Goal: Transaction & Acquisition: Purchase product/service

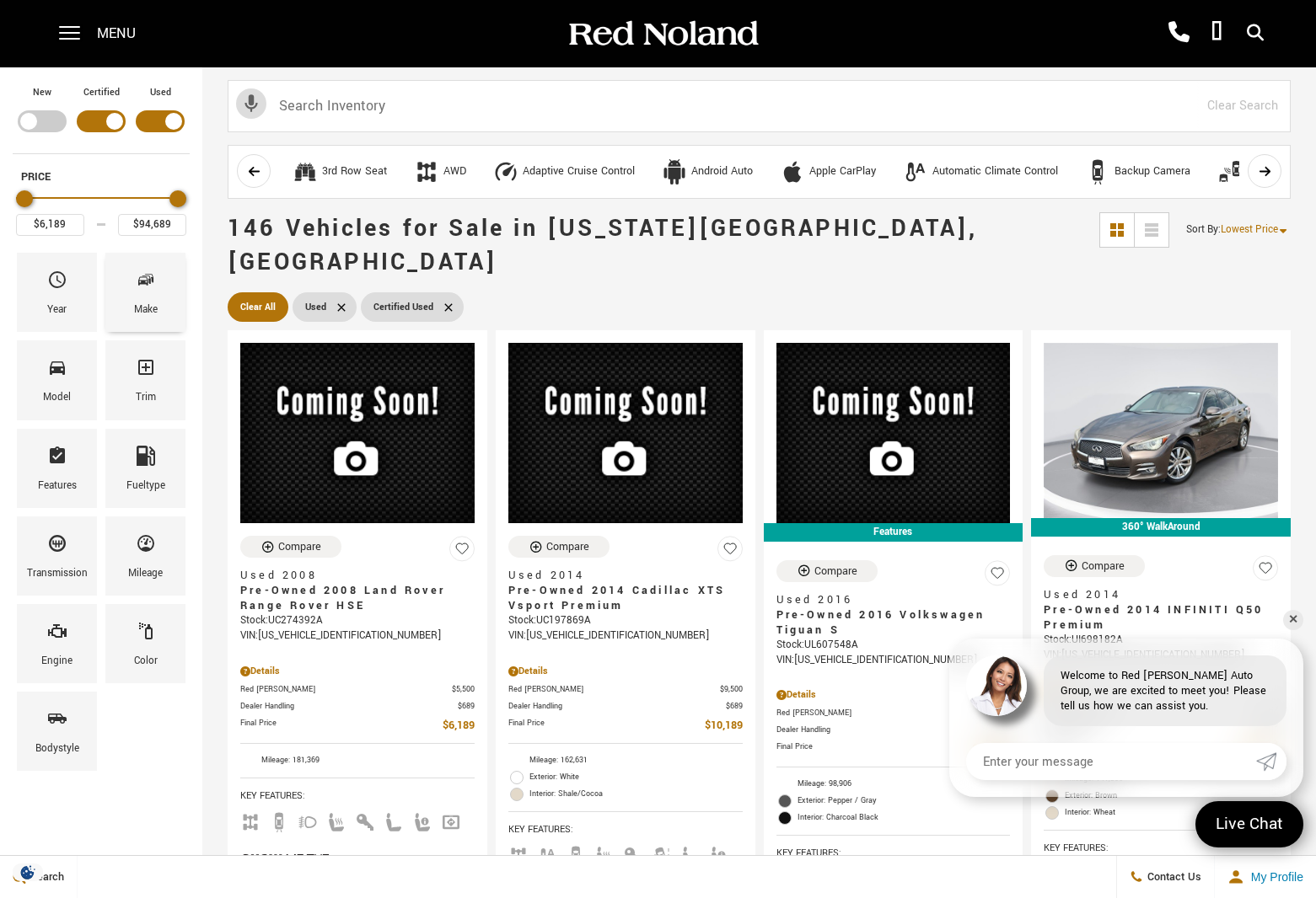
click at [147, 293] on span "Make" at bounding box center [146, 282] width 20 height 35
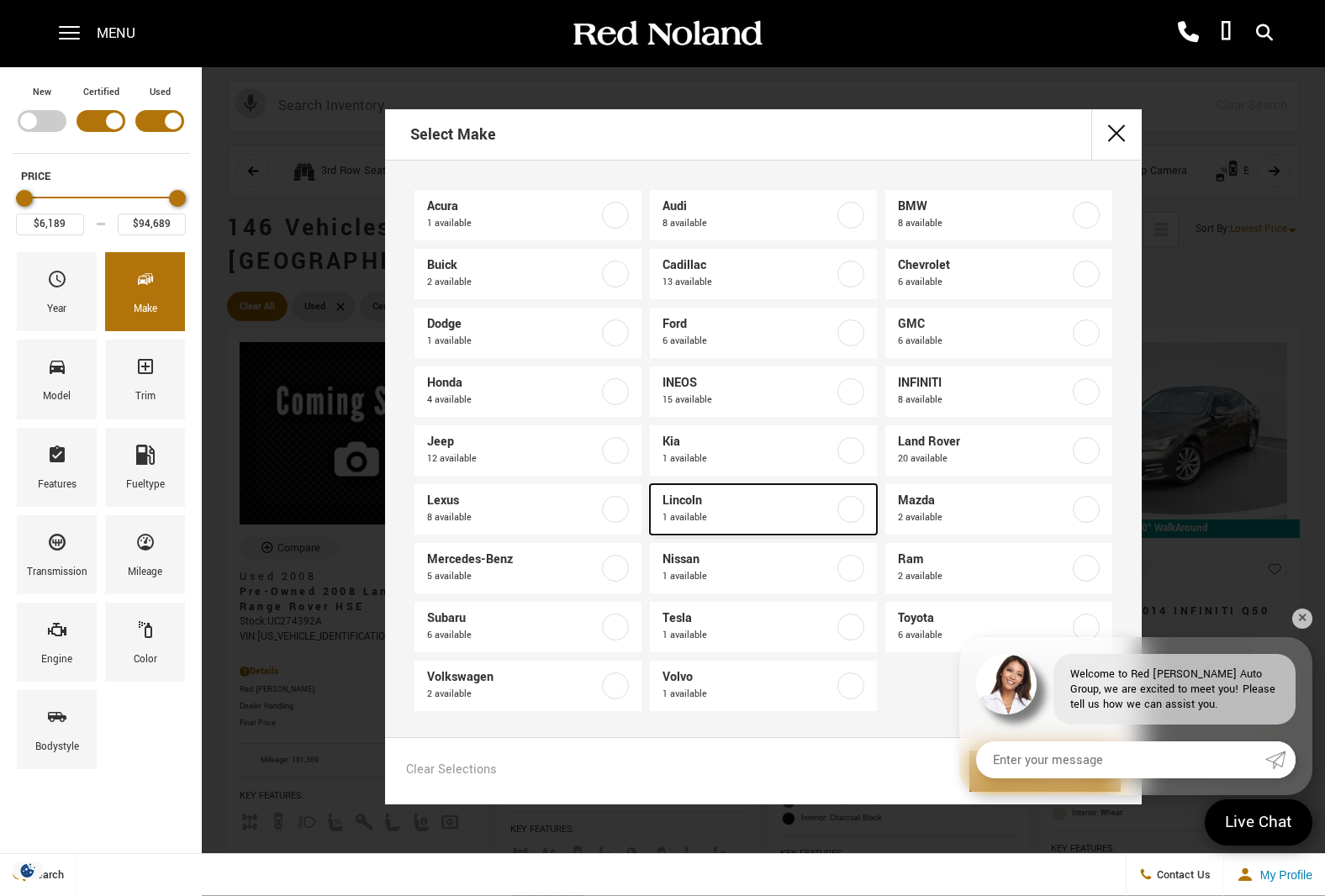
click at [681, 501] on span "Lincoln" at bounding box center [748, 501] width 172 height 17
type input "$38,831"
checkbox input "true"
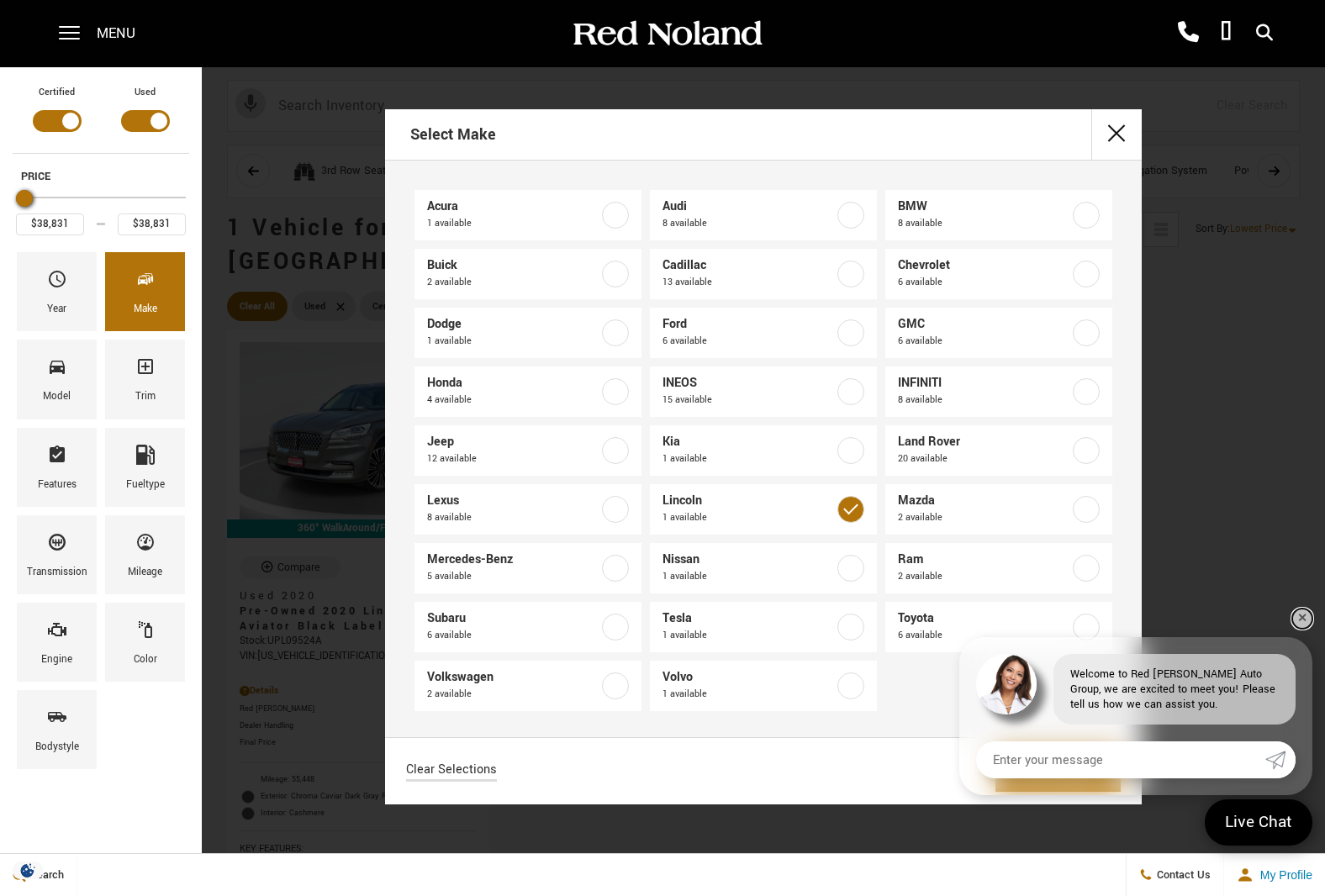
click at [1304, 621] on link "✕" at bounding box center [1302, 618] width 20 height 20
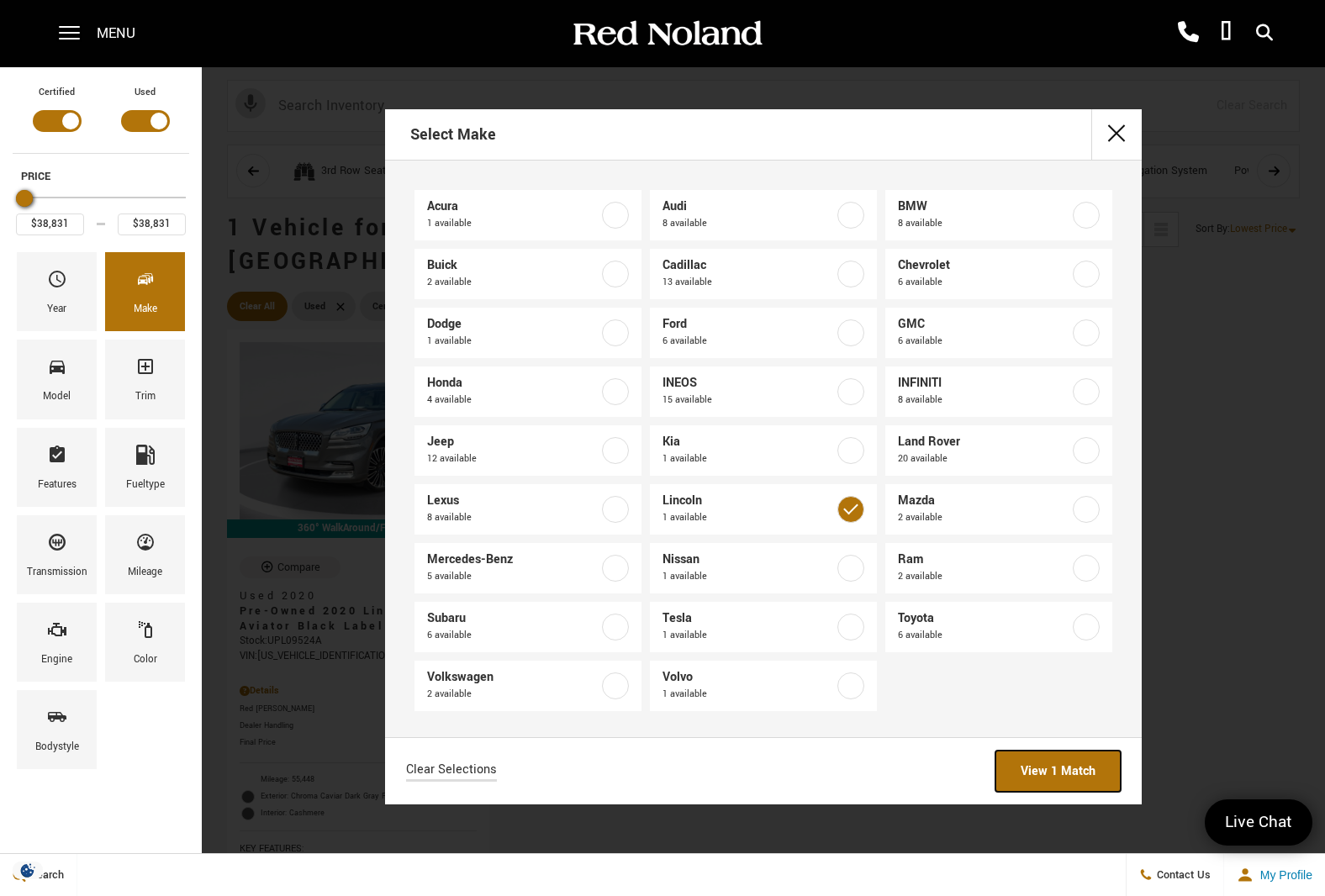
click at [1086, 772] on link "View 1 Match" at bounding box center [1058, 771] width 125 height 41
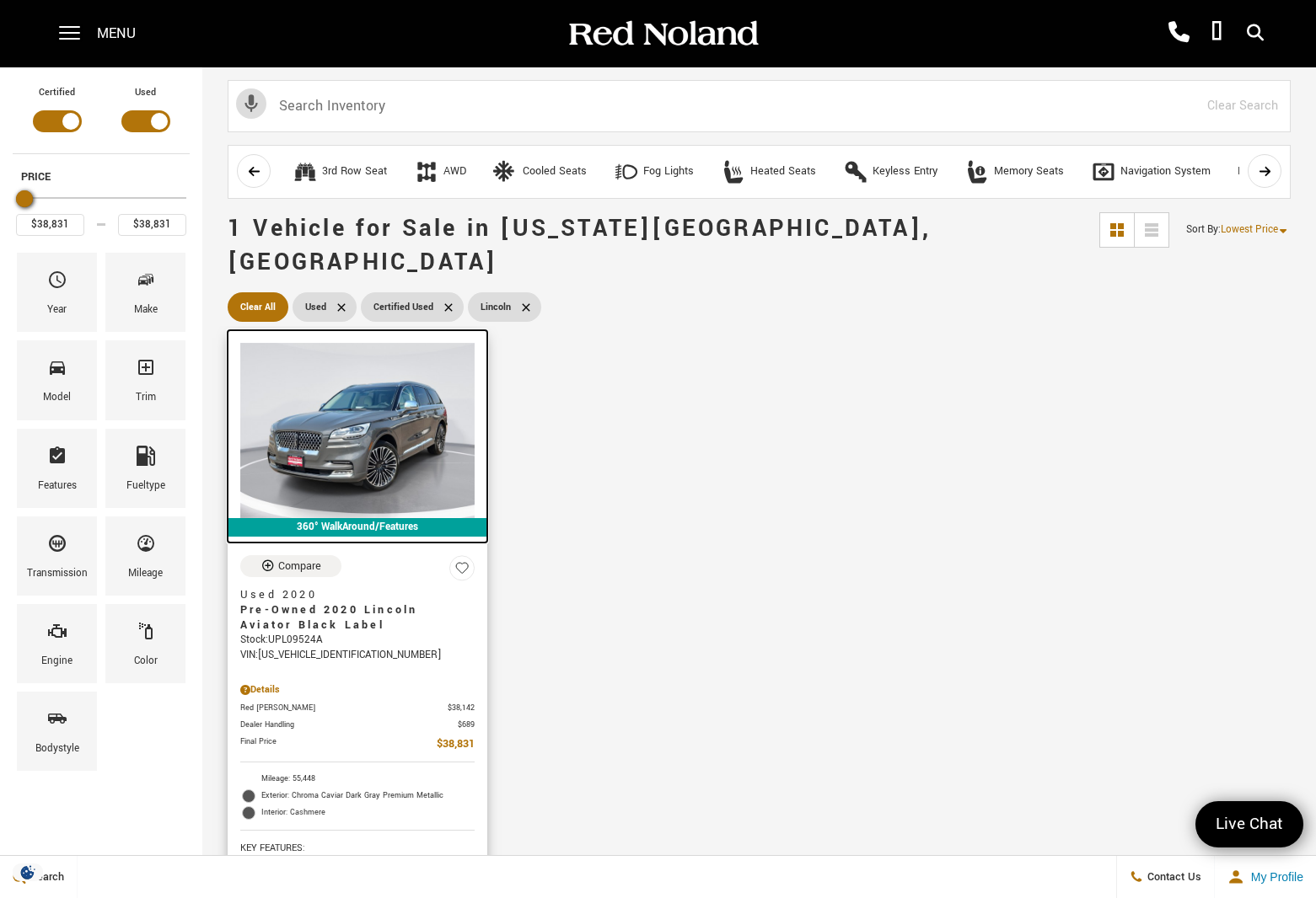
click at [314, 398] on img at bounding box center [357, 430] width 235 height 175
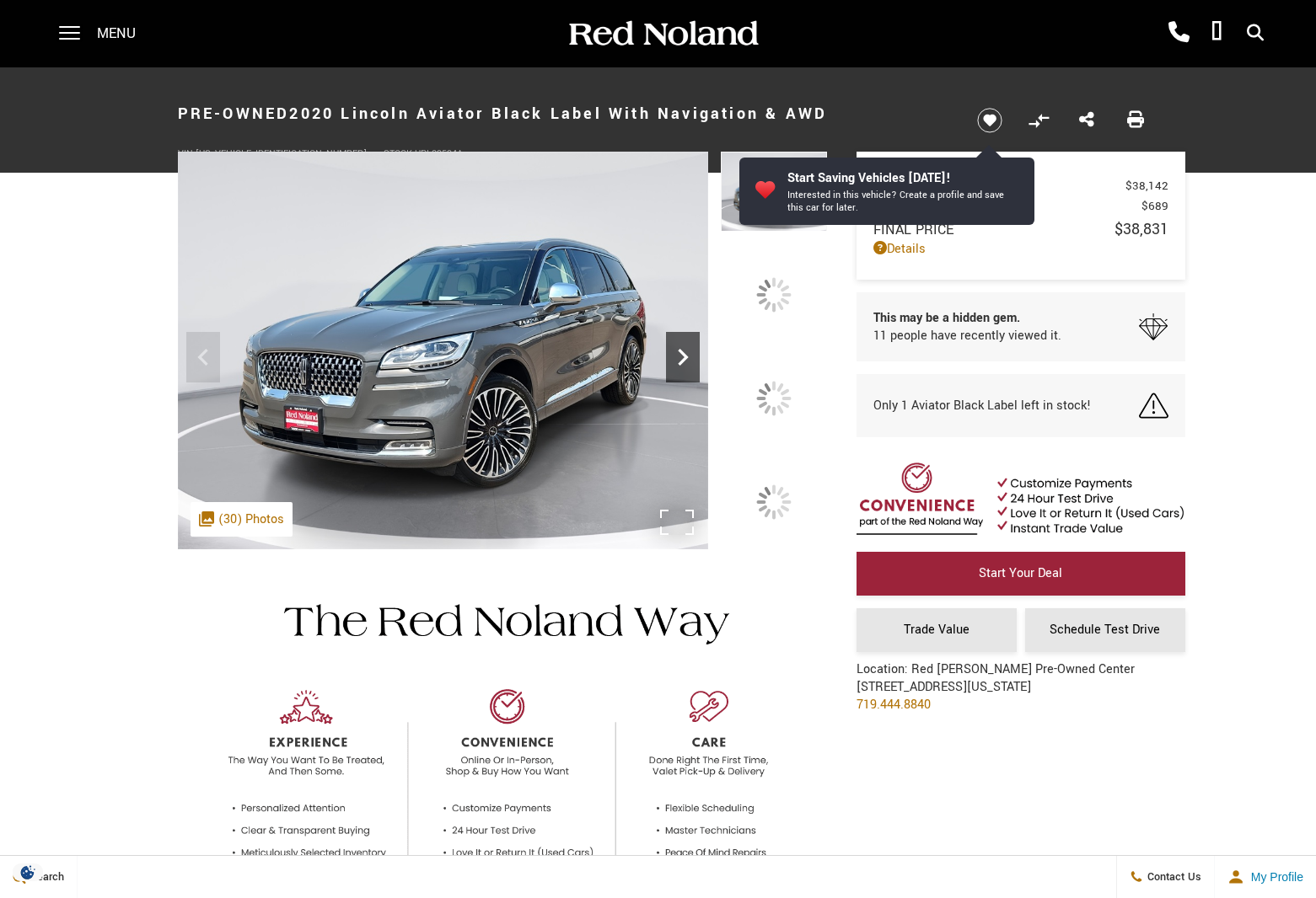
click at [780, 392] on div at bounding box center [773, 398] width 35 height 35
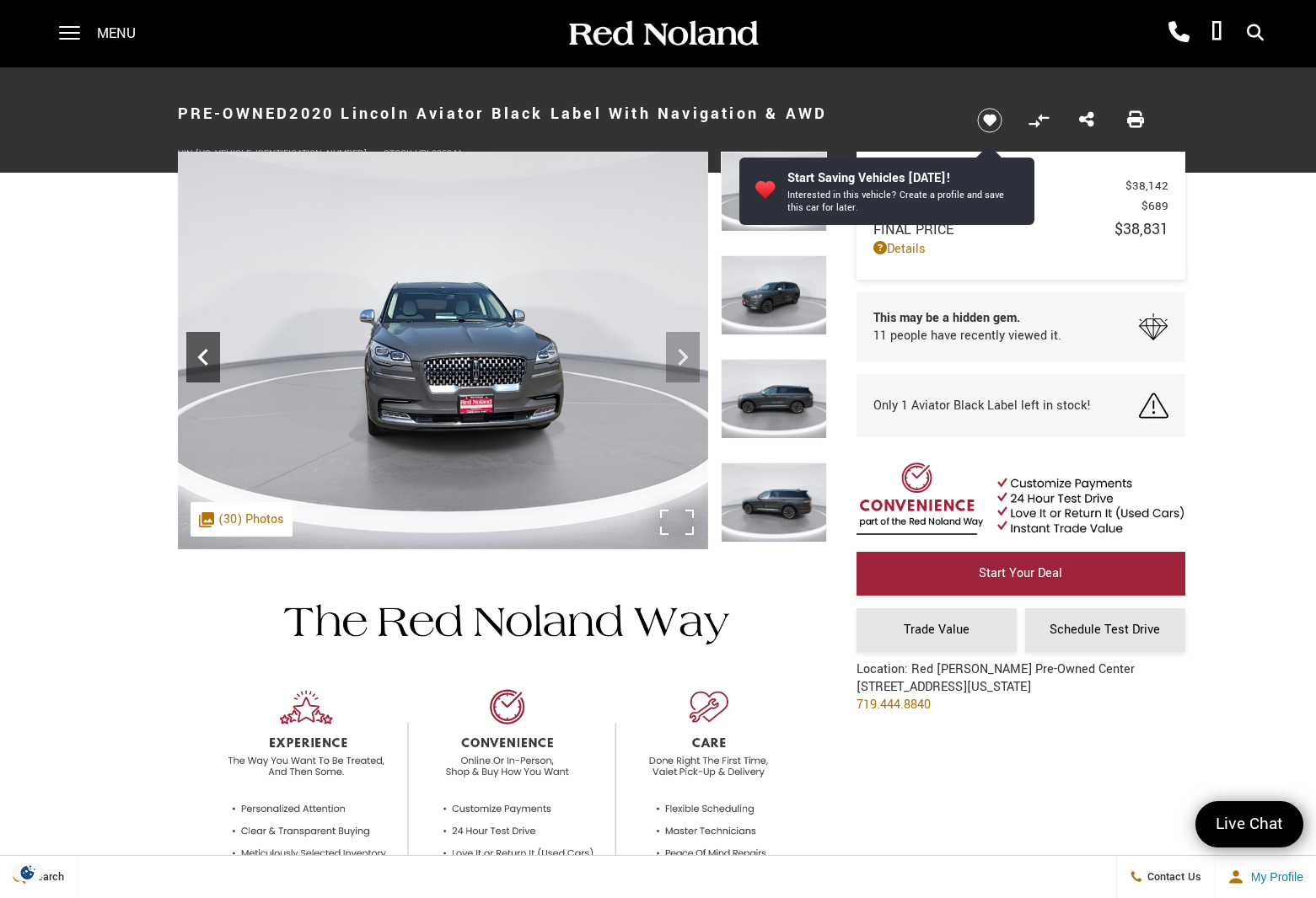
click at [197, 364] on icon "Previous" at bounding box center [202, 357] width 34 height 34
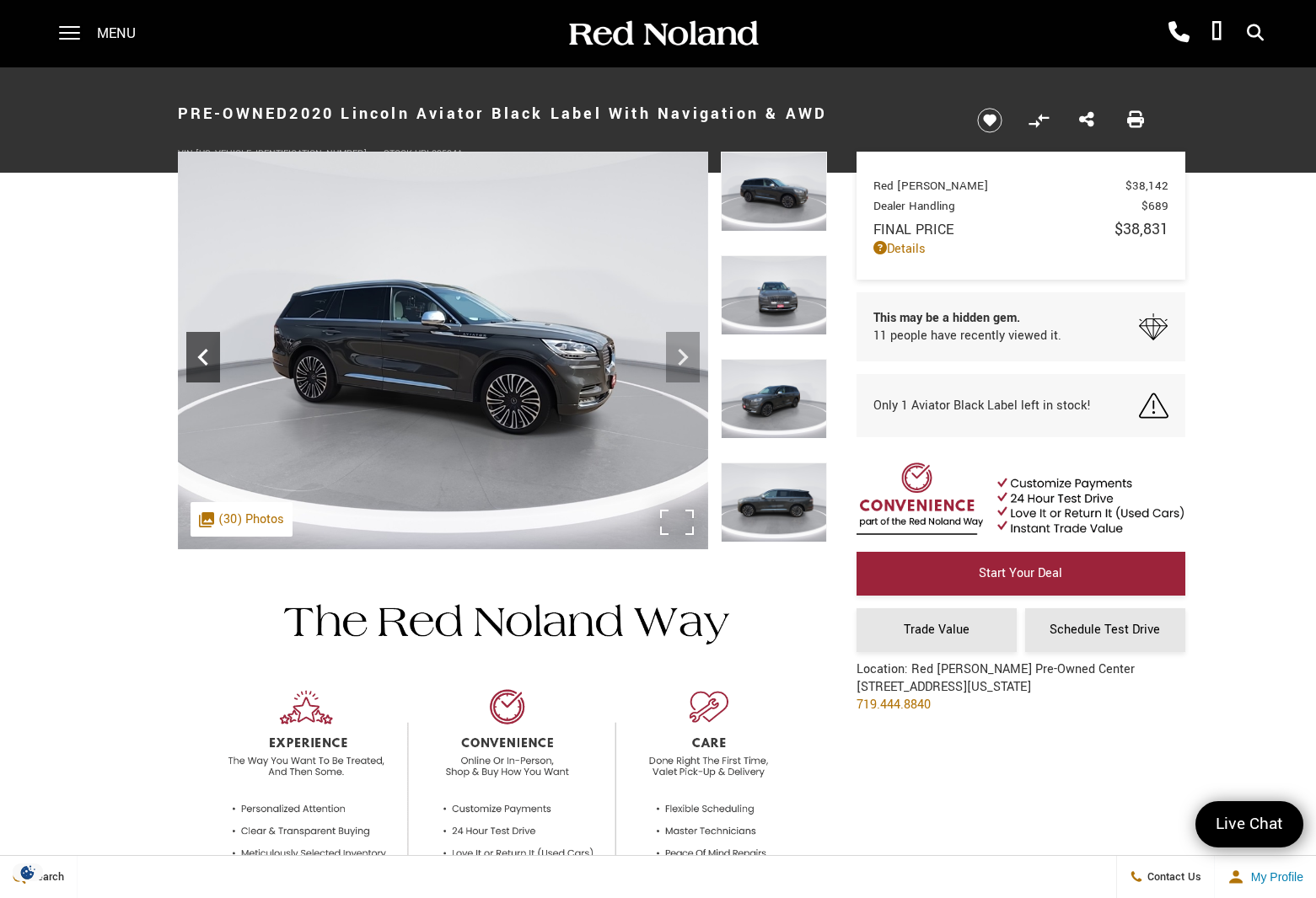
click at [197, 363] on icon "Previous" at bounding box center [202, 357] width 34 height 34
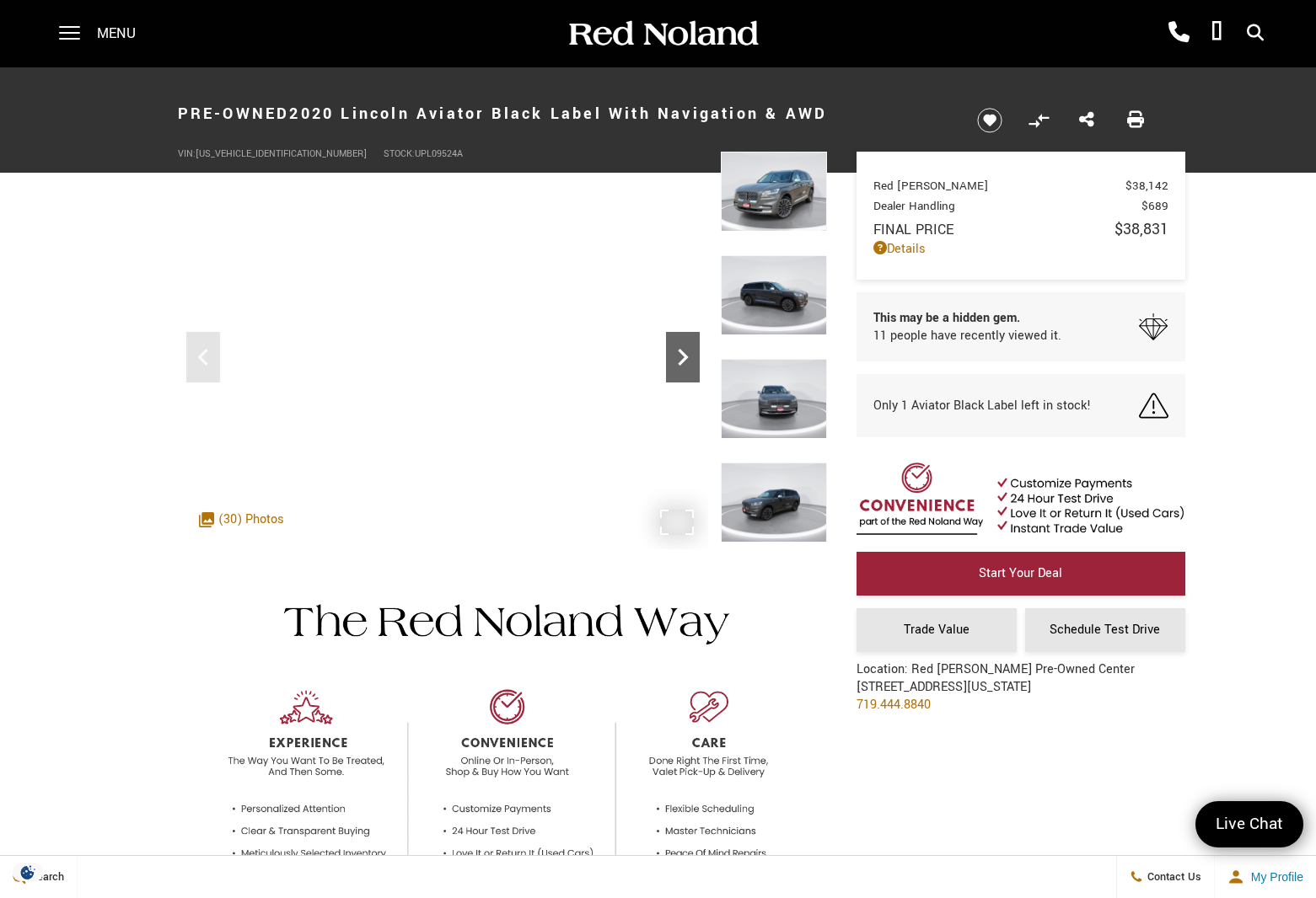
click at [676, 358] on icon "Next" at bounding box center [682, 357] width 34 height 34
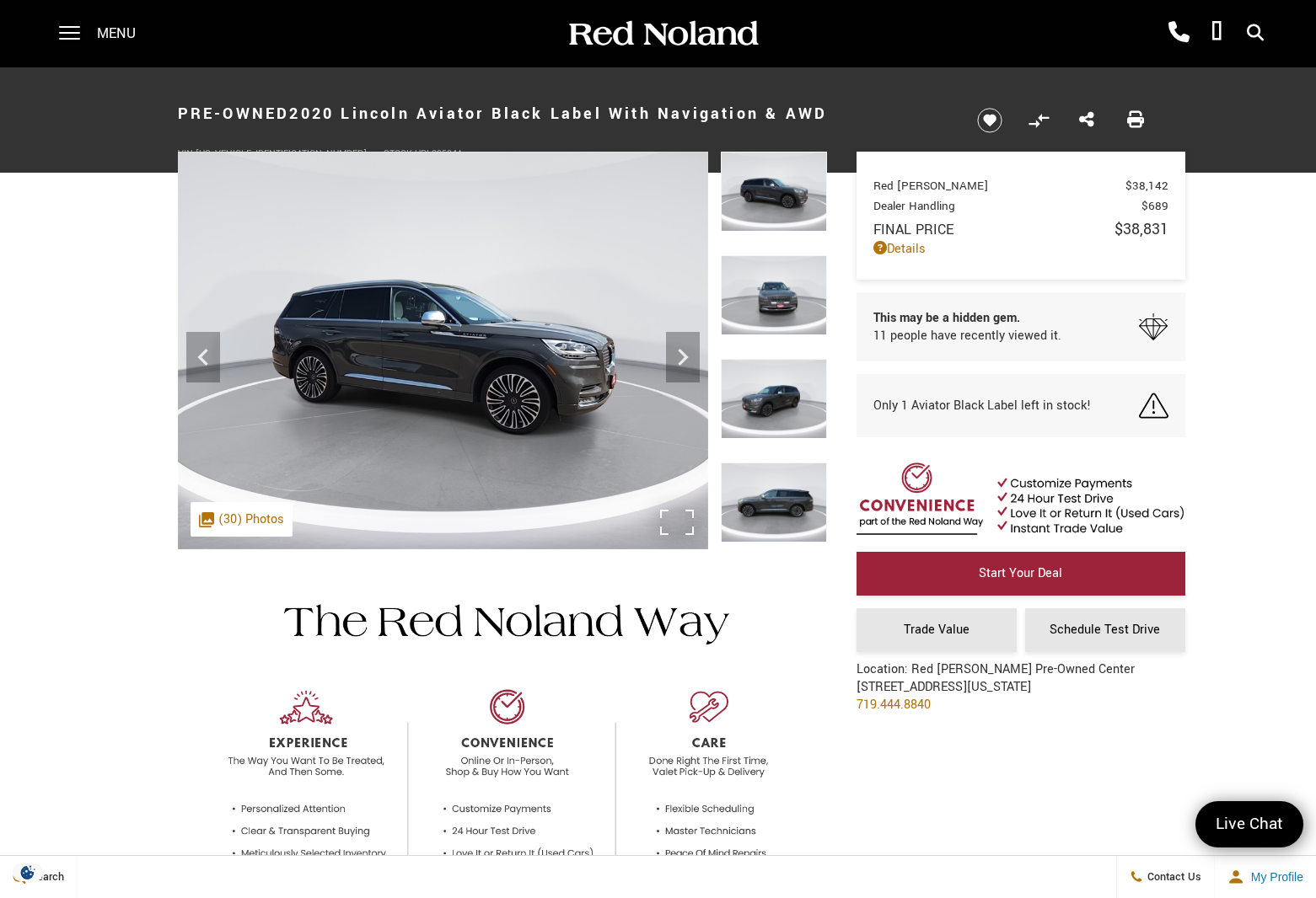
click at [265, 512] on div ".cls-1, .cls-3 { fill: #c50033; } .cls-1 { clip-rule: evenodd; } .cls-2 { clip-…" at bounding box center [241, 519] width 102 height 34
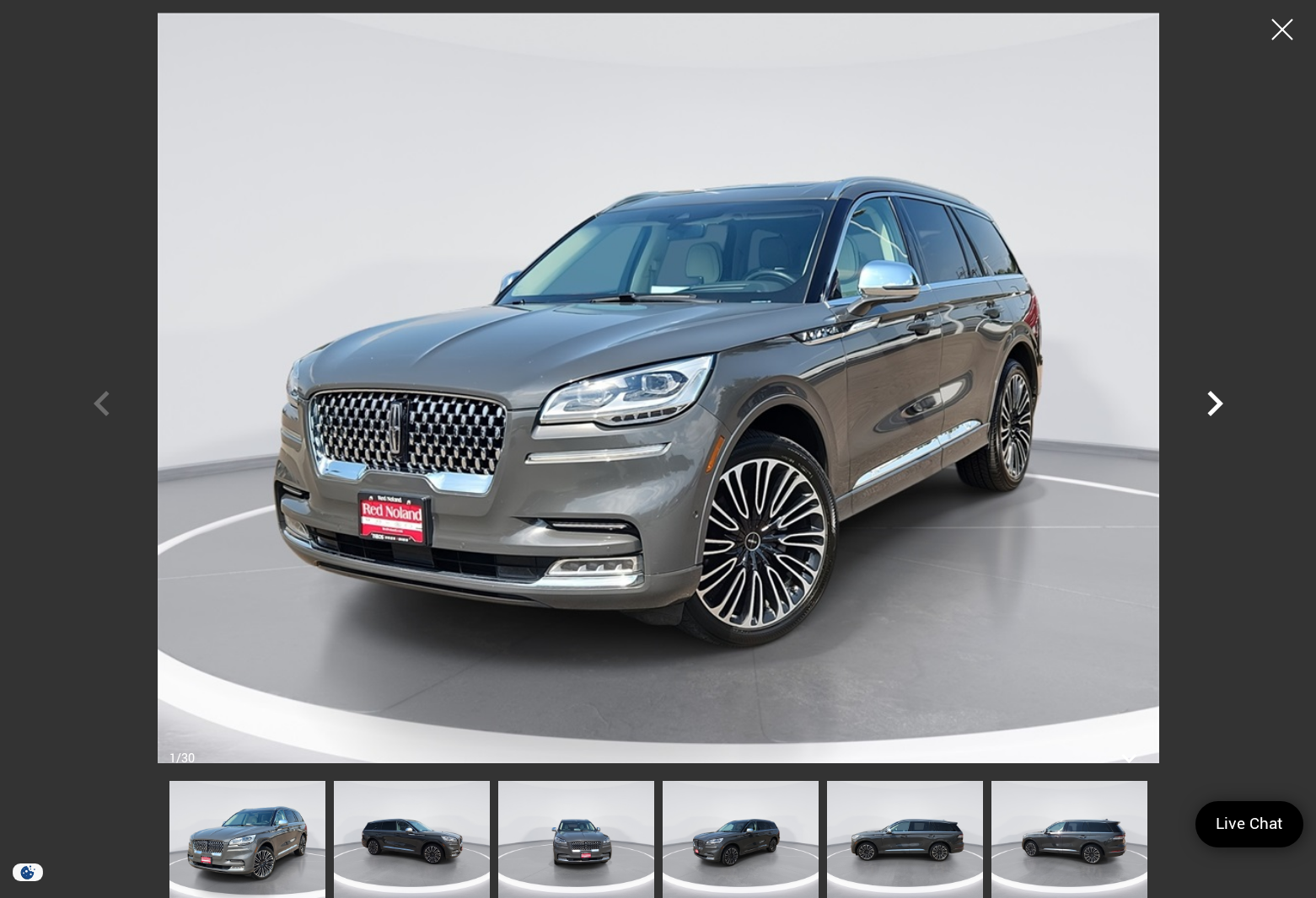
click at [1197, 403] on icon "Next" at bounding box center [1214, 403] width 51 height 51
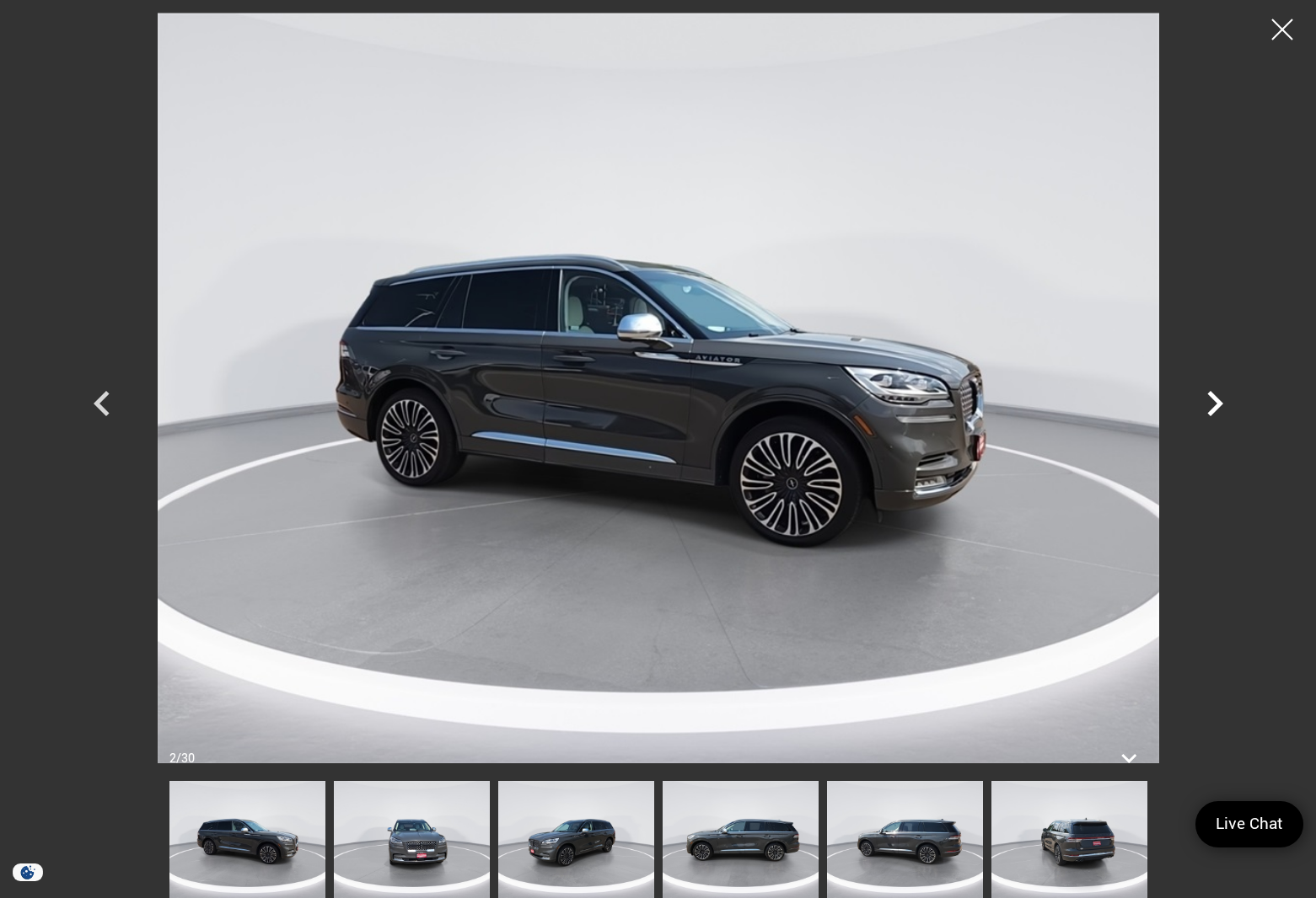
click at [1197, 403] on icon "Next" at bounding box center [1214, 403] width 51 height 51
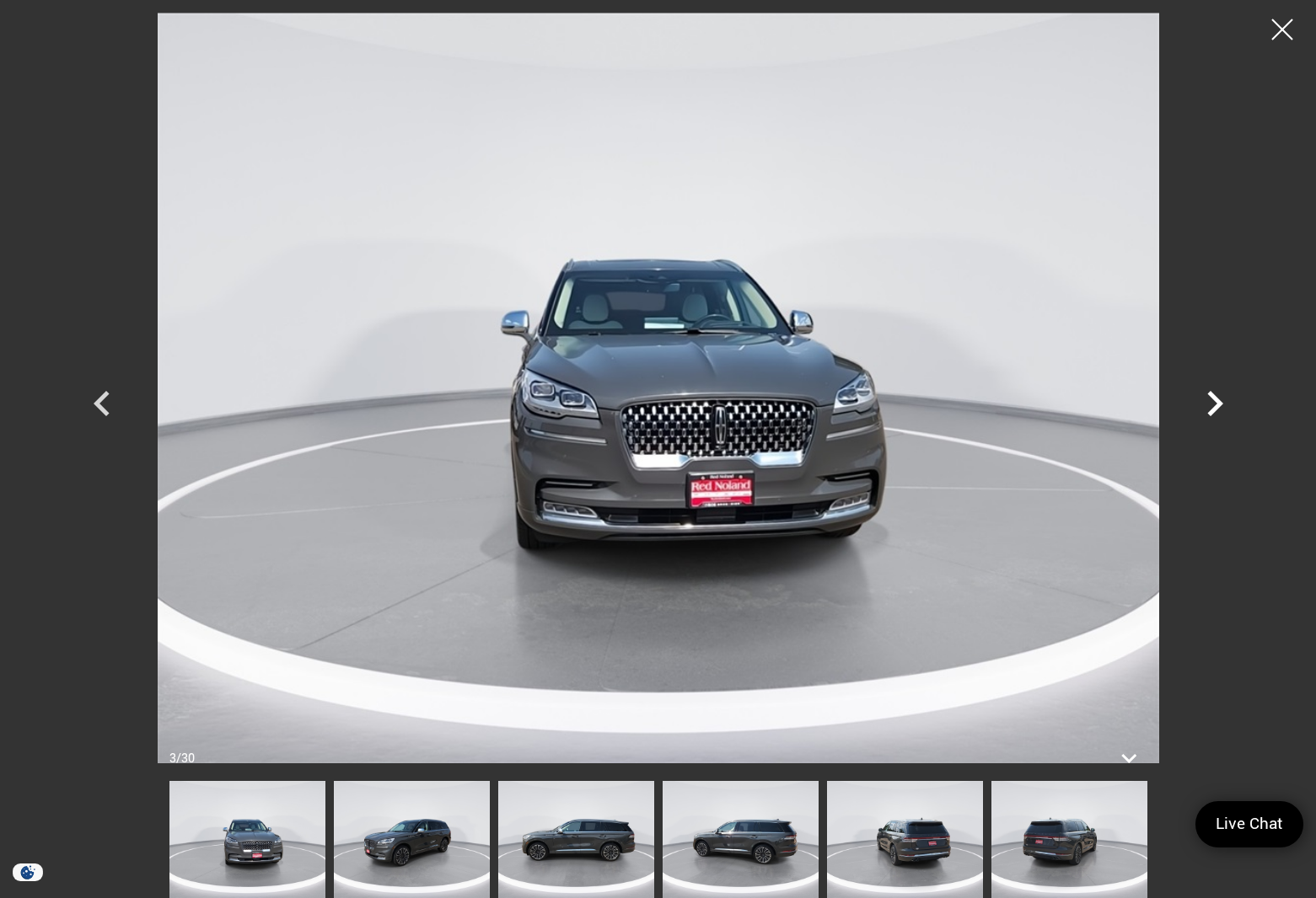
click at [1197, 403] on icon "Next" at bounding box center [1214, 403] width 51 height 51
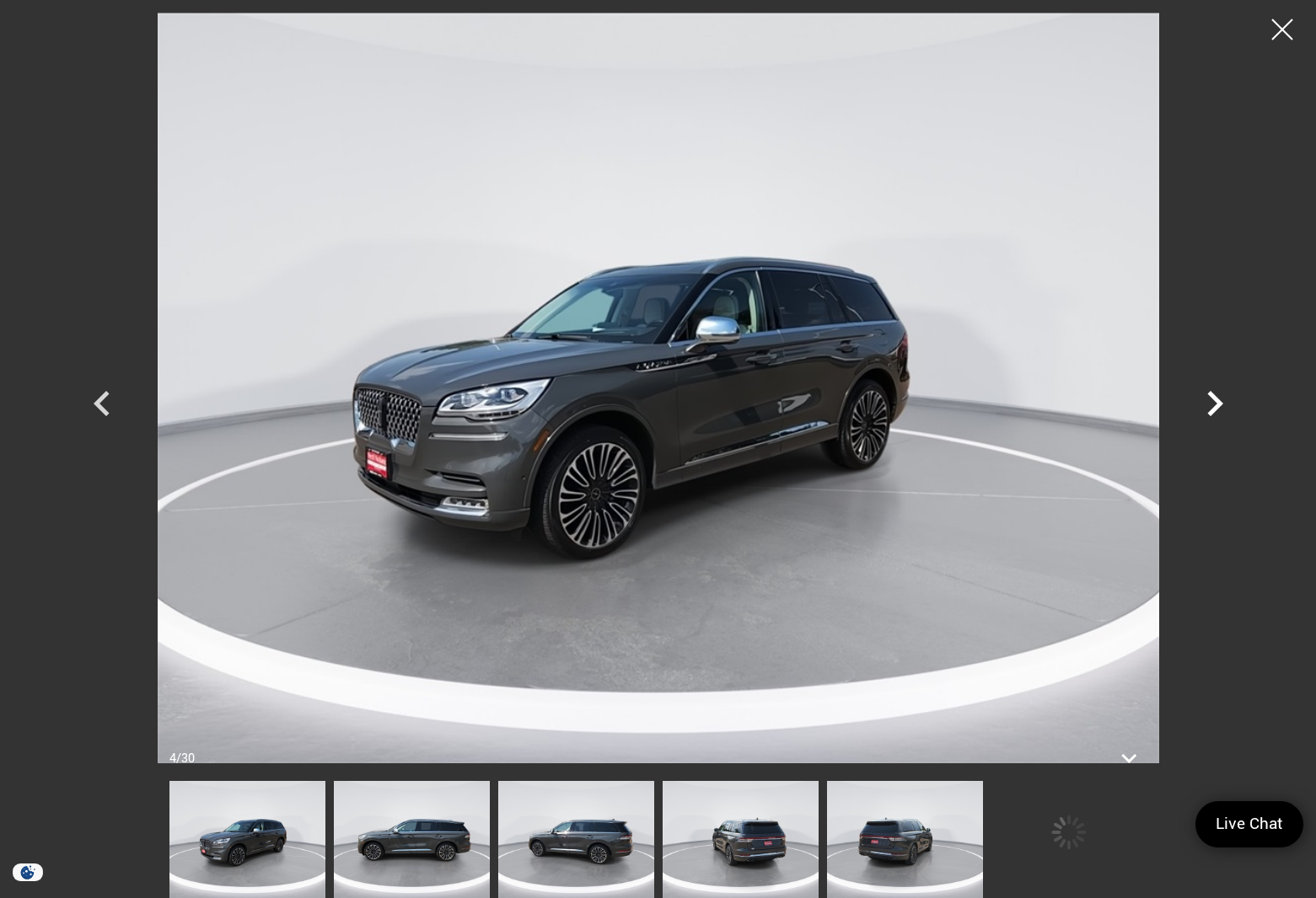
click at [1197, 403] on icon "Next" at bounding box center [1214, 403] width 51 height 51
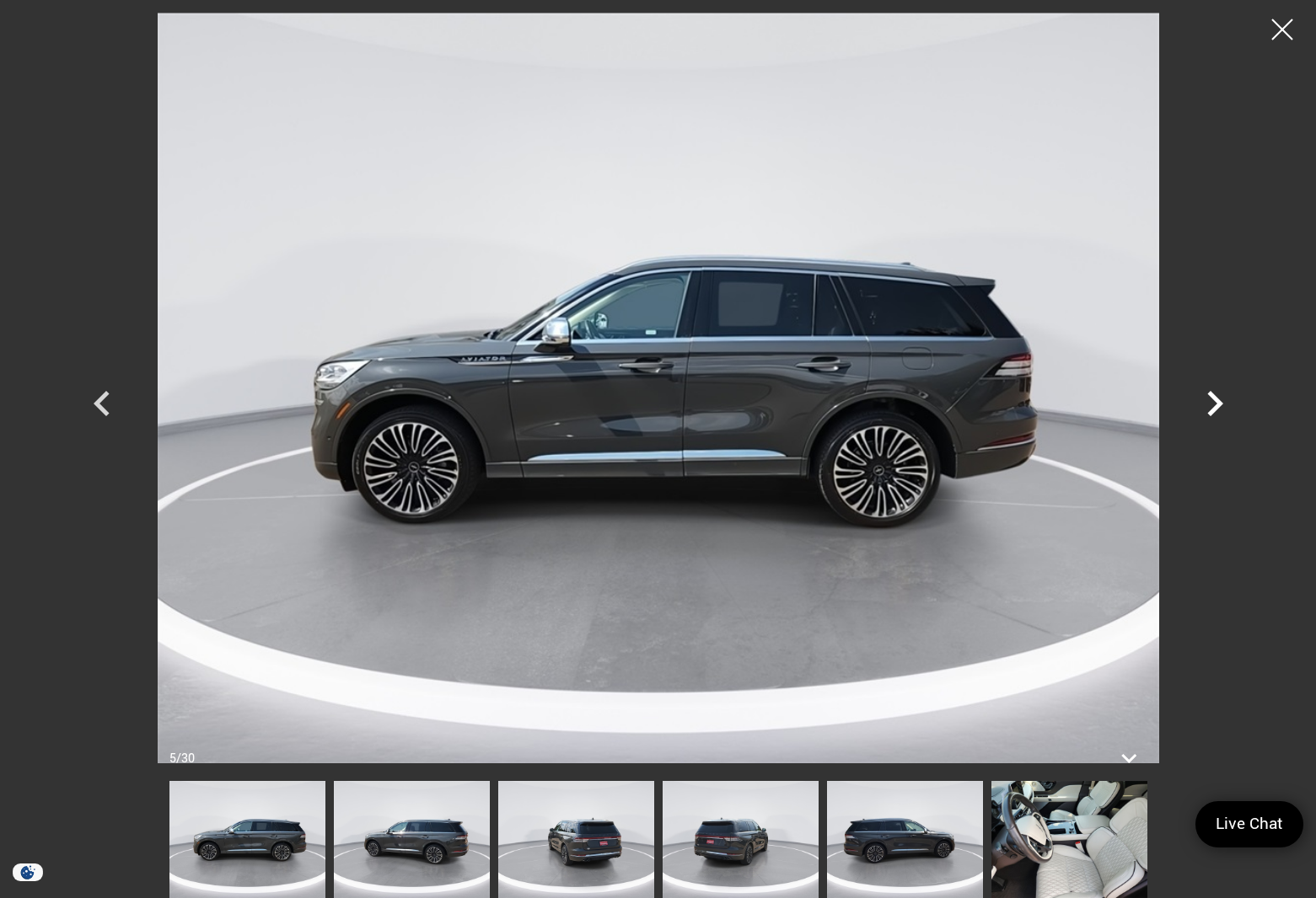
click at [1202, 403] on icon "Next" at bounding box center [1214, 403] width 51 height 51
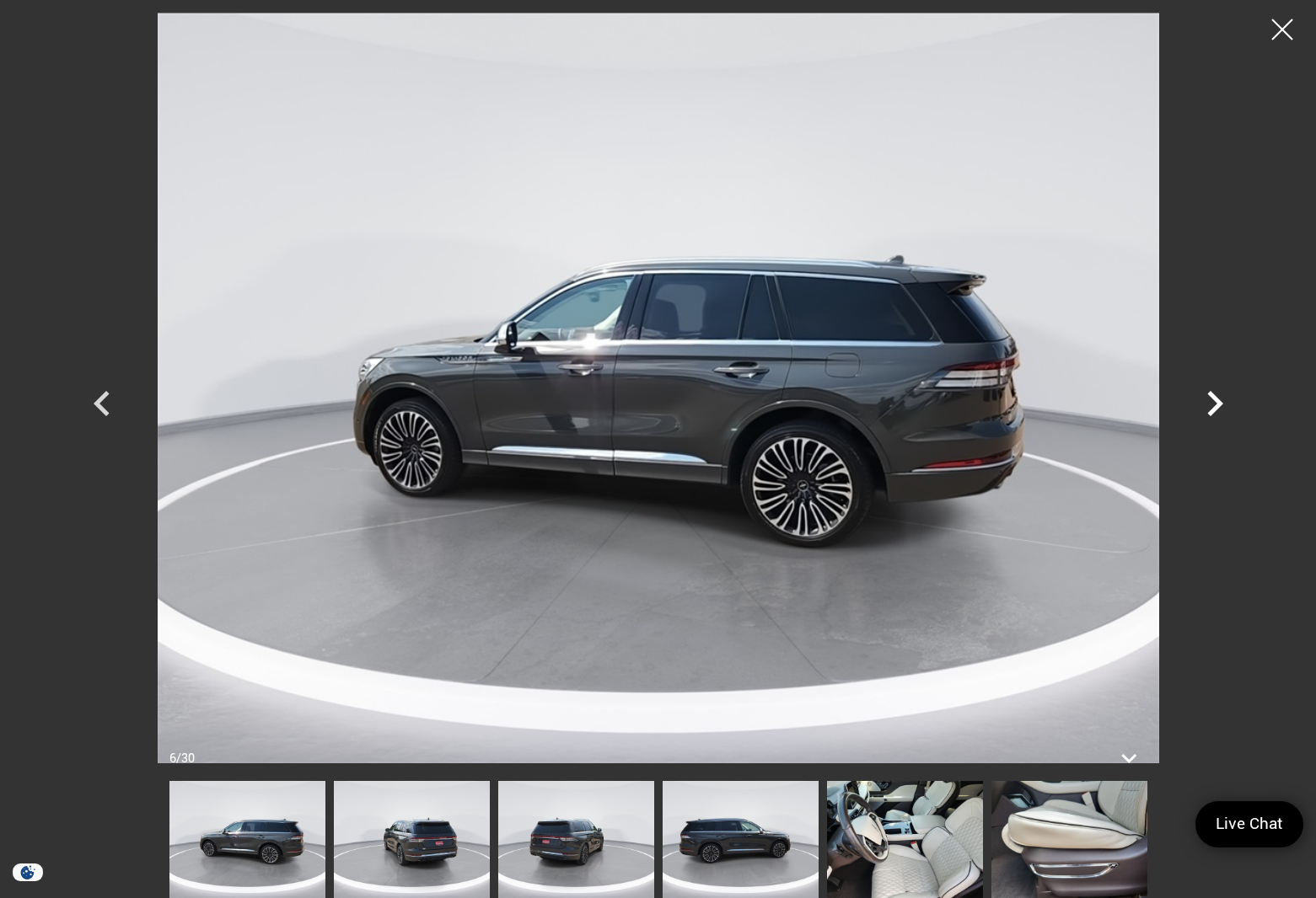
click at [1202, 403] on icon "Next" at bounding box center [1214, 403] width 51 height 51
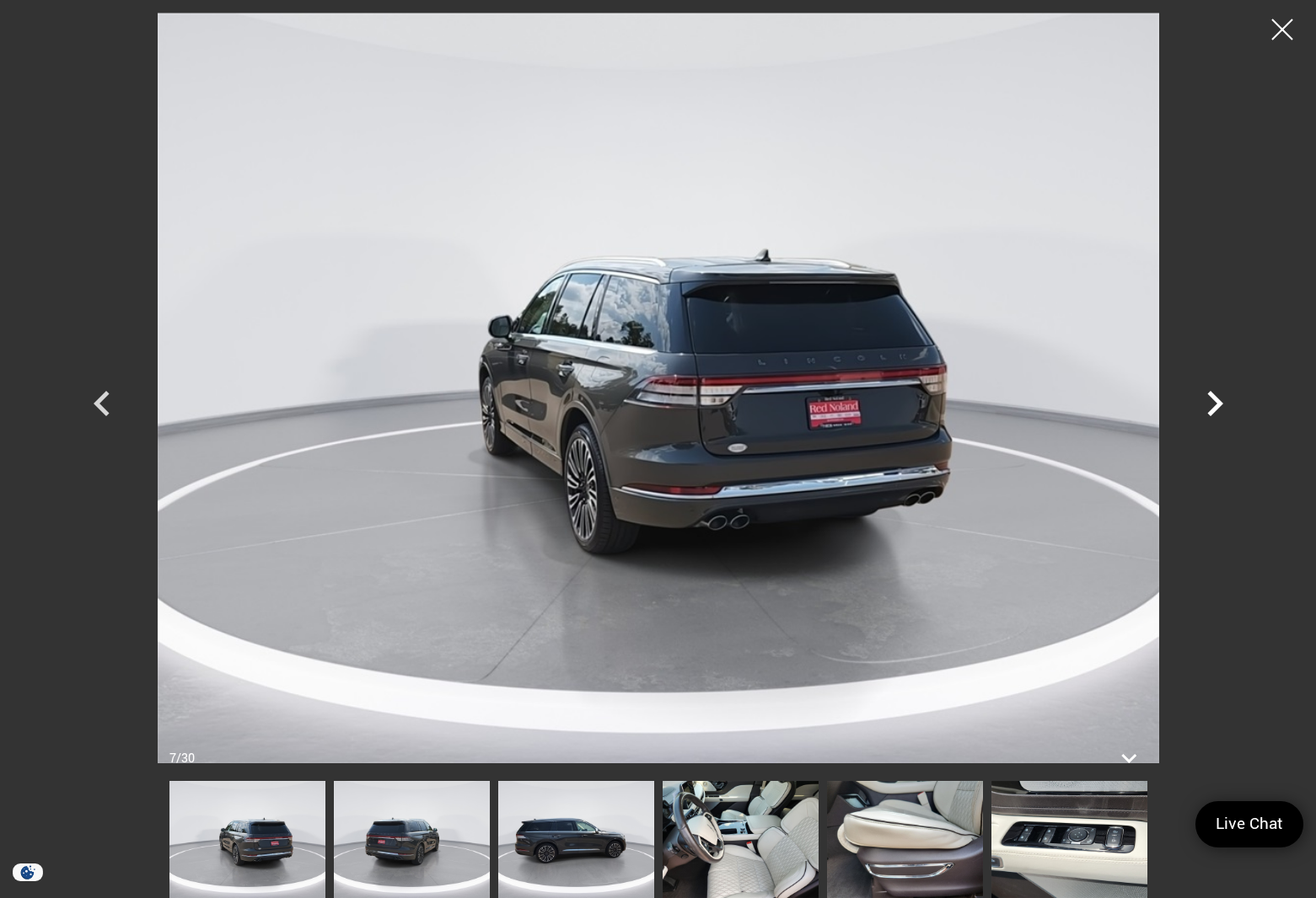
click at [1202, 403] on icon "Next" at bounding box center [1214, 403] width 51 height 51
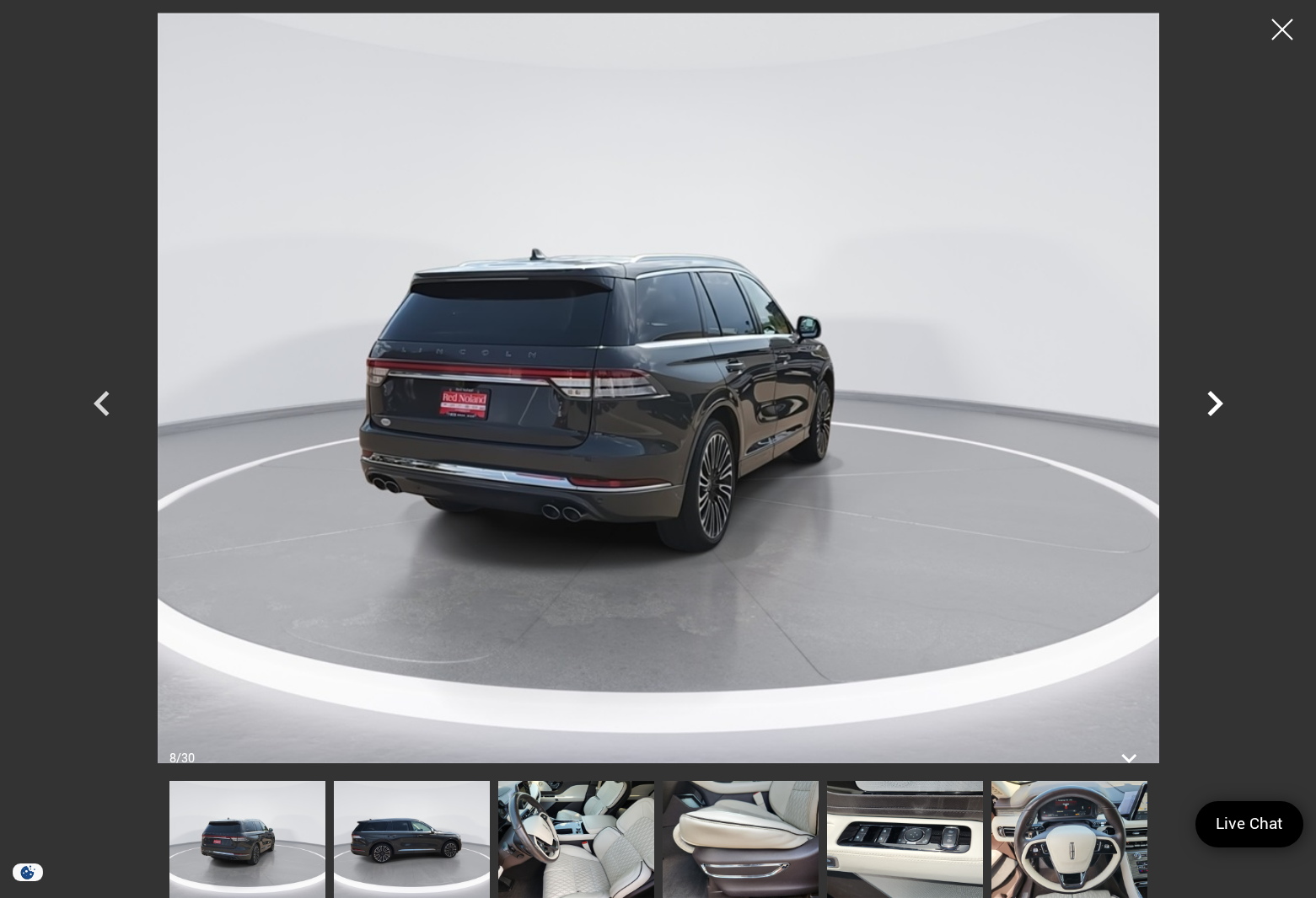
click at [1202, 403] on icon "Next" at bounding box center [1214, 403] width 51 height 51
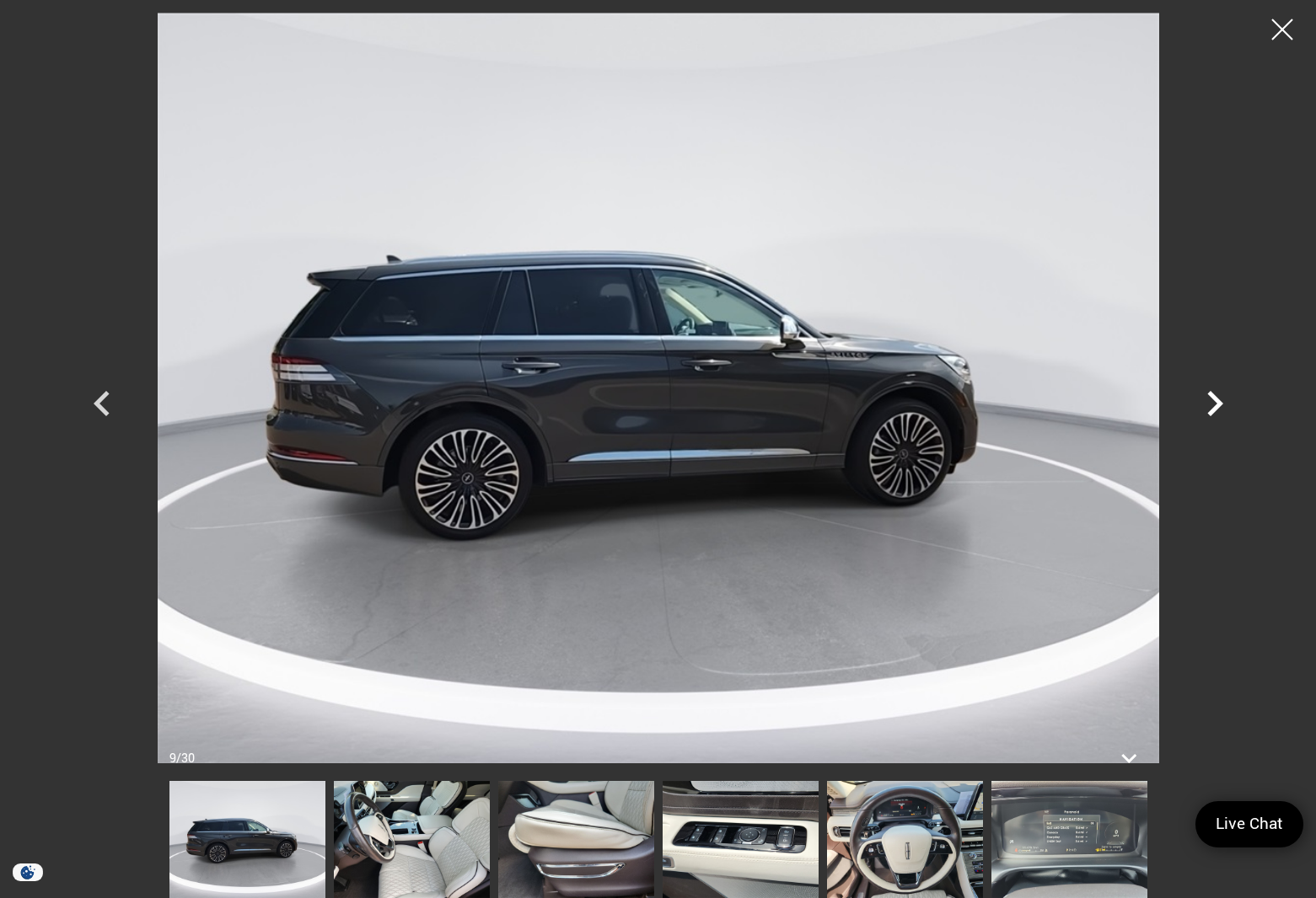
click at [1202, 403] on icon "Next" at bounding box center [1214, 403] width 51 height 51
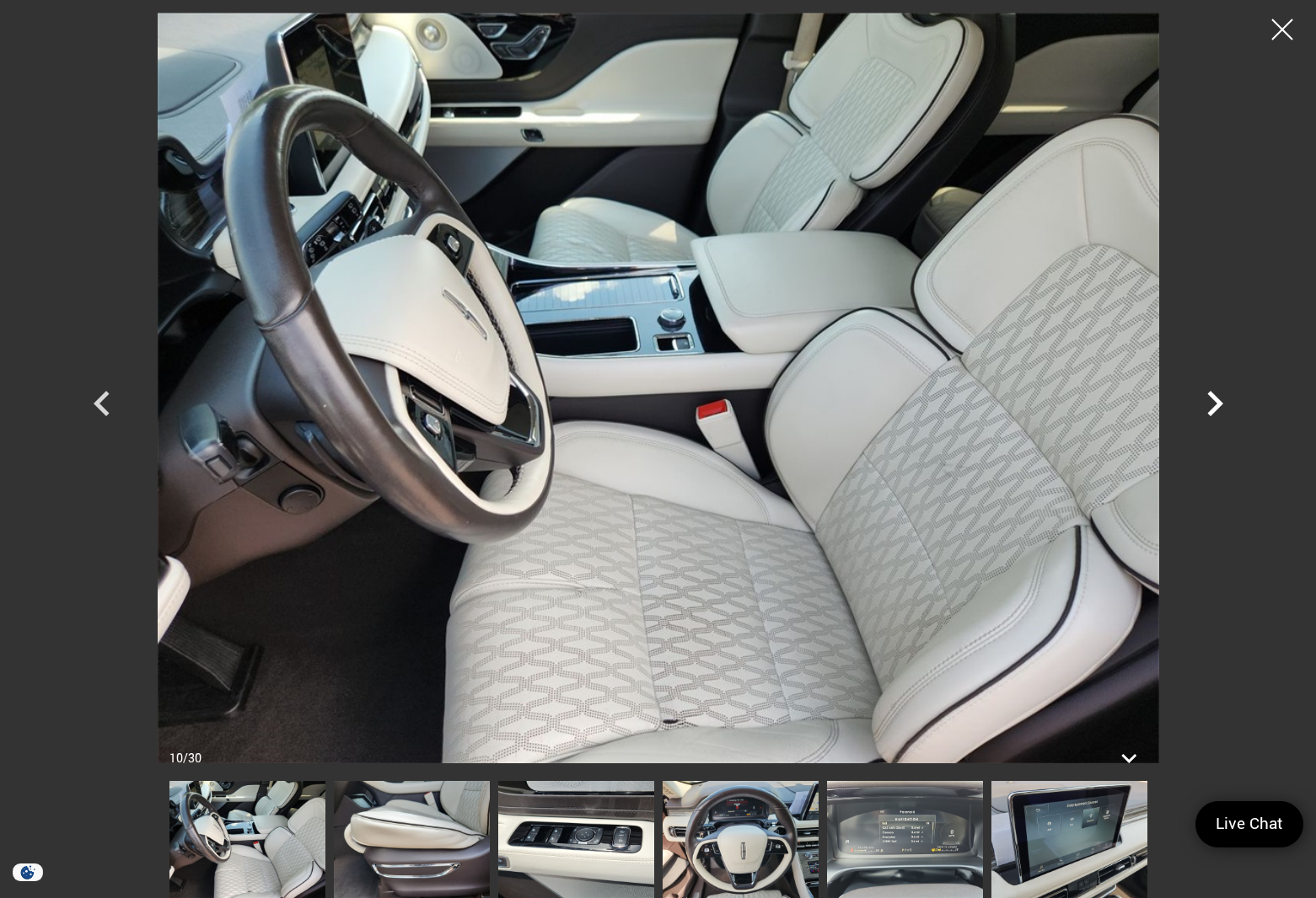
click at [1202, 403] on icon "Next" at bounding box center [1214, 403] width 51 height 51
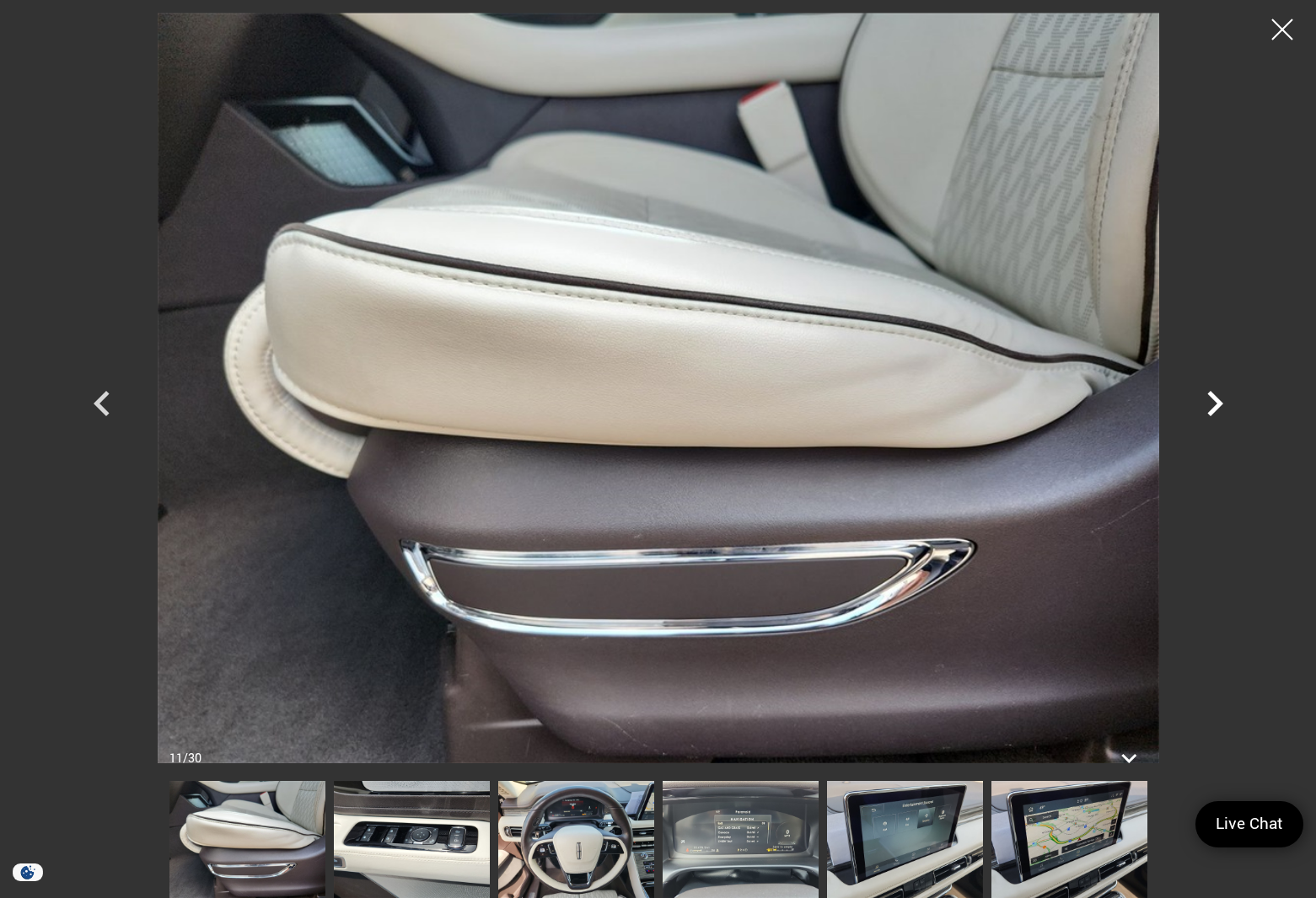
click at [1202, 403] on icon "Next" at bounding box center [1214, 403] width 51 height 51
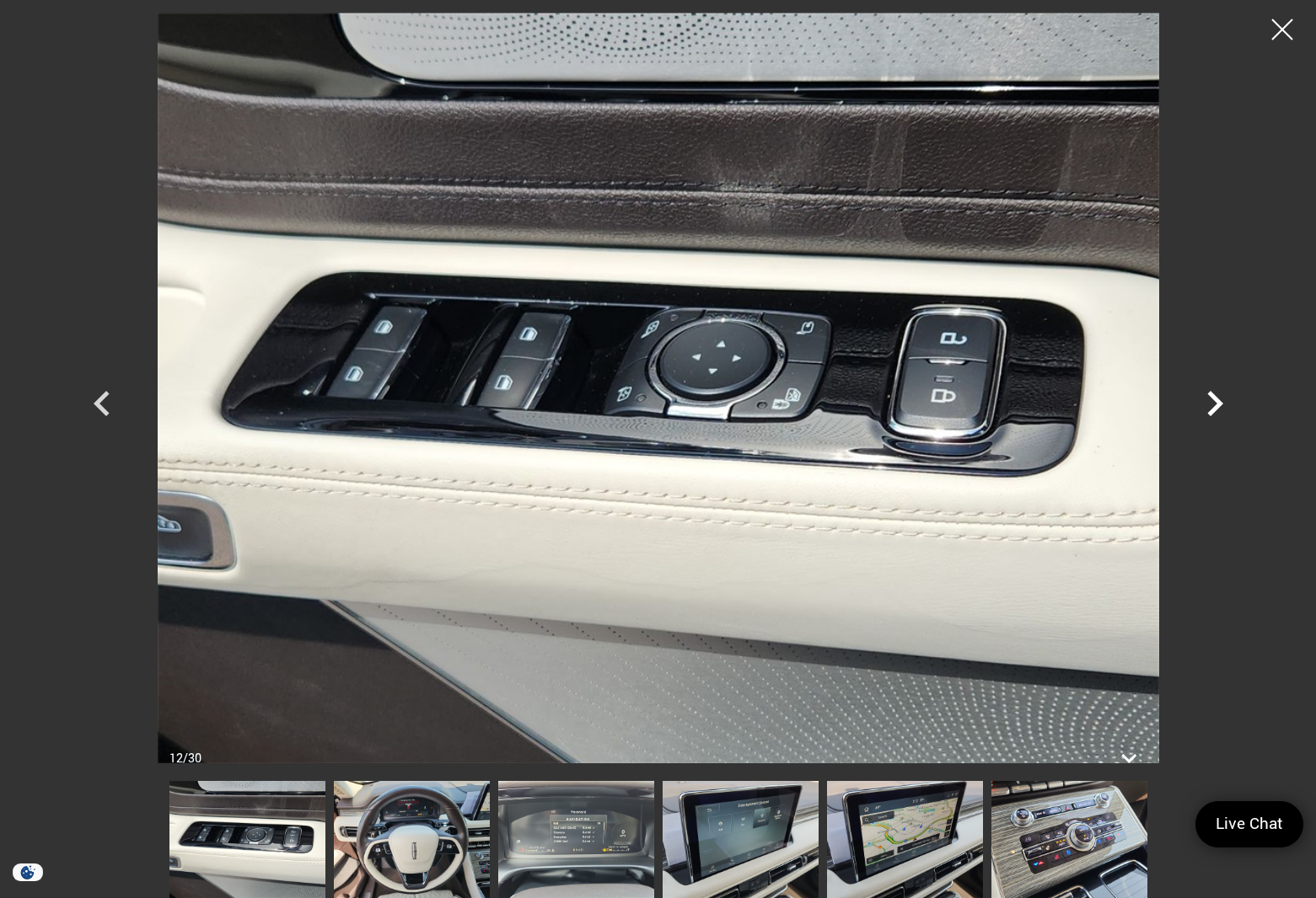
click at [1202, 403] on icon "Next" at bounding box center [1214, 403] width 51 height 51
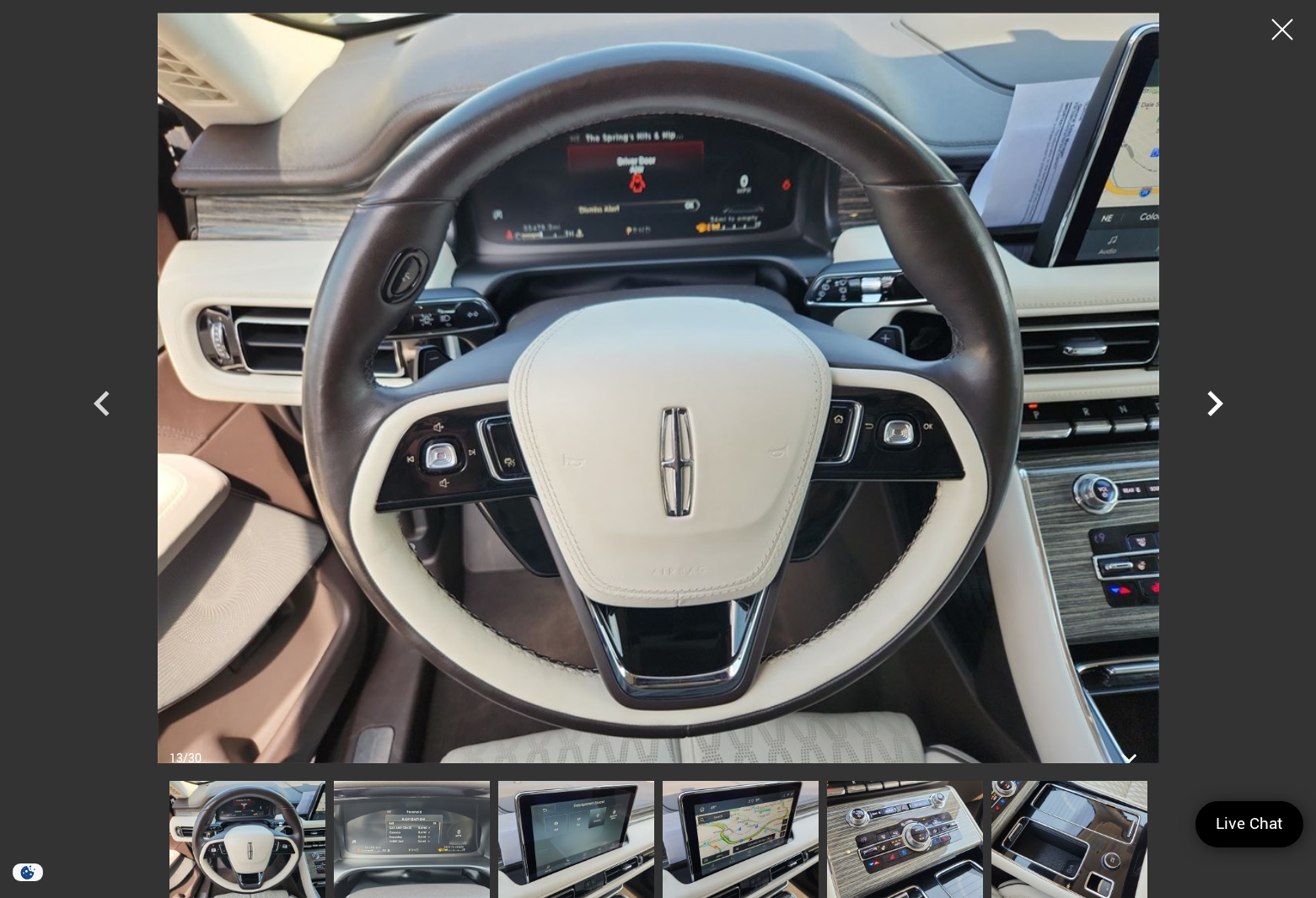
click at [1202, 404] on icon "Next" at bounding box center [1214, 403] width 51 height 51
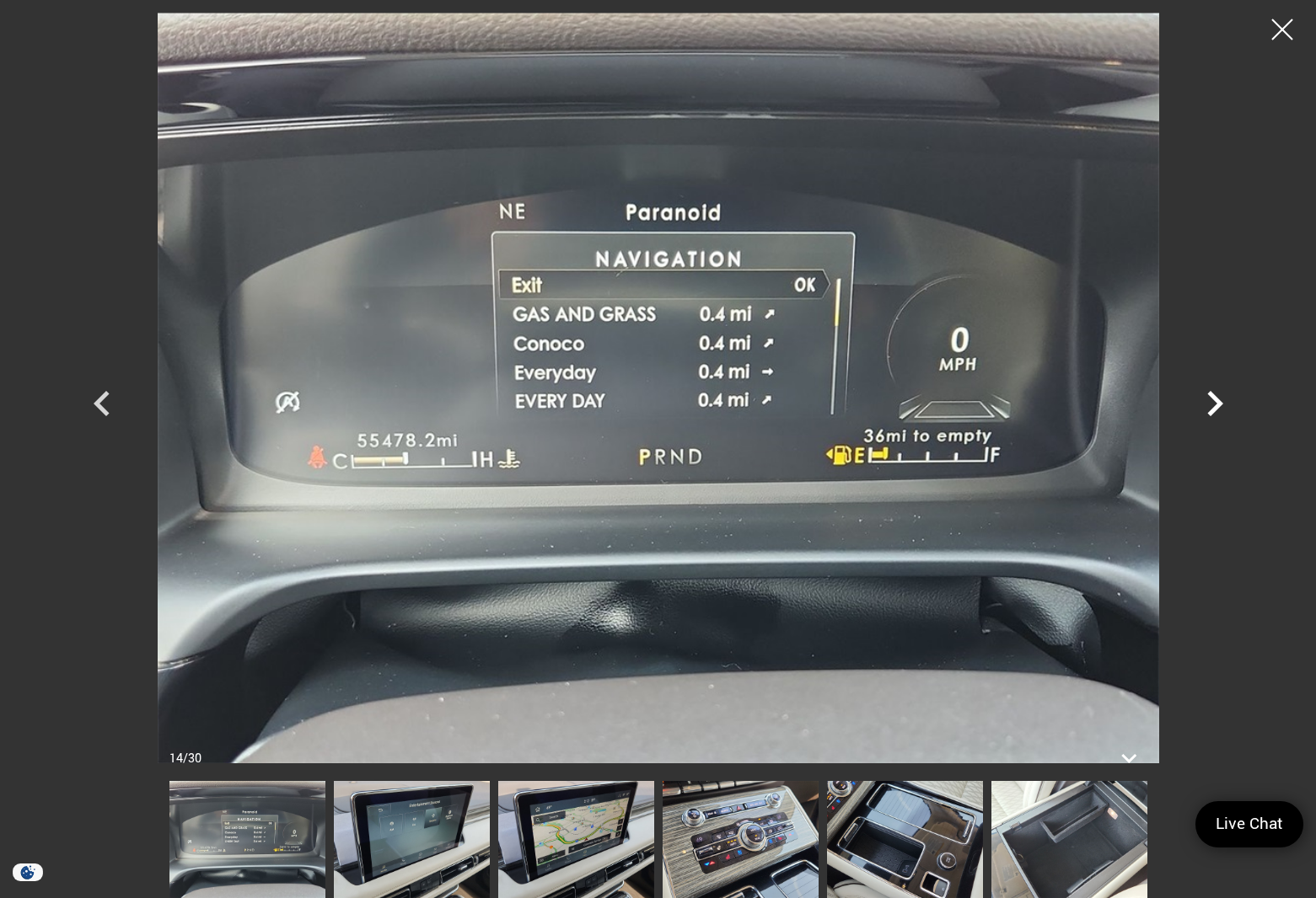
click at [1202, 404] on icon "Next" at bounding box center [1214, 403] width 51 height 51
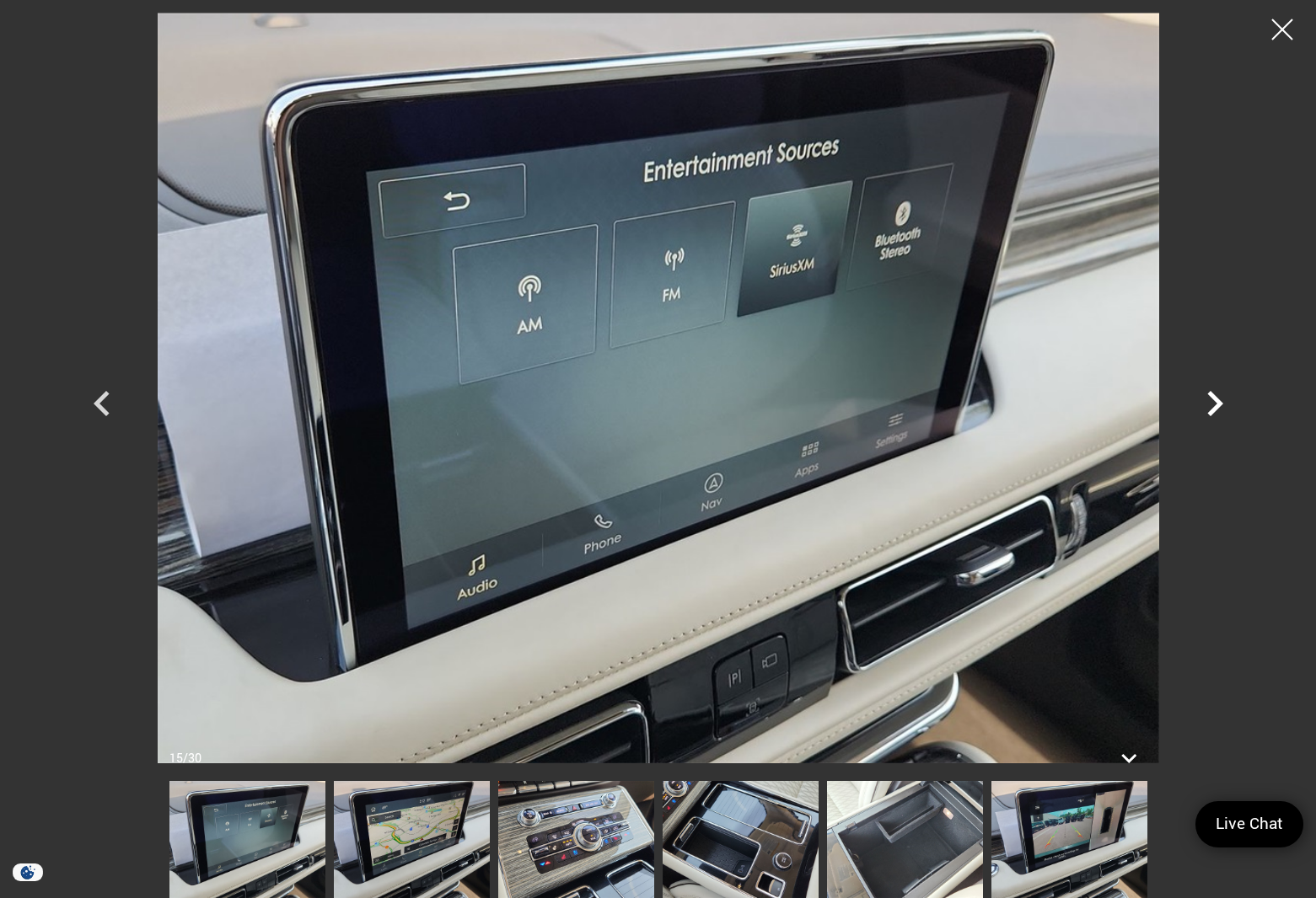
click at [1202, 404] on icon "Next" at bounding box center [1214, 403] width 51 height 51
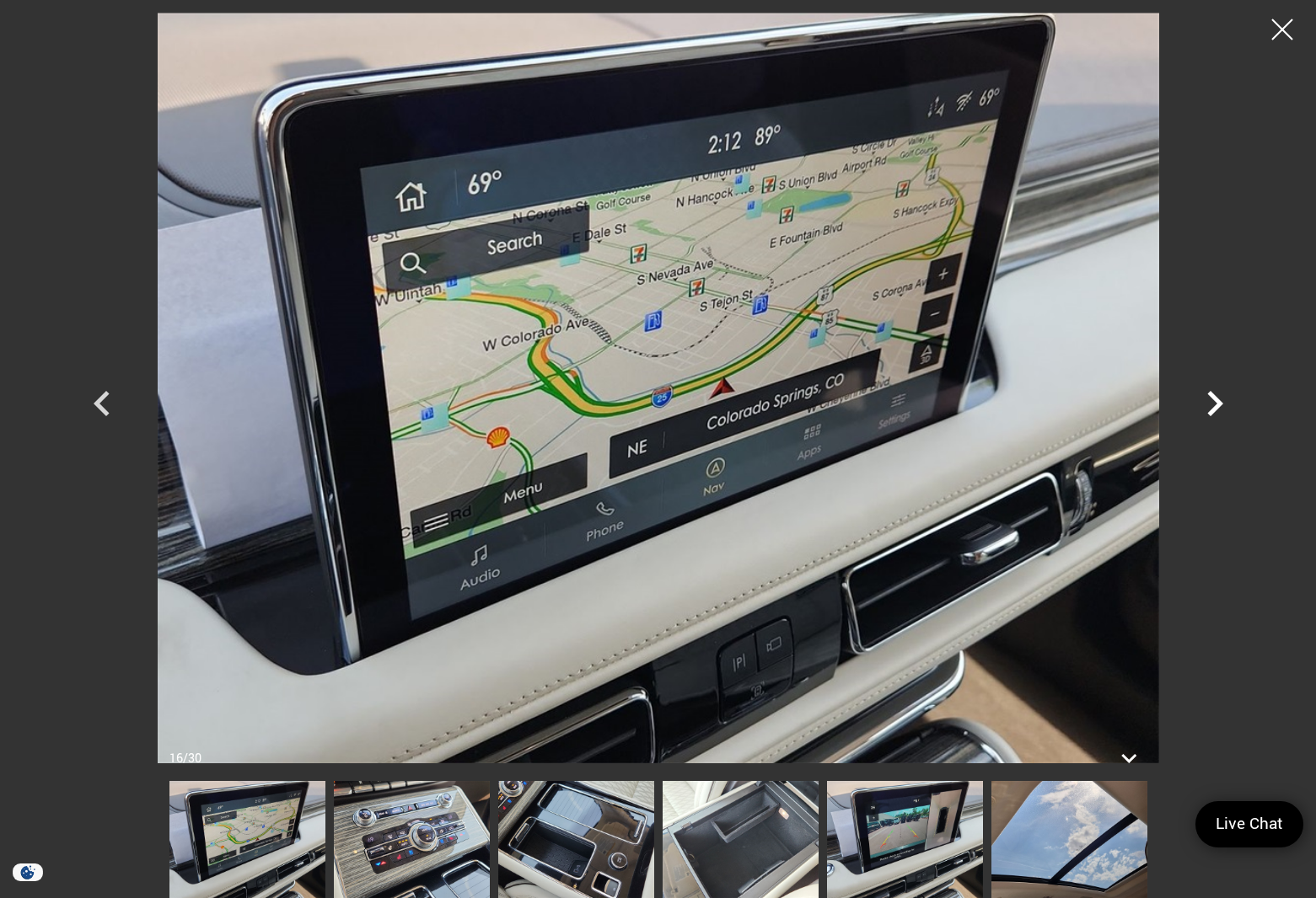
click at [1202, 404] on icon "Next" at bounding box center [1214, 403] width 51 height 51
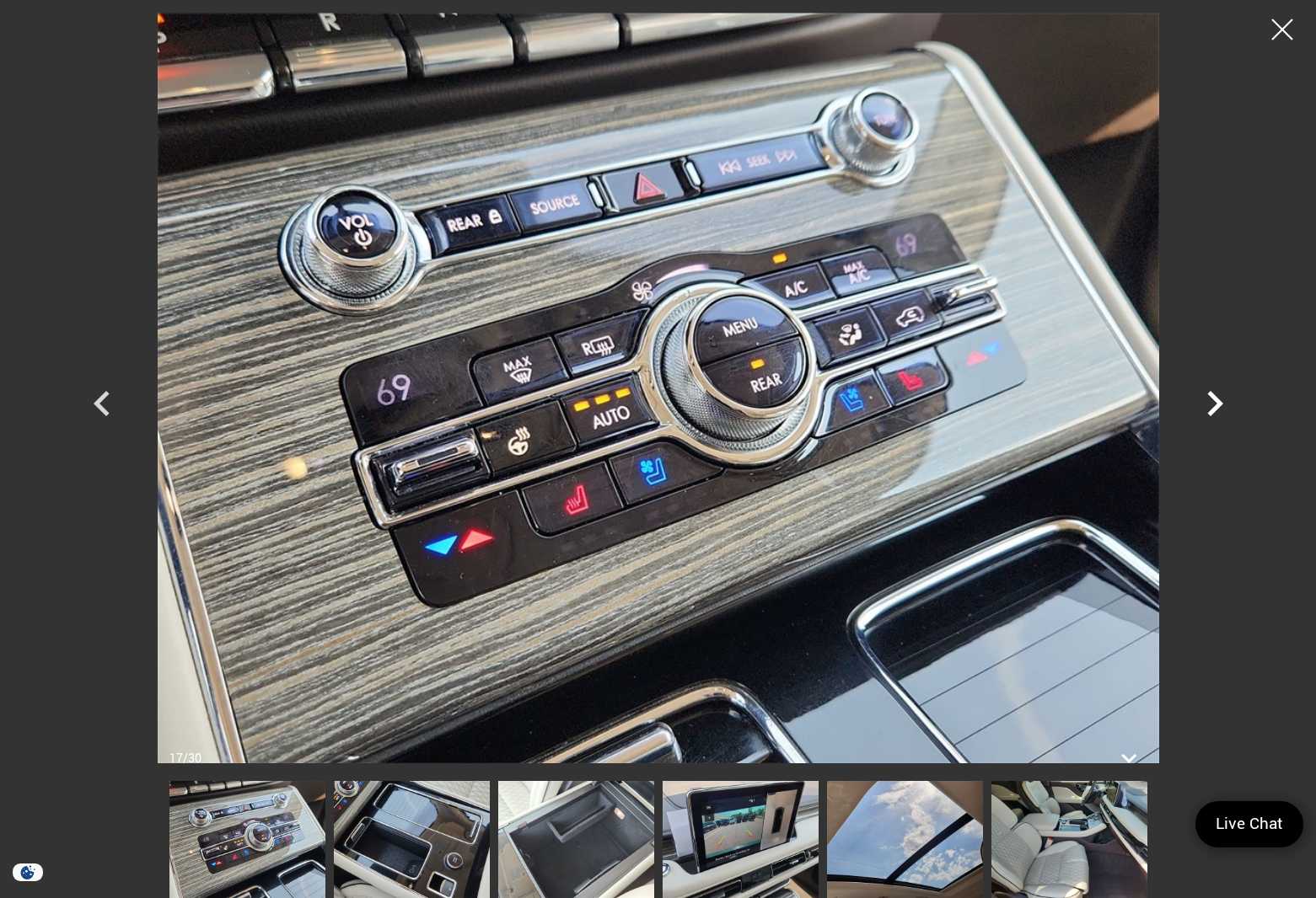
click at [1202, 404] on icon "Next" at bounding box center [1214, 403] width 51 height 51
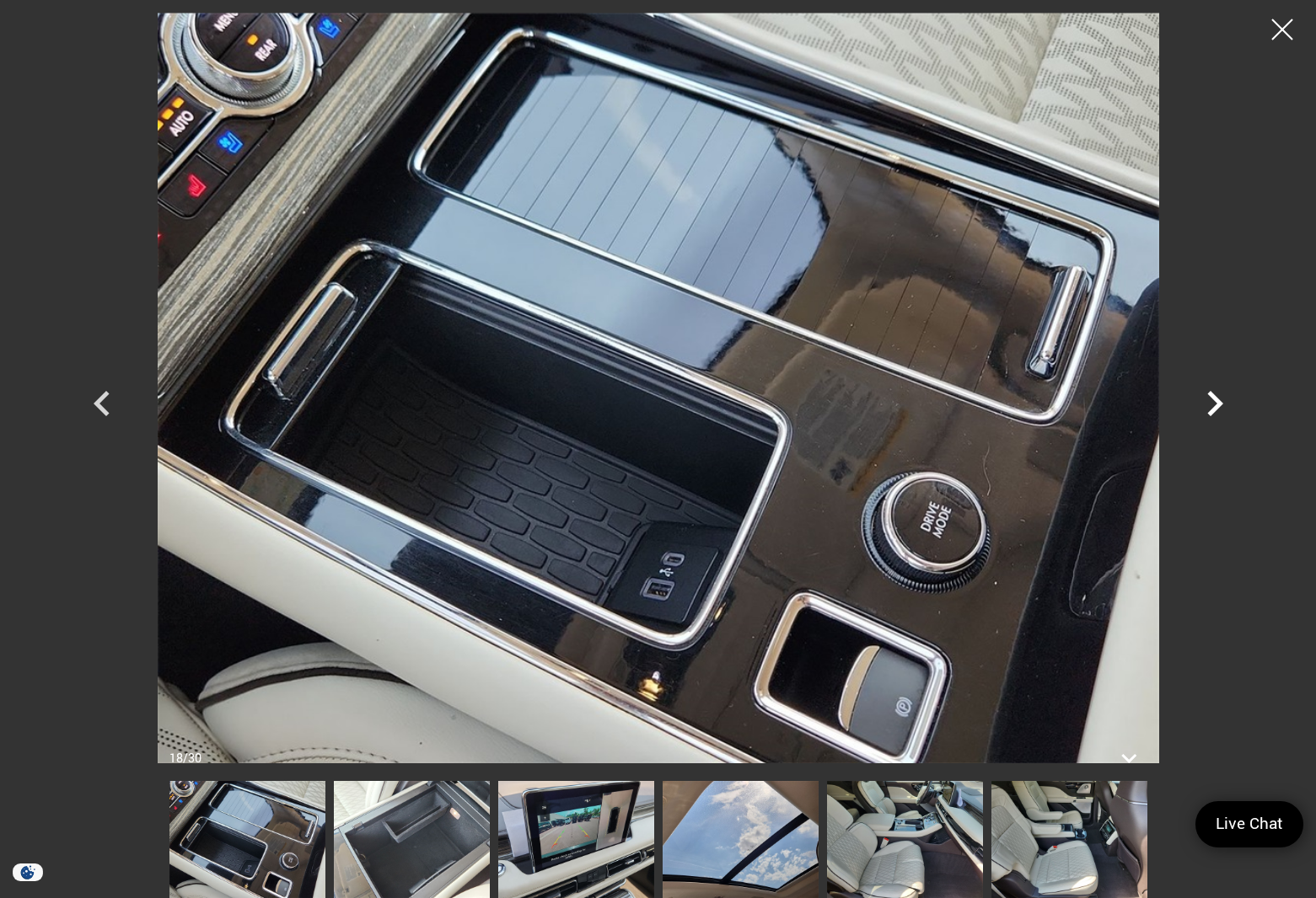
click at [1202, 404] on icon "Next" at bounding box center [1214, 403] width 51 height 51
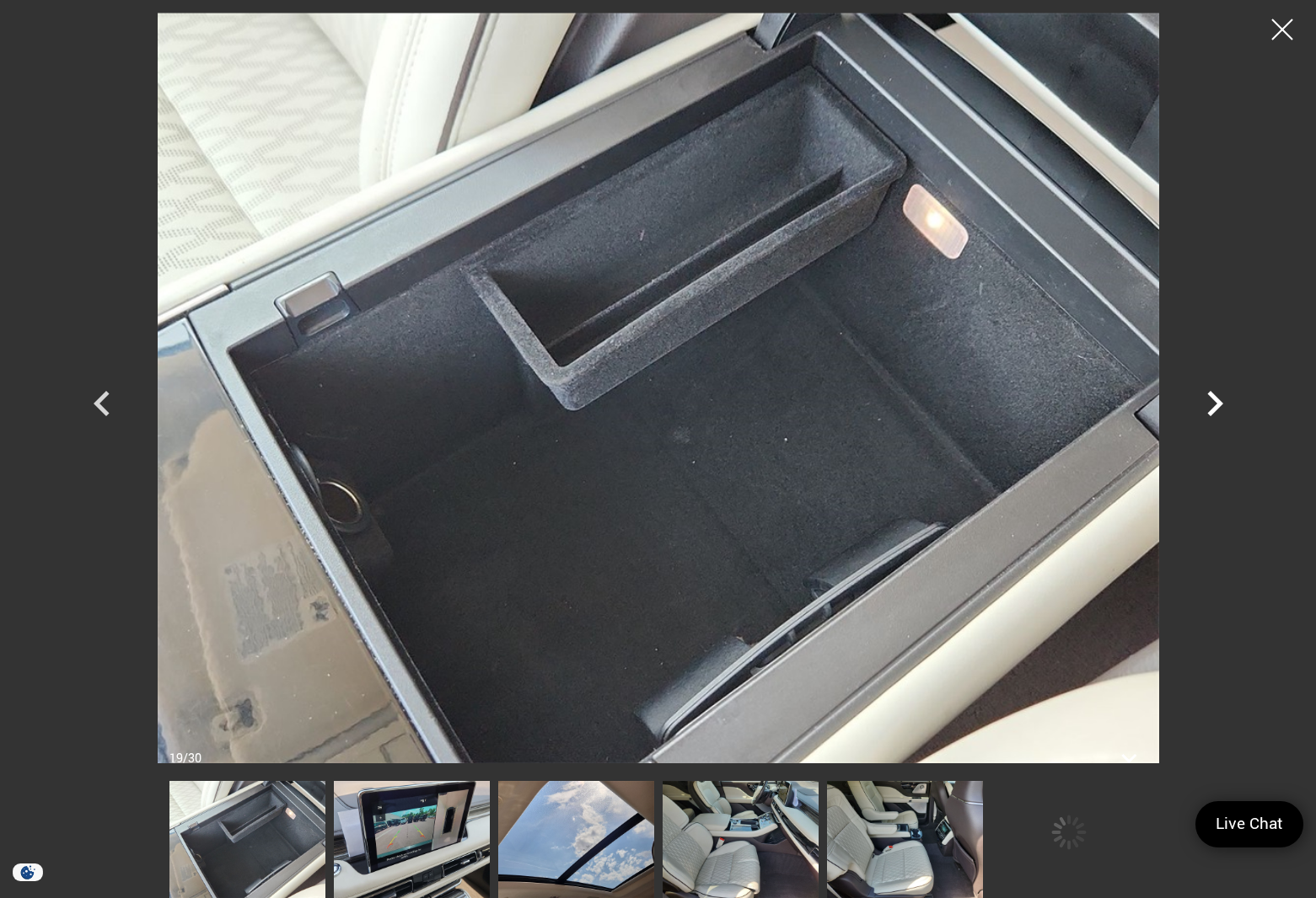
click at [1202, 404] on icon "Next" at bounding box center [1214, 403] width 51 height 51
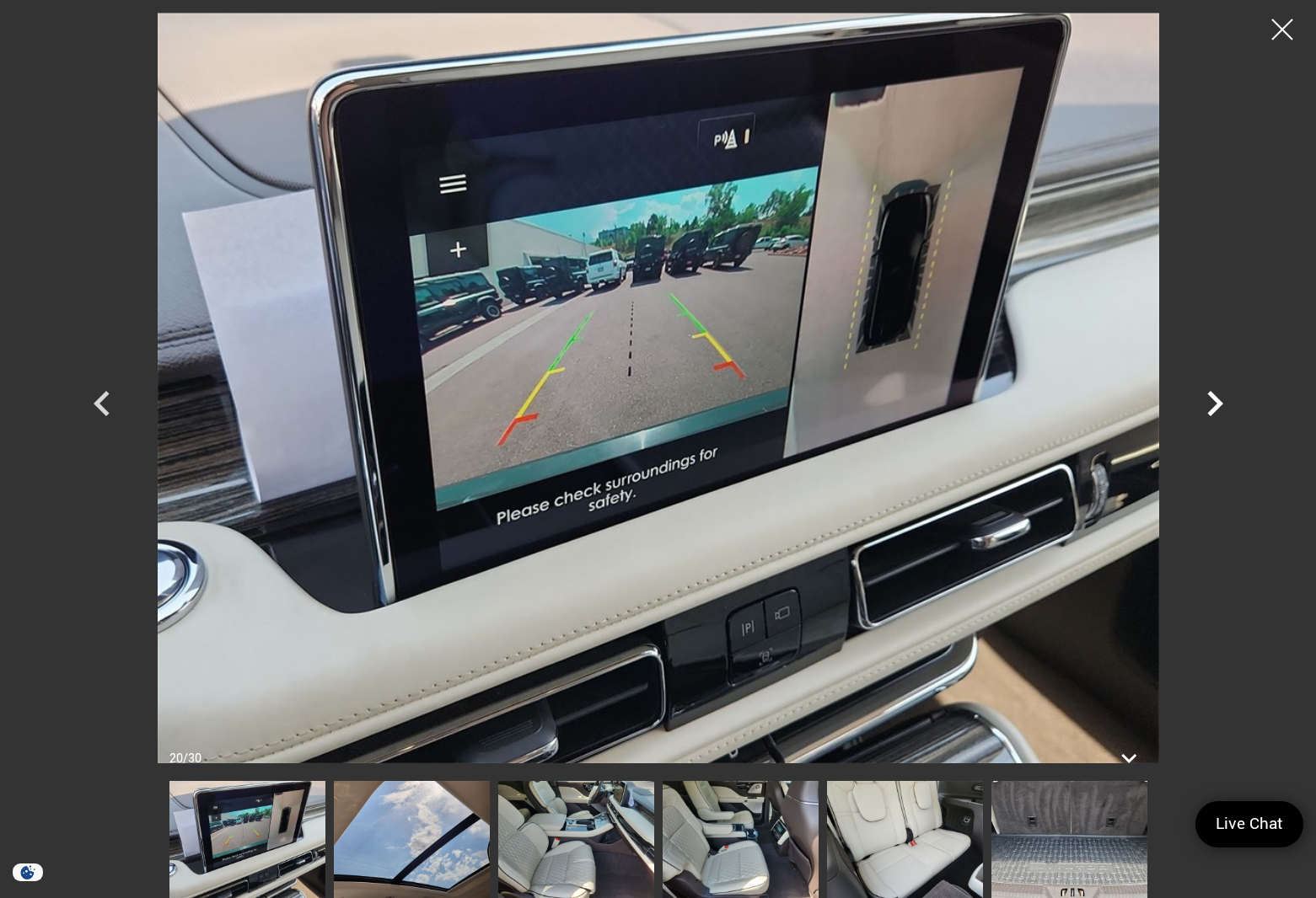
click at [1202, 404] on icon "Next" at bounding box center [1214, 403] width 51 height 51
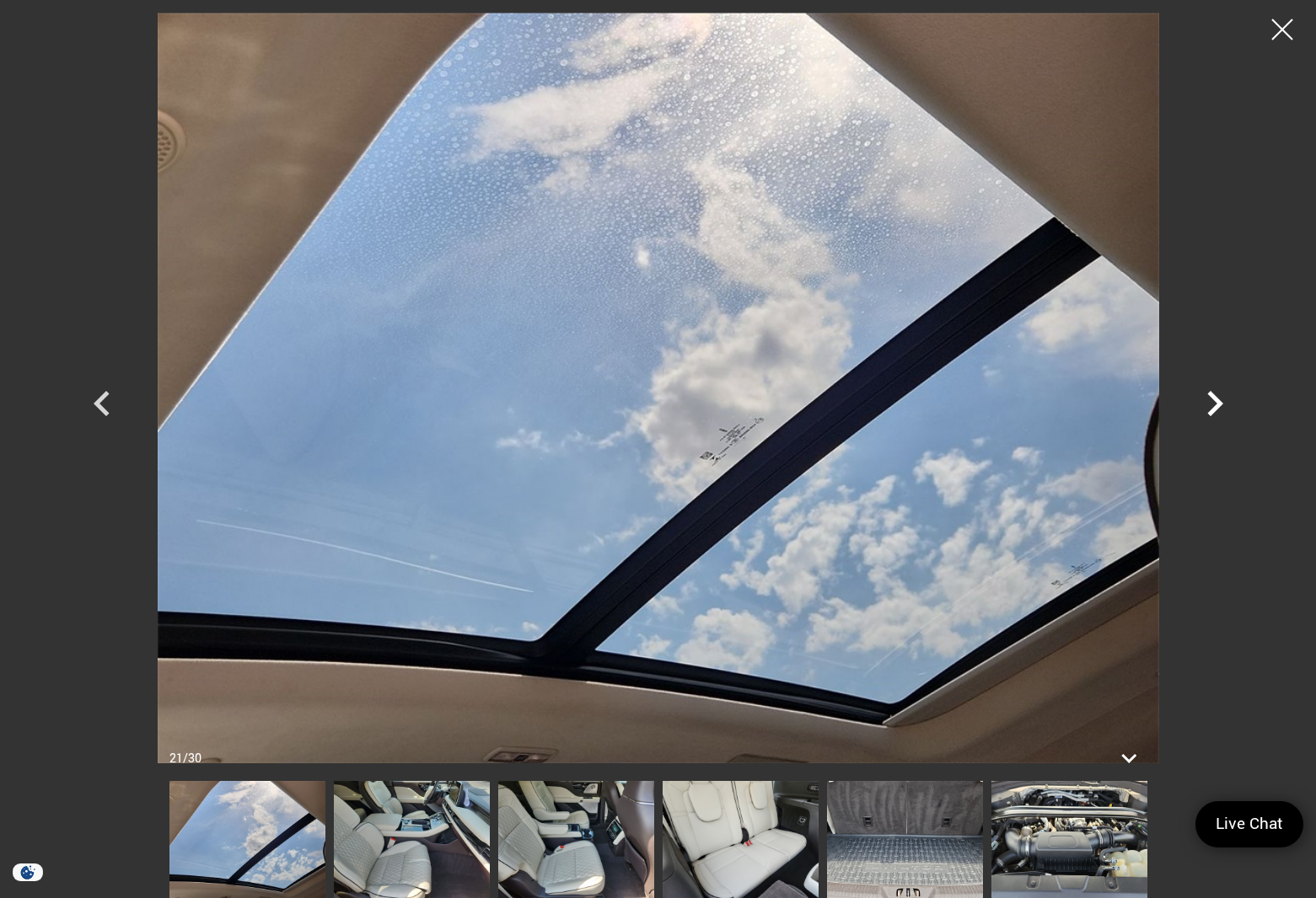
click at [1202, 404] on icon "Next" at bounding box center [1214, 403] width 51 height 51
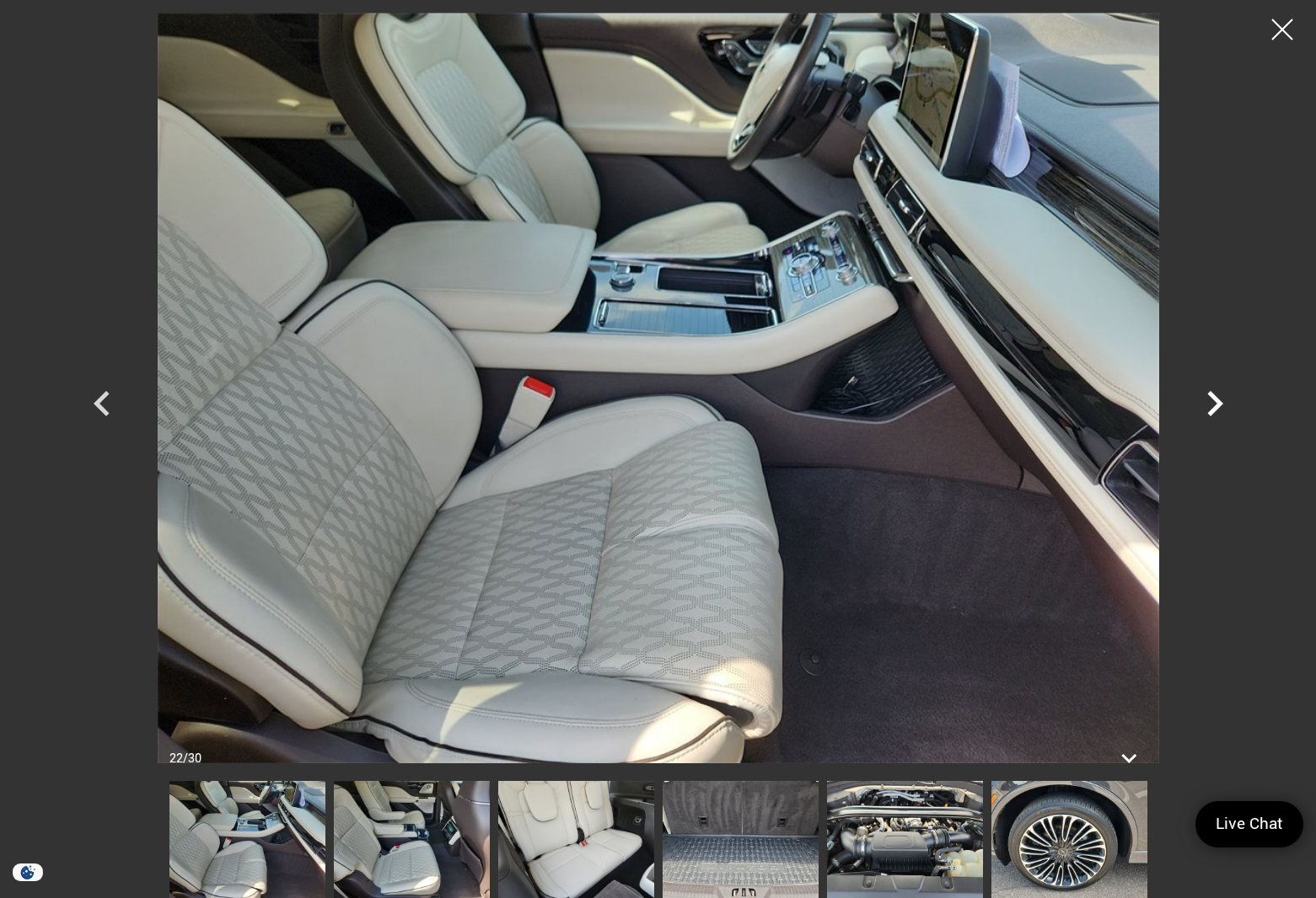
click at [1202, 404] on icon "Next" at bounding box center [1214, 403] width 51 height 51
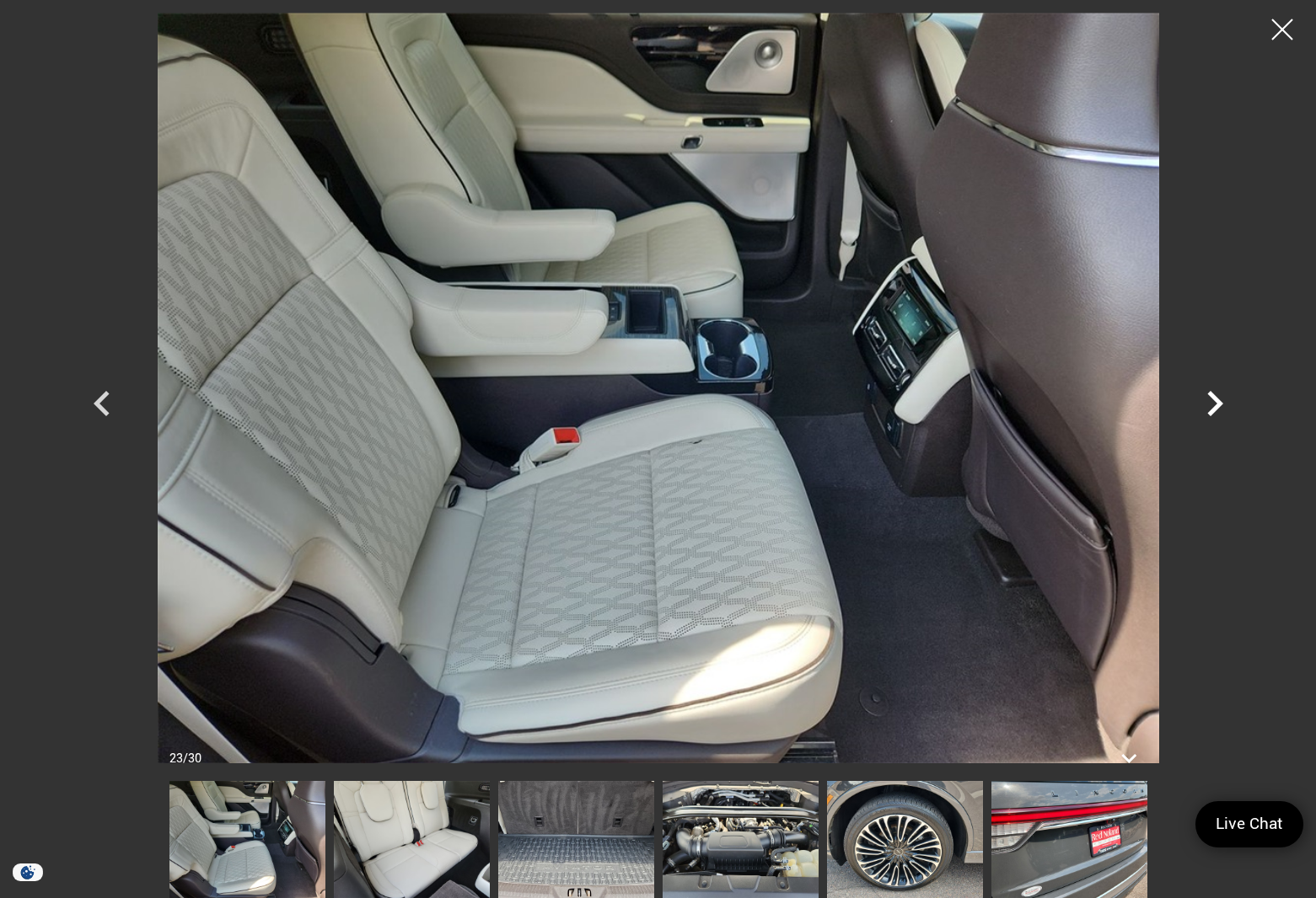
click at [1202, 404] on icon "Next" at bounding box center [1214, 403] width 51 height 51
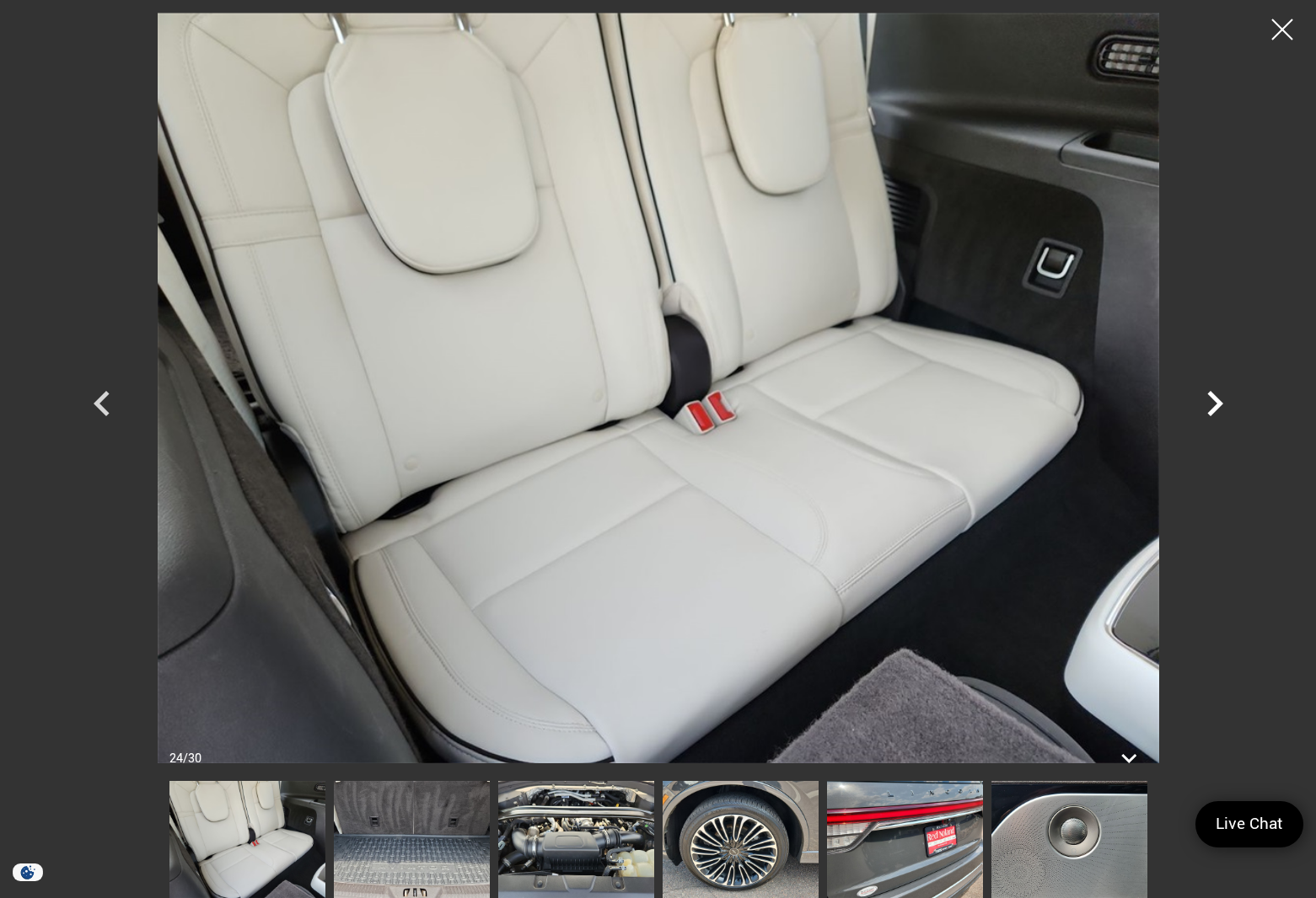
click at [1202, 404] on icon "Next" at bounding box center [1214, 403] width 51 height 51
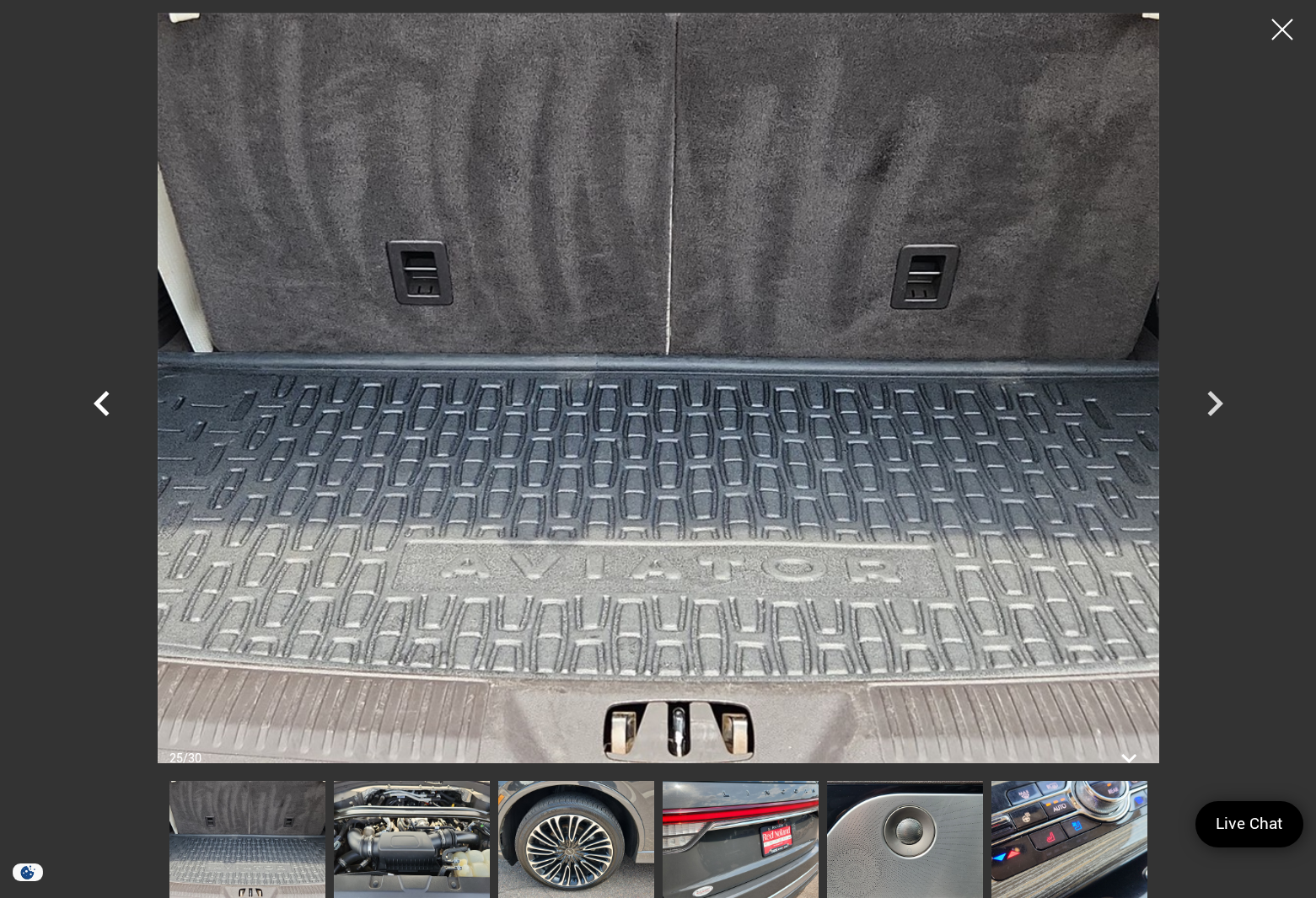
click at [84, 408] on icon "Previous" at bounding box center [102, 403] width 51 height 51
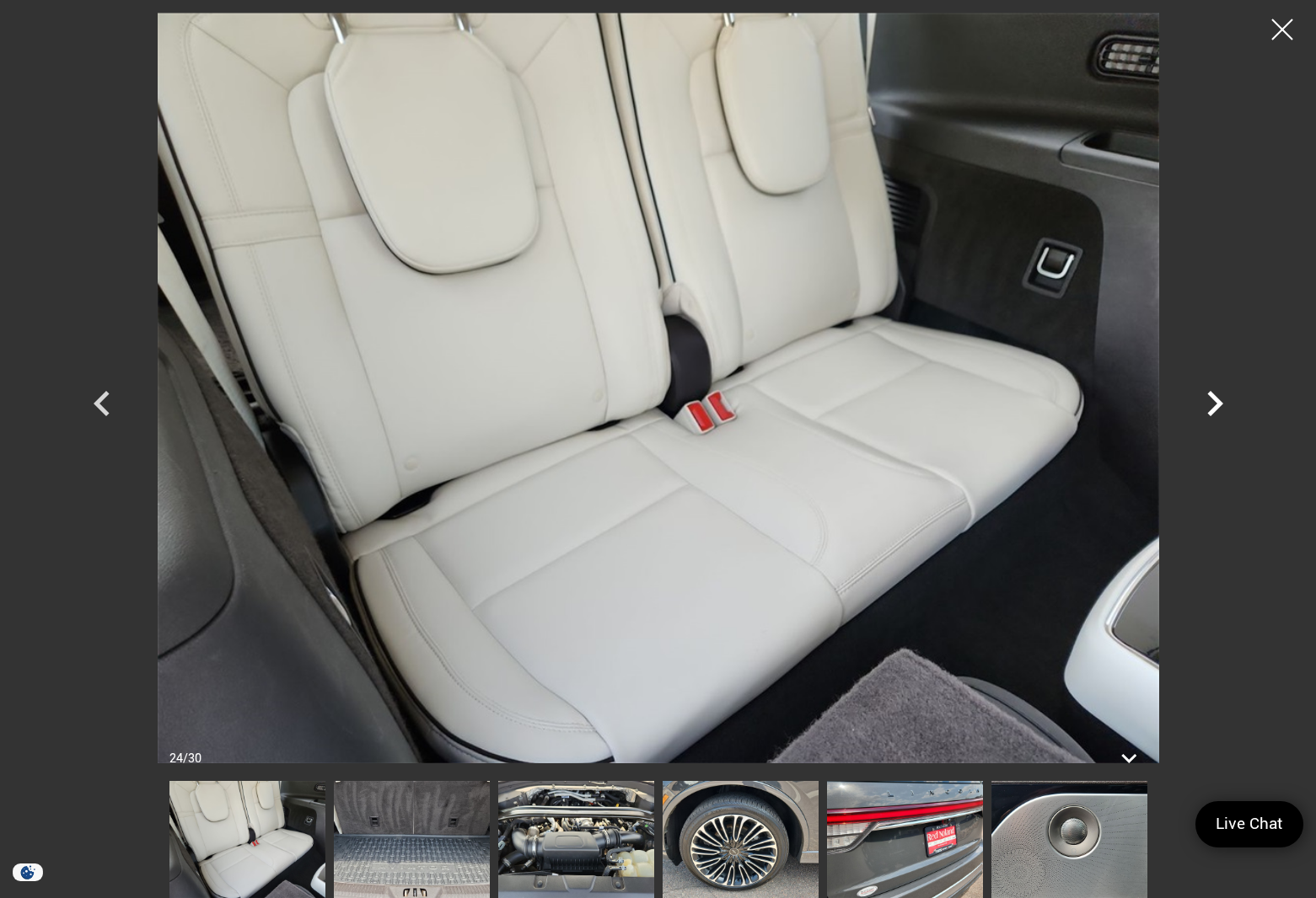
click at [1219, 402] on icon "Next" at bounding box center [1214, 403] width 16 height 25
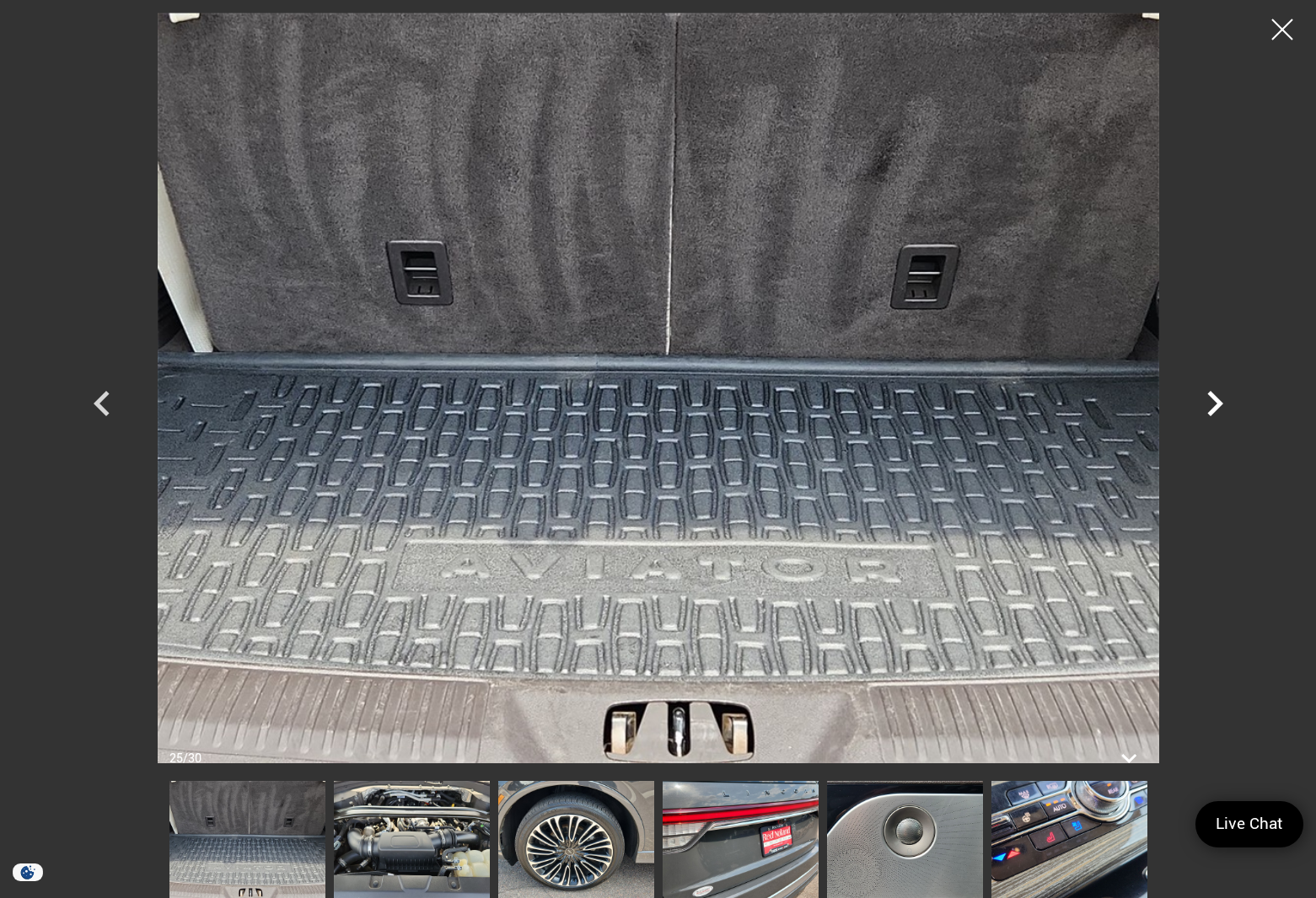
scroll to position [83, 0]
click at [1212, 395] on icon "Next" at bounding box center [1214, 403] width 16 height 25
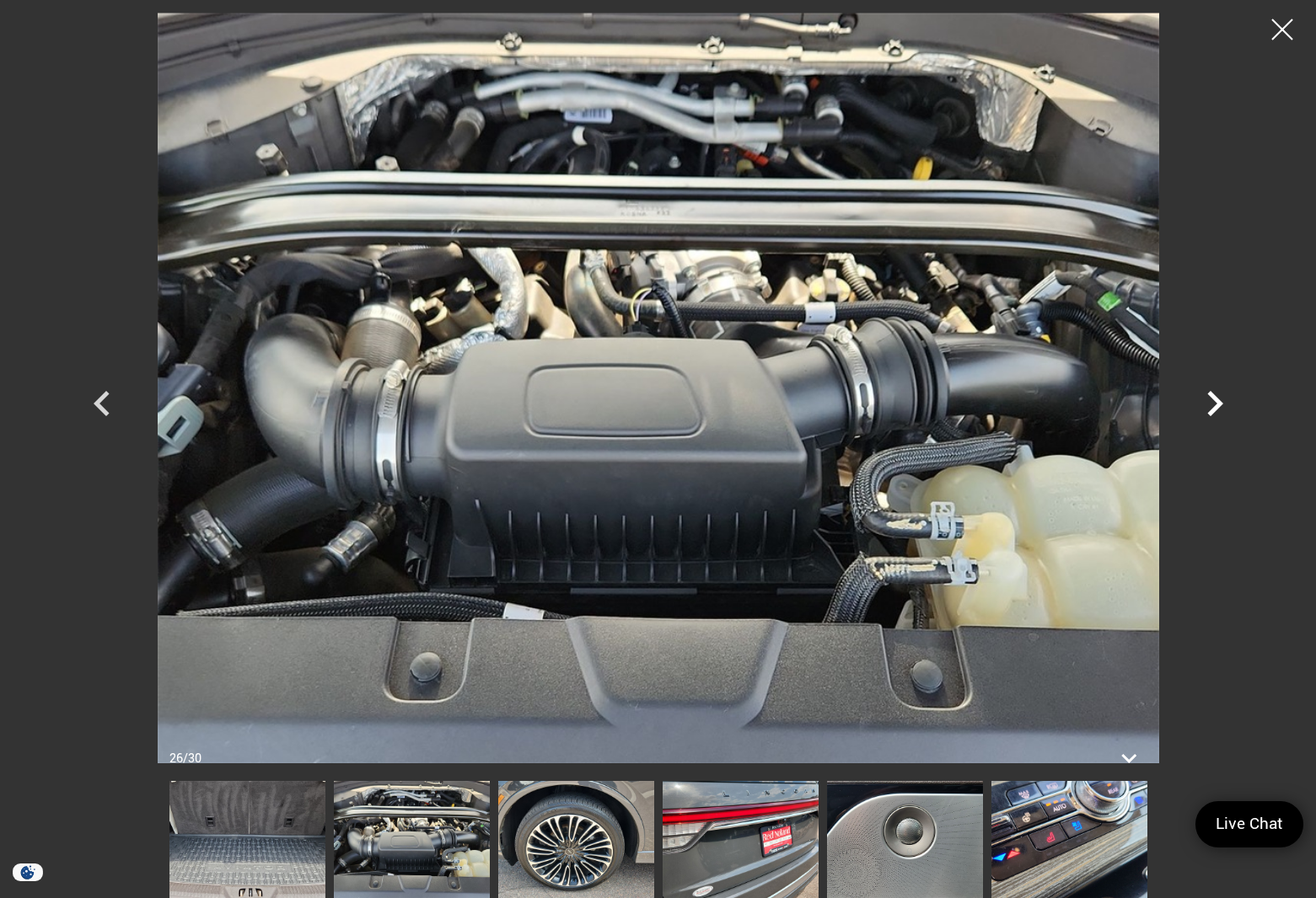
click at [1212, 395] on icon "Next" at bounding box center [1214, 403] width 16 height 25
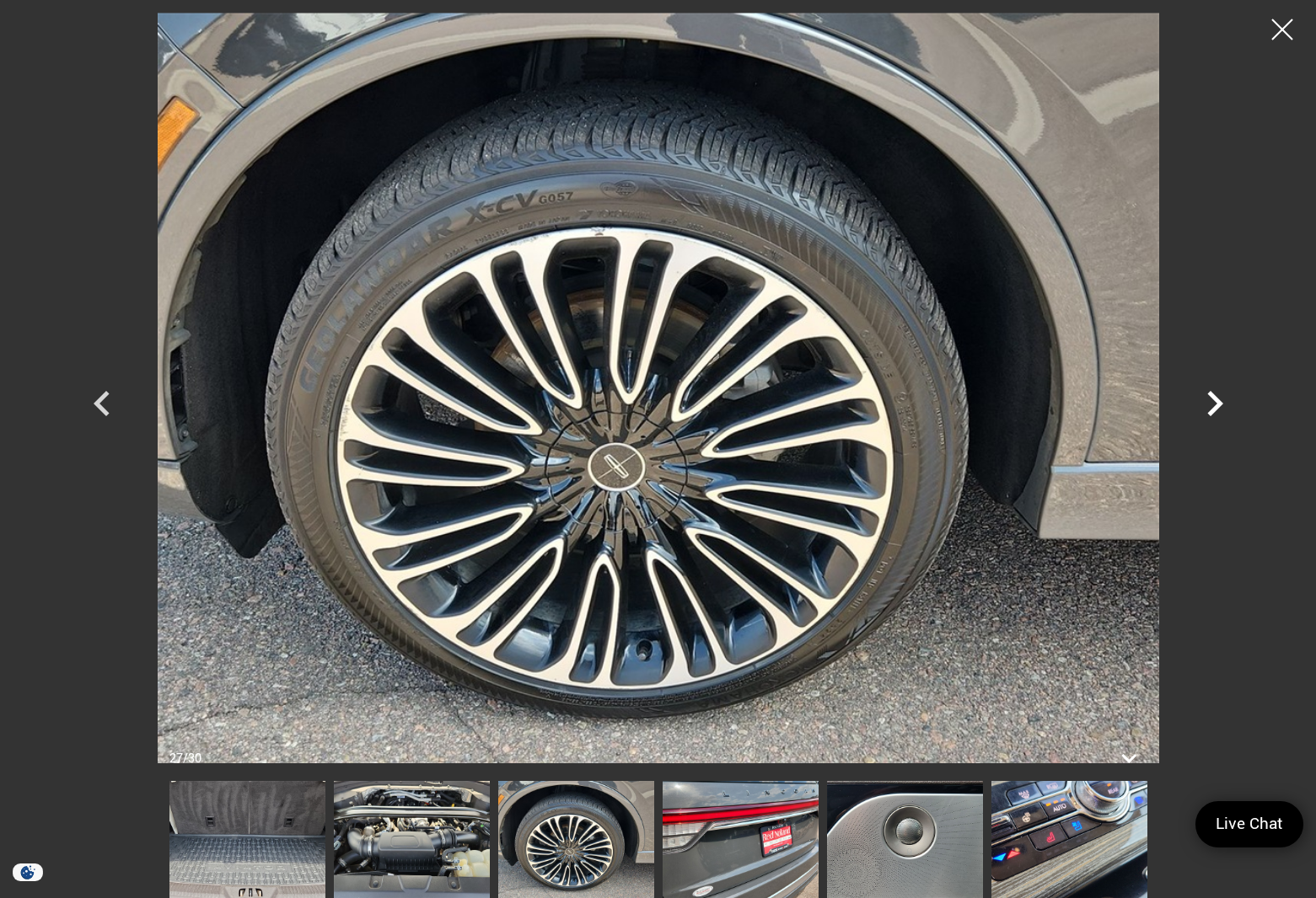
click at [1212, 395] on icon "Next" at bounding box center [1214, 403] width 16 height 25
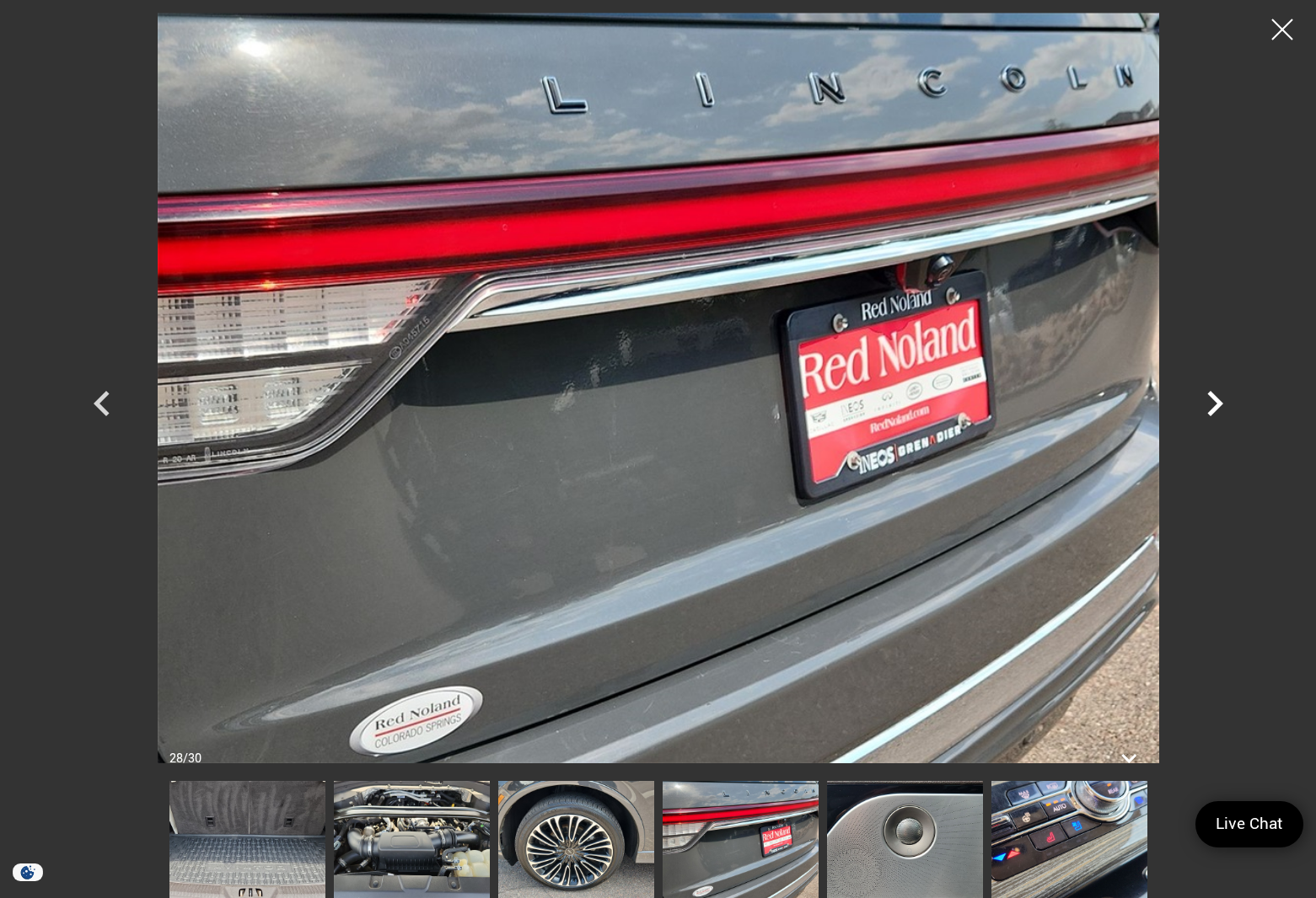
click at [1212, 395] on icon "Next" at bounding box center [1214, 403] width 16 height 25
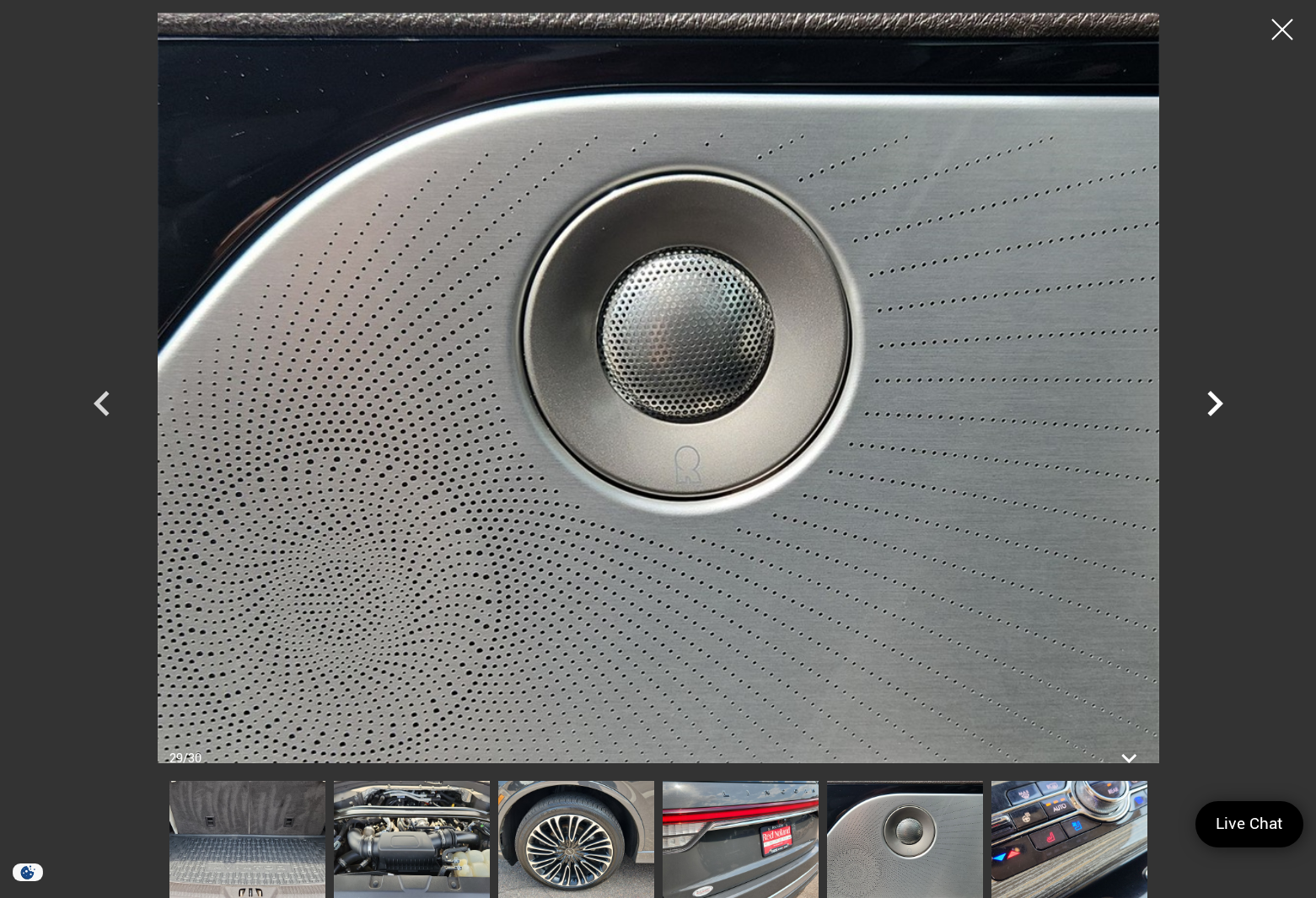
click at [1212, 395] on icon "Next" at bounding box center [1214, 403] width 16 height 25
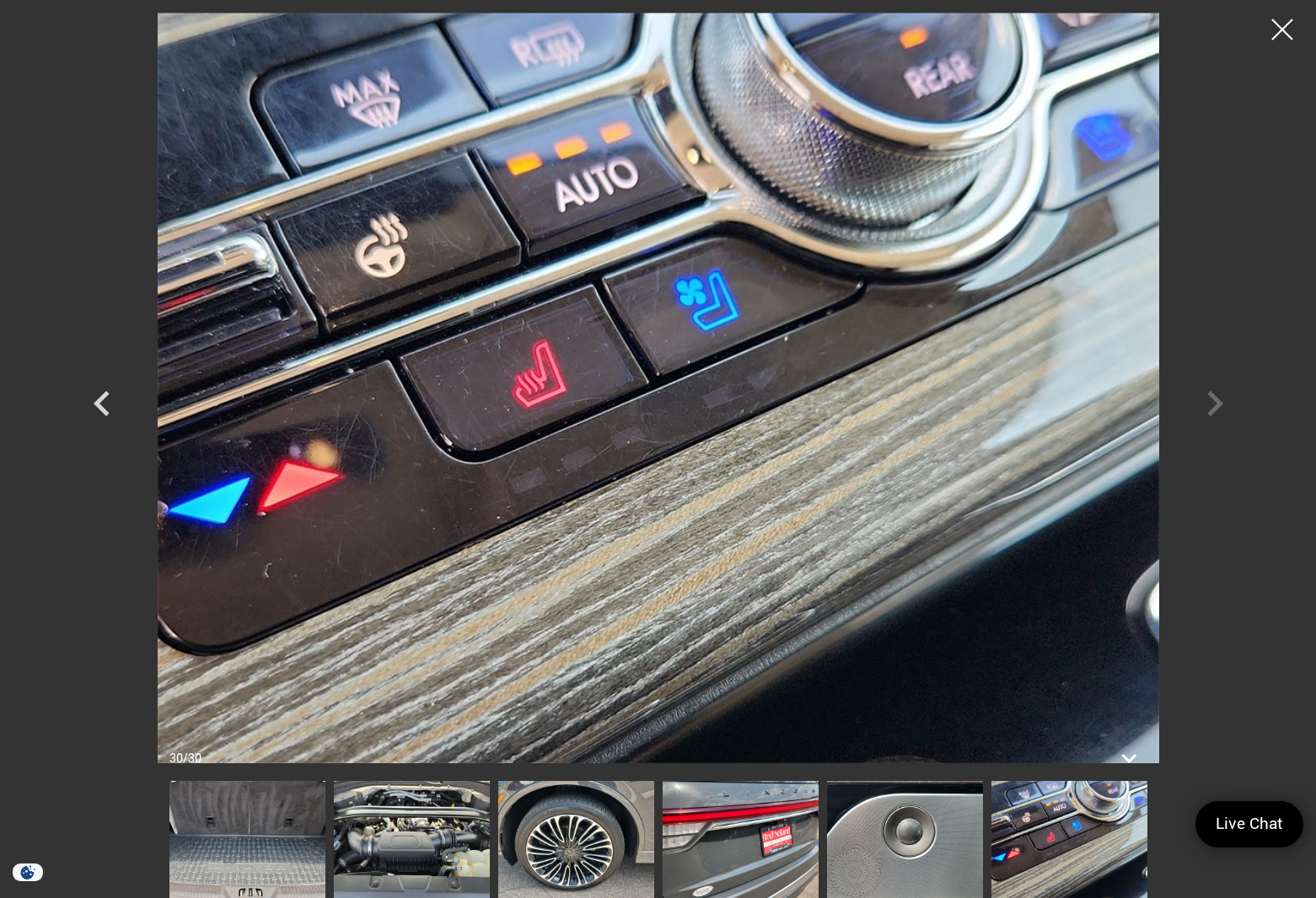
click at [1210, 406] on div at bounding box center [658, 388] width 1180 height 751
click at [903, 841] on img at bounding box center [904, 840] width 156 height 117
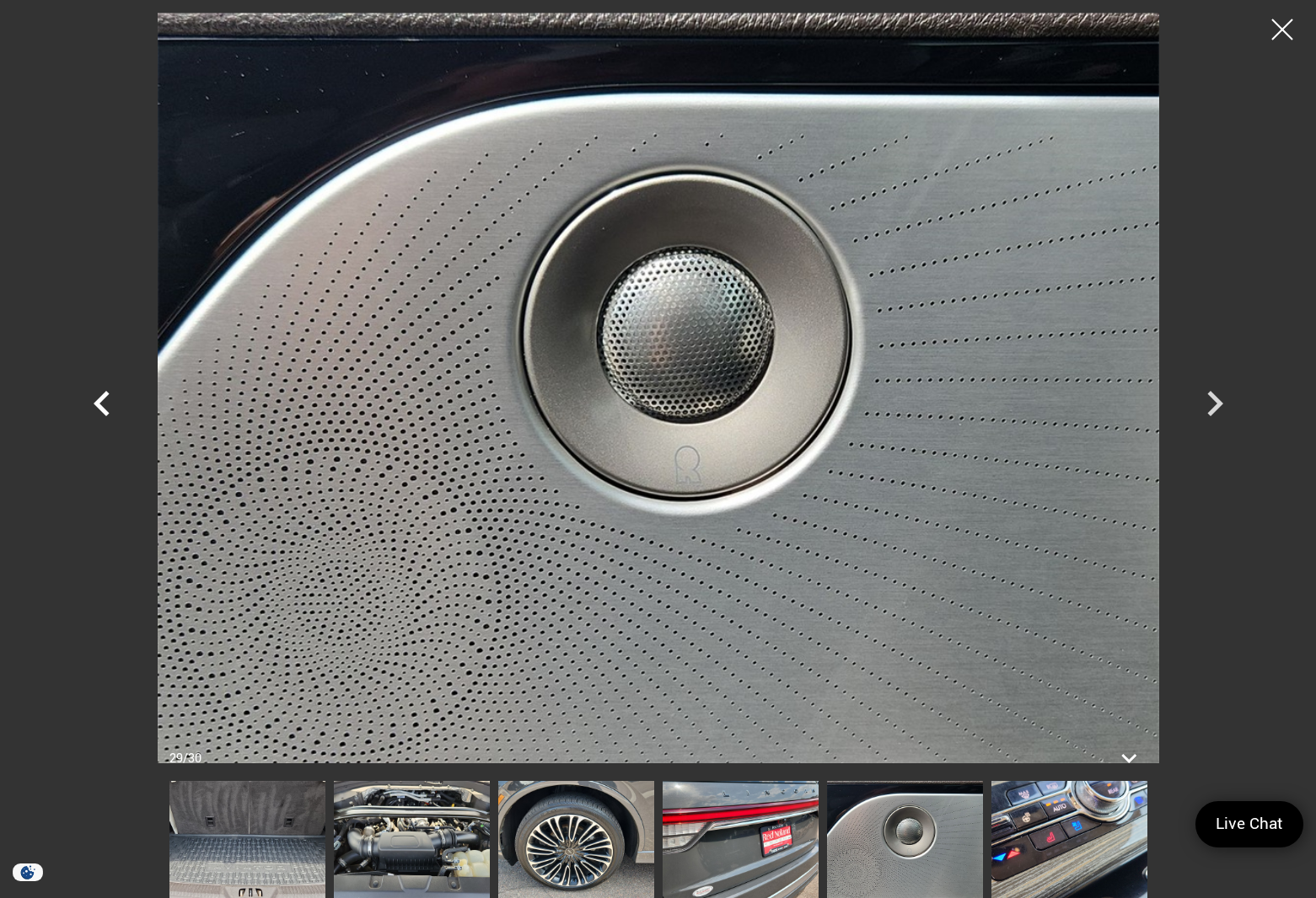
click at [87, 405] on icon "Previous" at bounding box center [102, 403] width 51 height 51
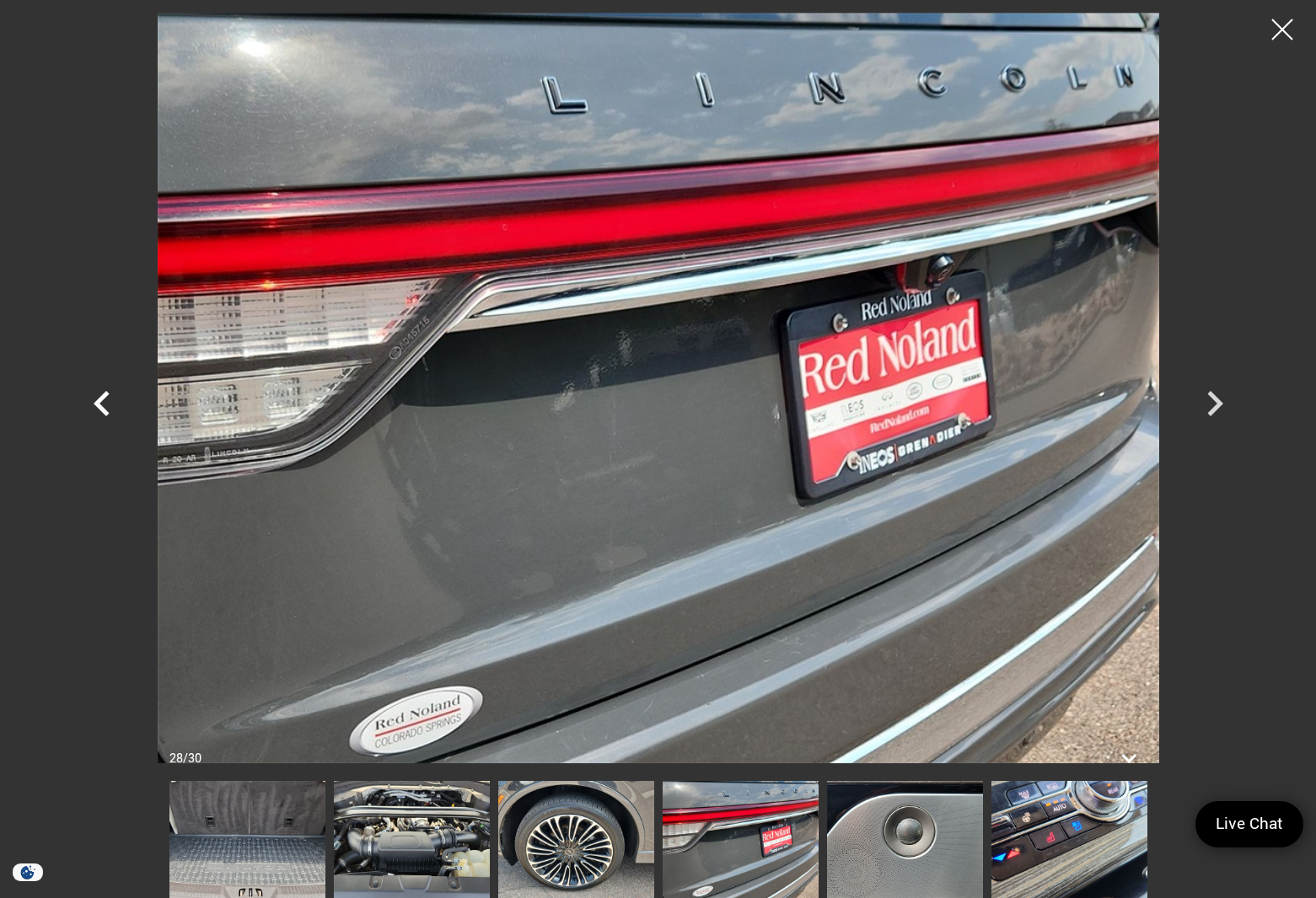
click at [87, 405] on icon "Previous" at bounding box center [102, 403] width 51 height 51
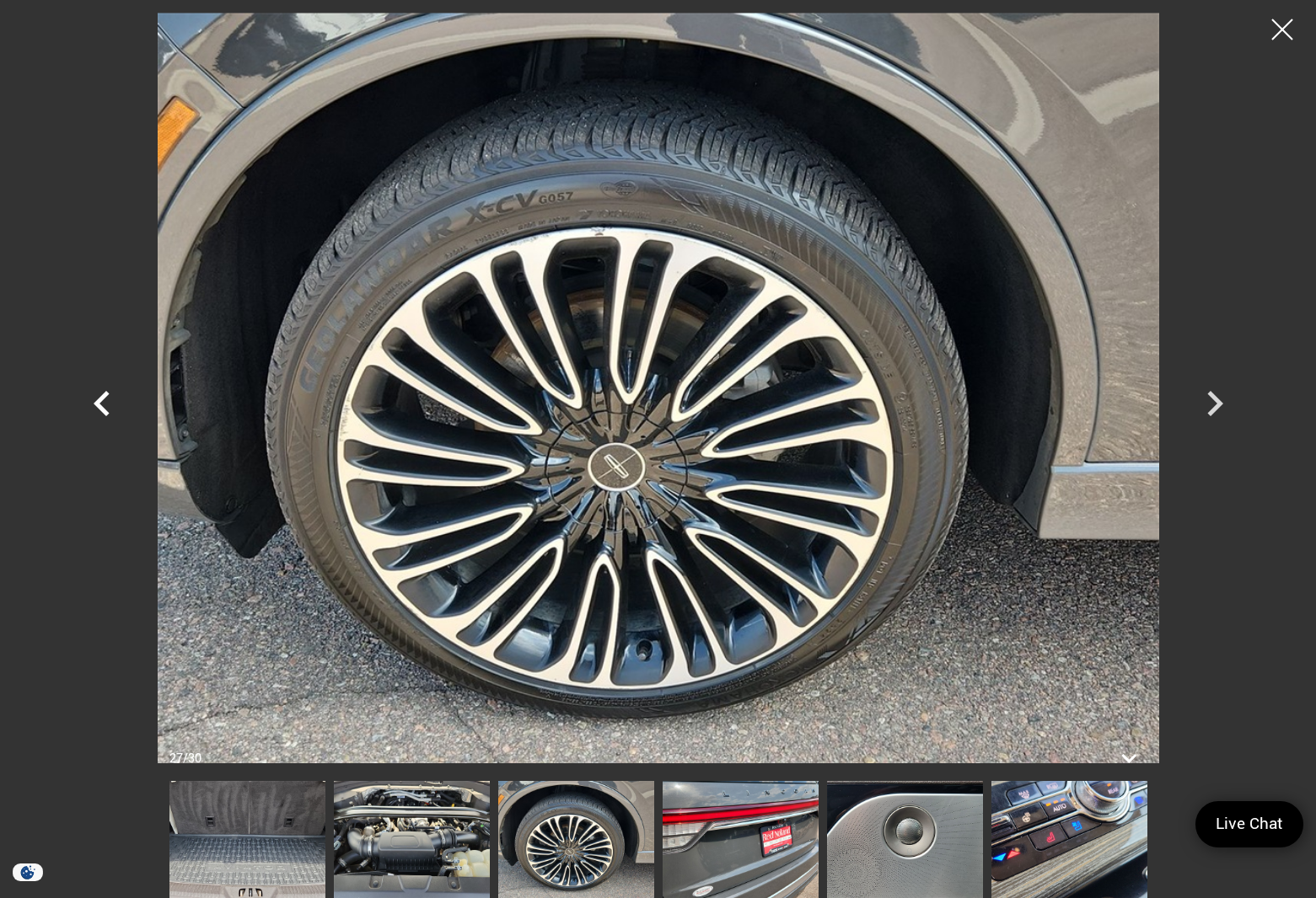
click at [87, 405] on icon "Previous" at bounding box center [102, 403] width 51 height 51
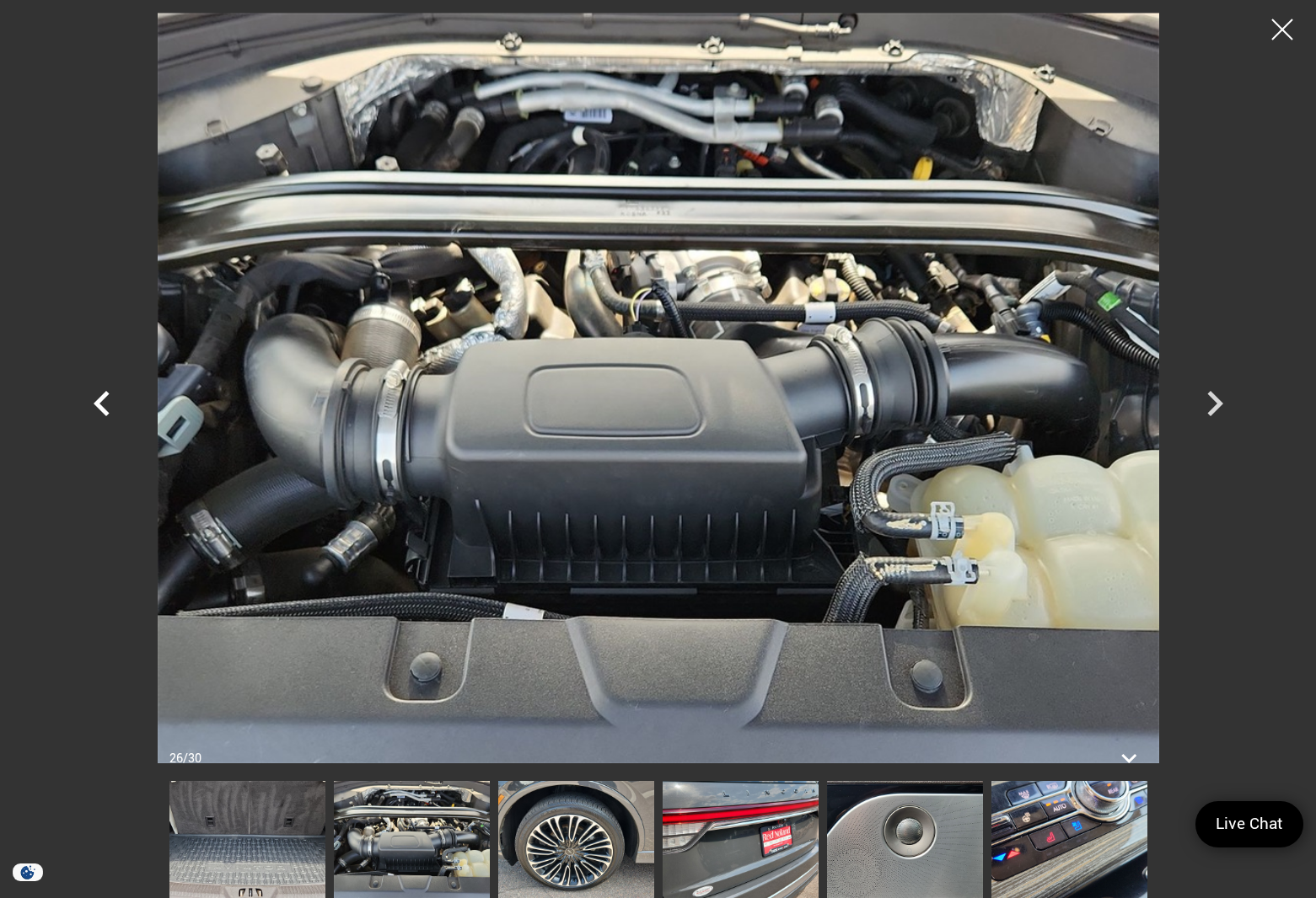
click at [87, 405] on icon "Previous" at bounding box center [102, 403] width 51 height 51
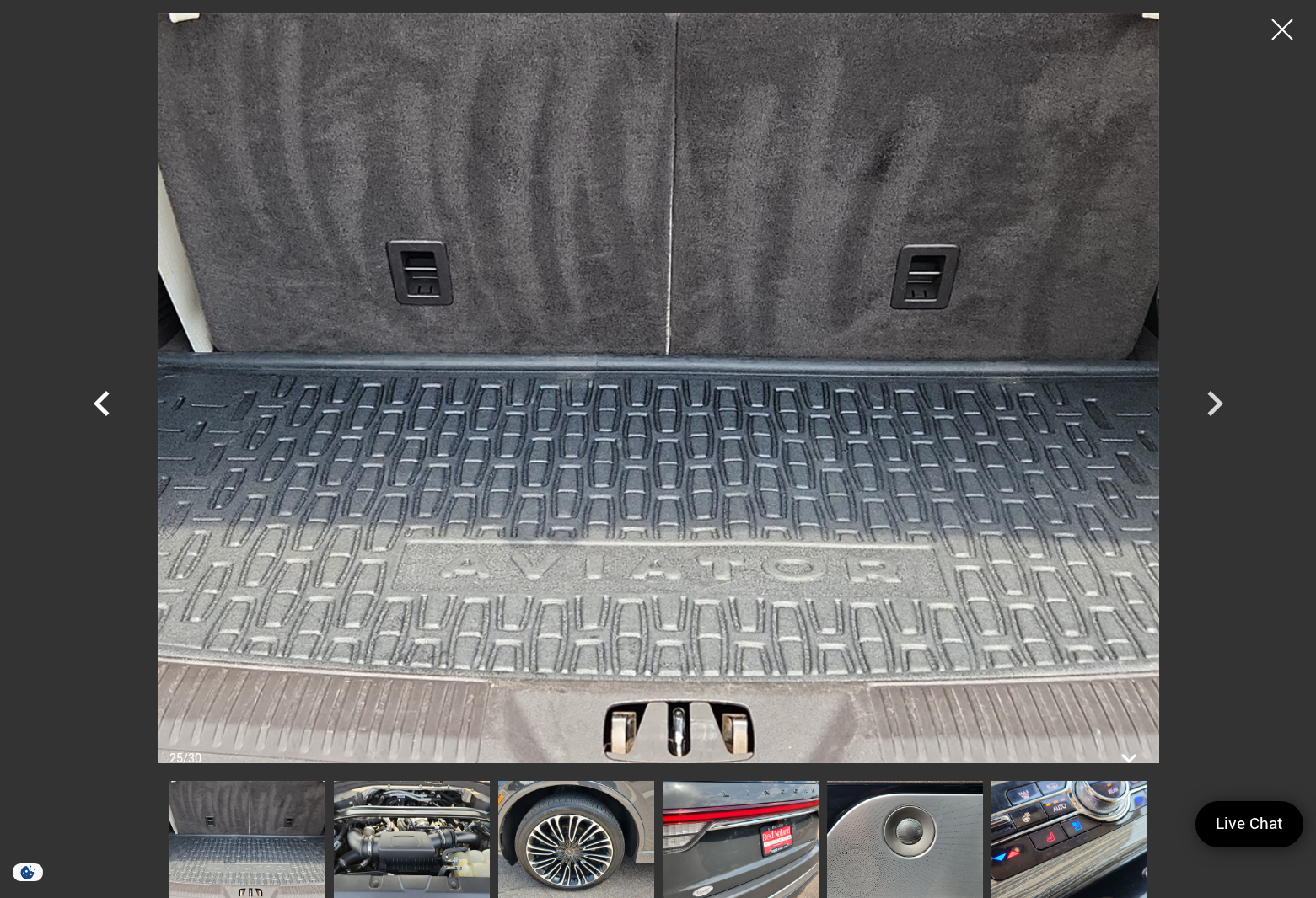
click at [87, 405] on icon "Previous" at bounding box center [102, 403] width 51 height 51
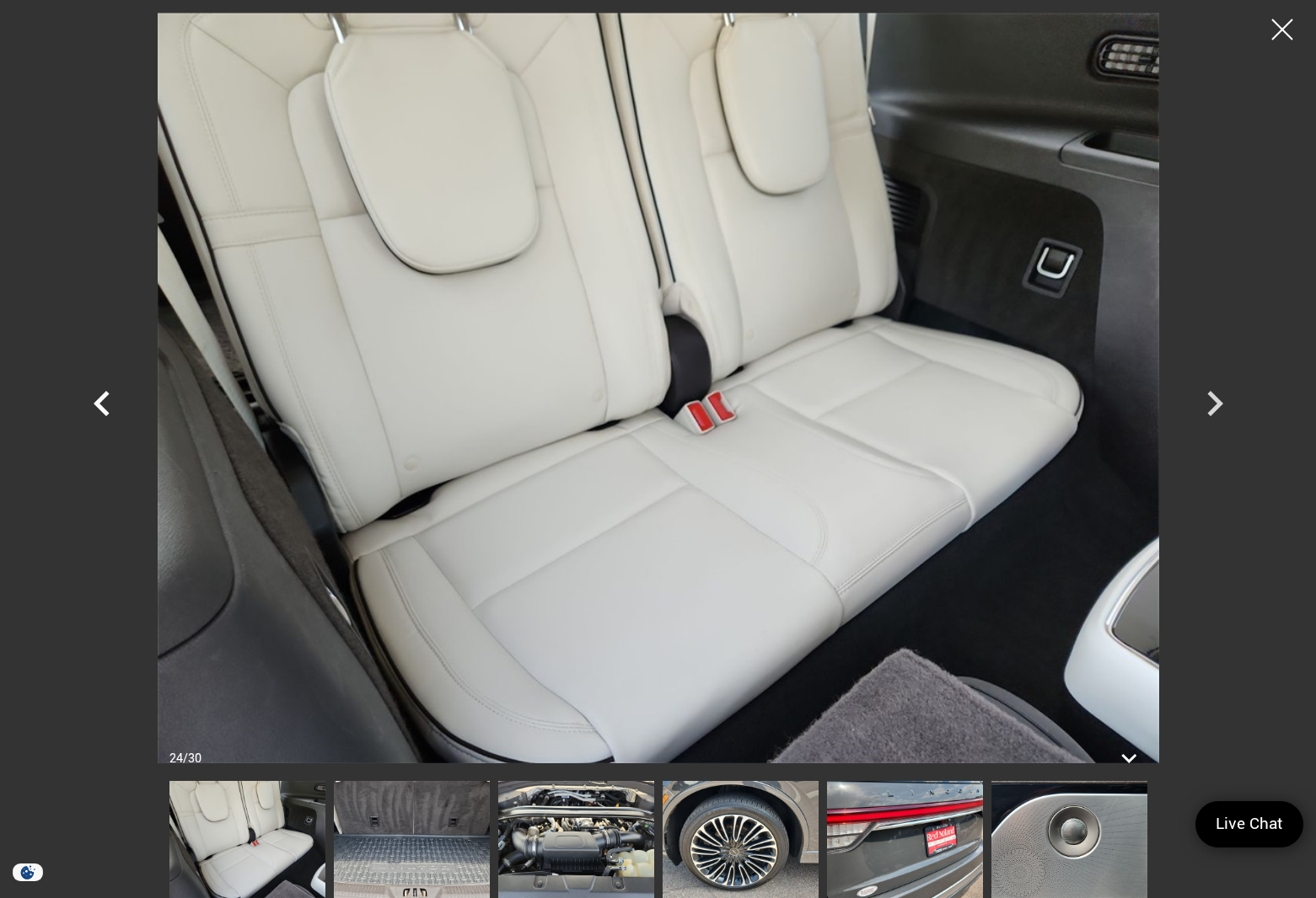
click at [87, 405] on icon "Previous" at bounding box center [102, 403] width 51 height 51
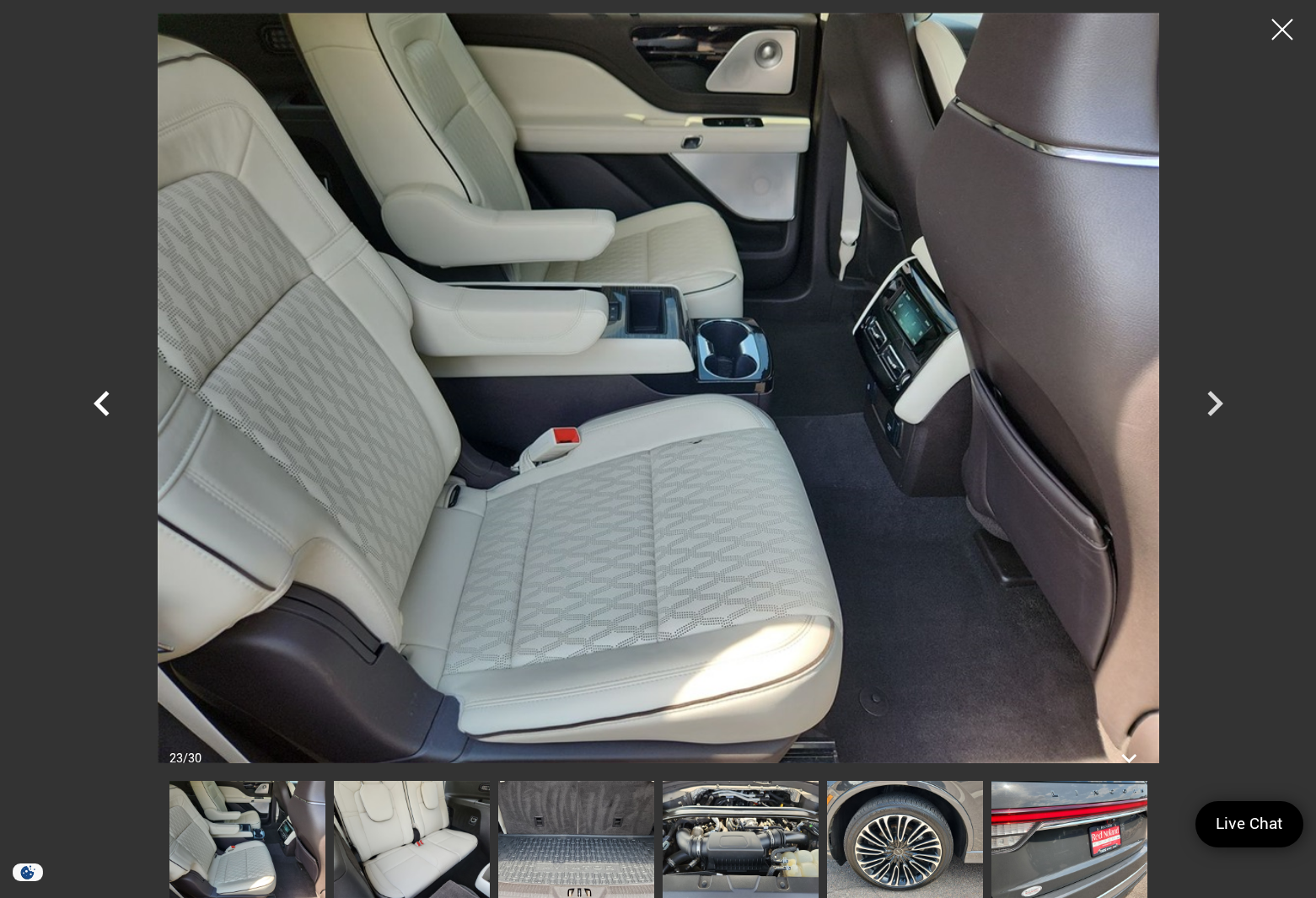
click at [100, 400] on icon "Previous" at bounding box center [102, 403] width 16 height 25
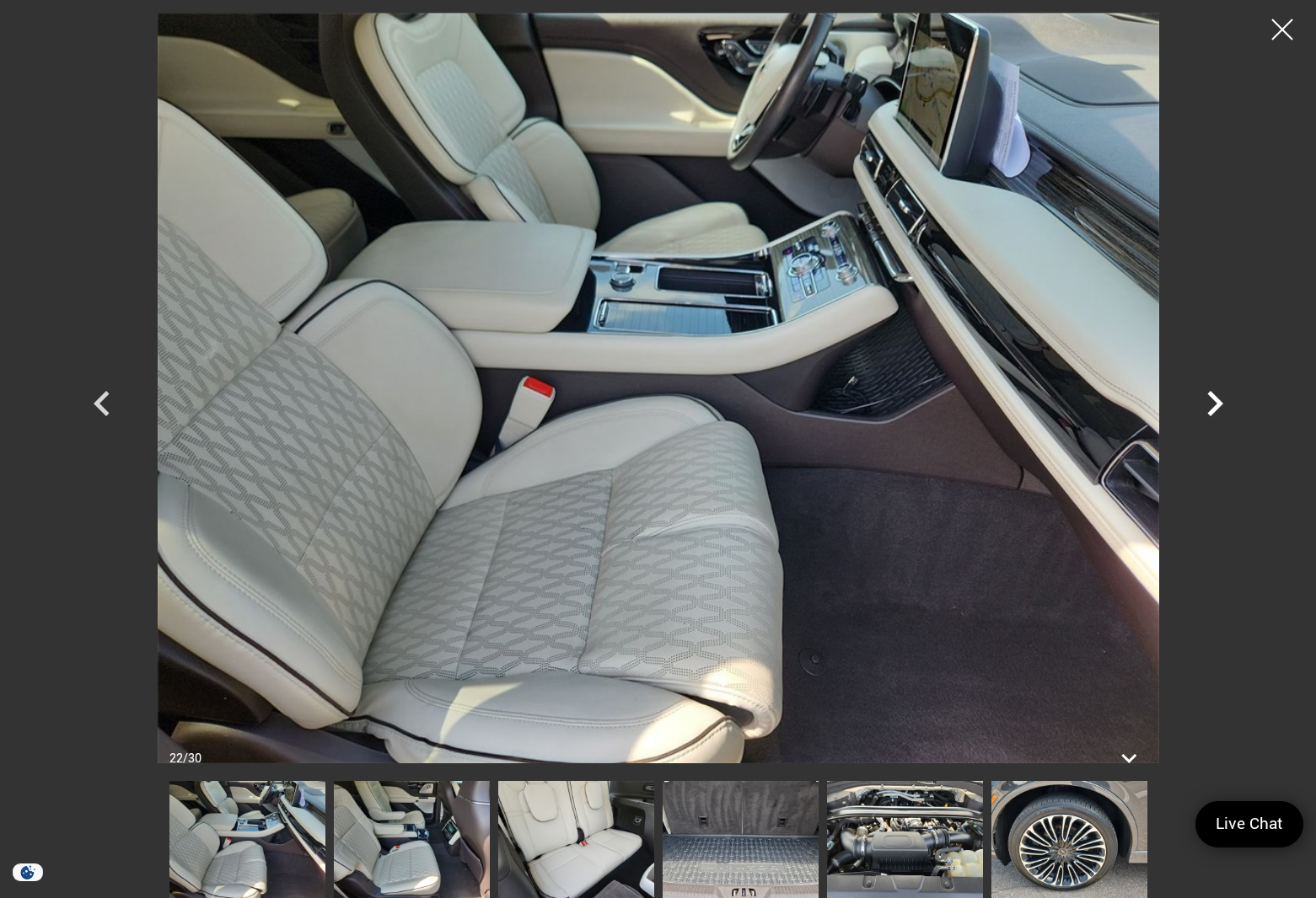
click at [1209, 404] on icon "Next" at bounding box center [1214, 403] width 51 height 51
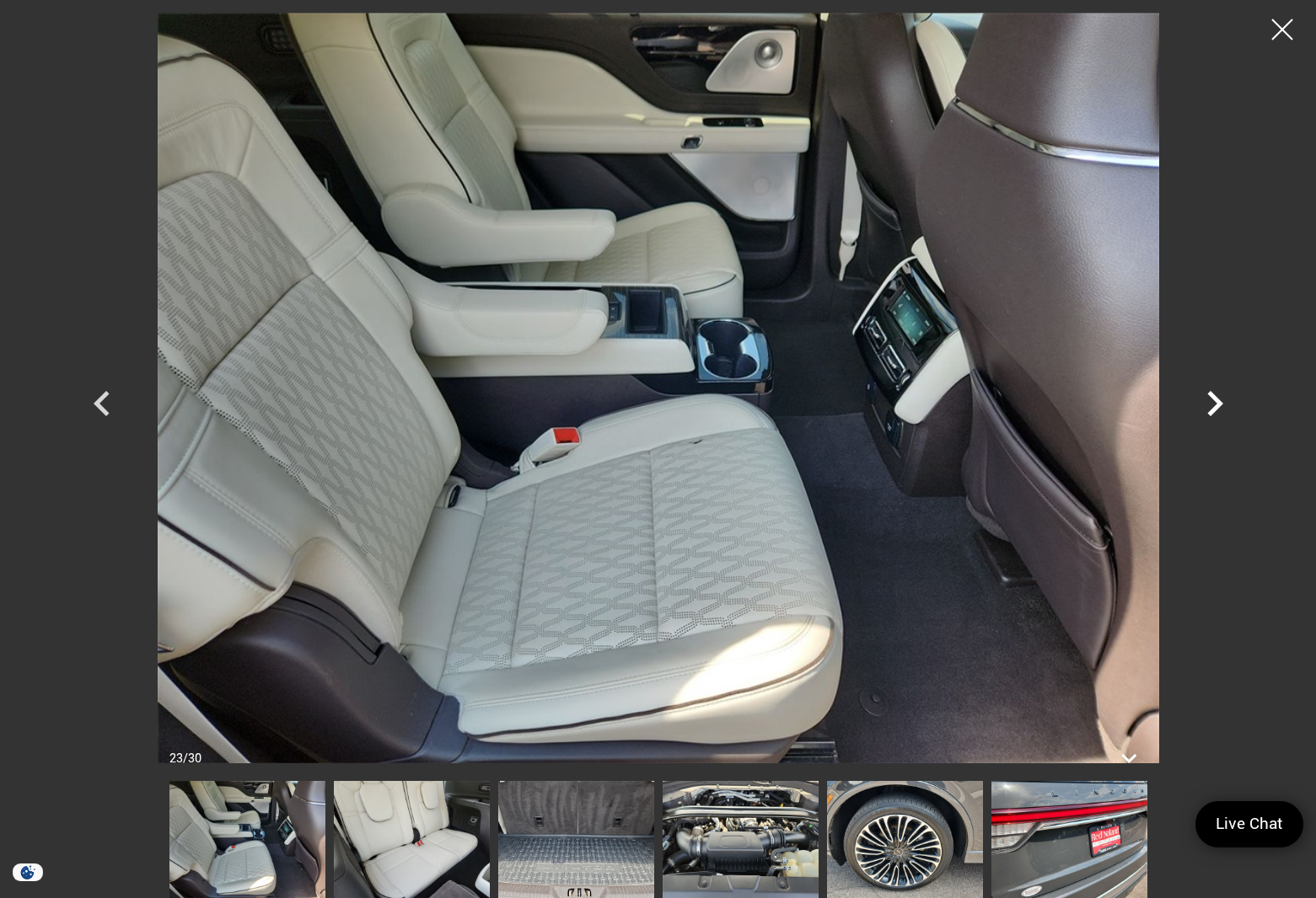
click at [1209, 404] on icon "Next" at bounding box center [1214, 403] width 51 height 51
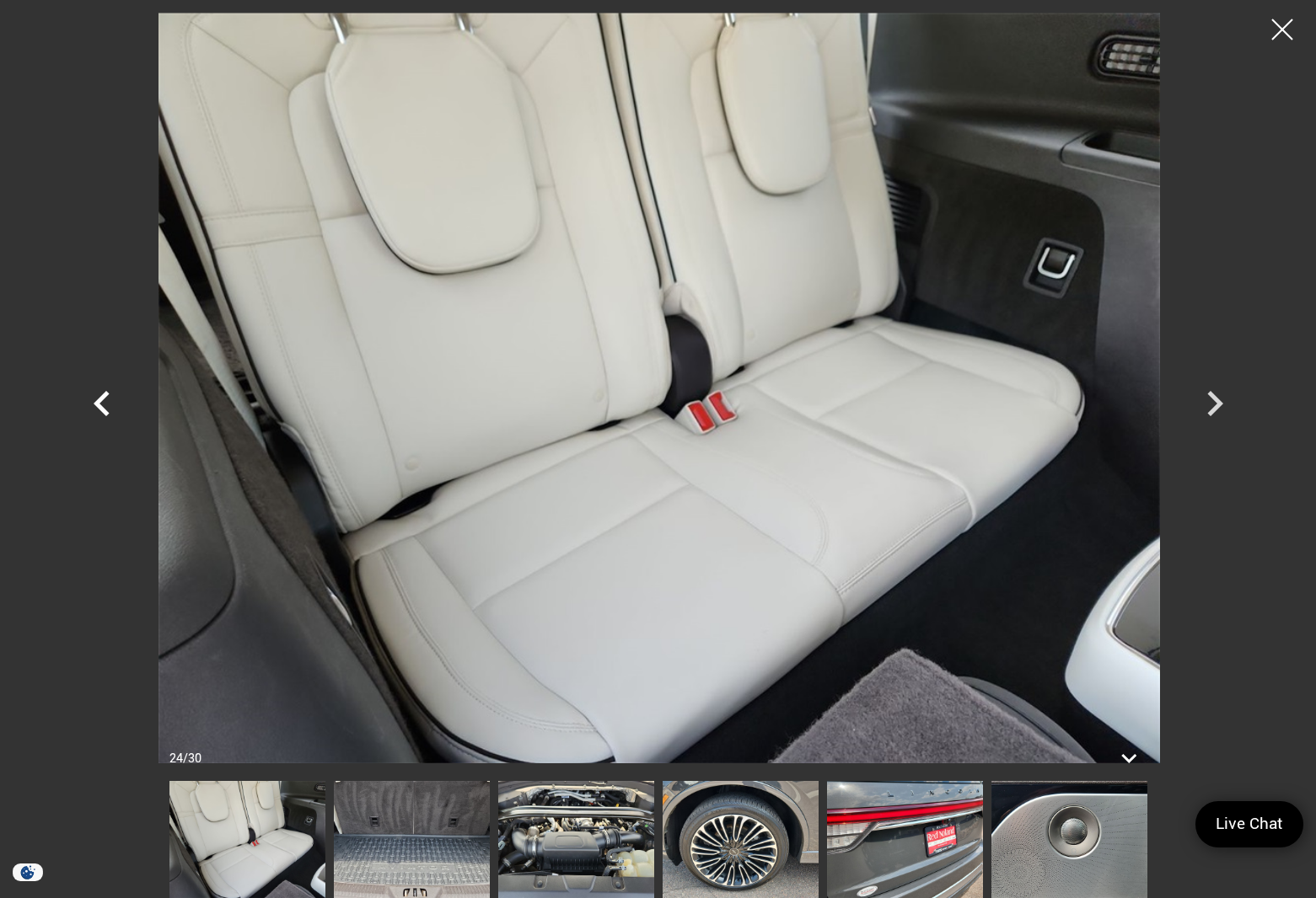
click at [105, 404] on icon "Previous" at bounding box center [102, 403] width 51 height 51
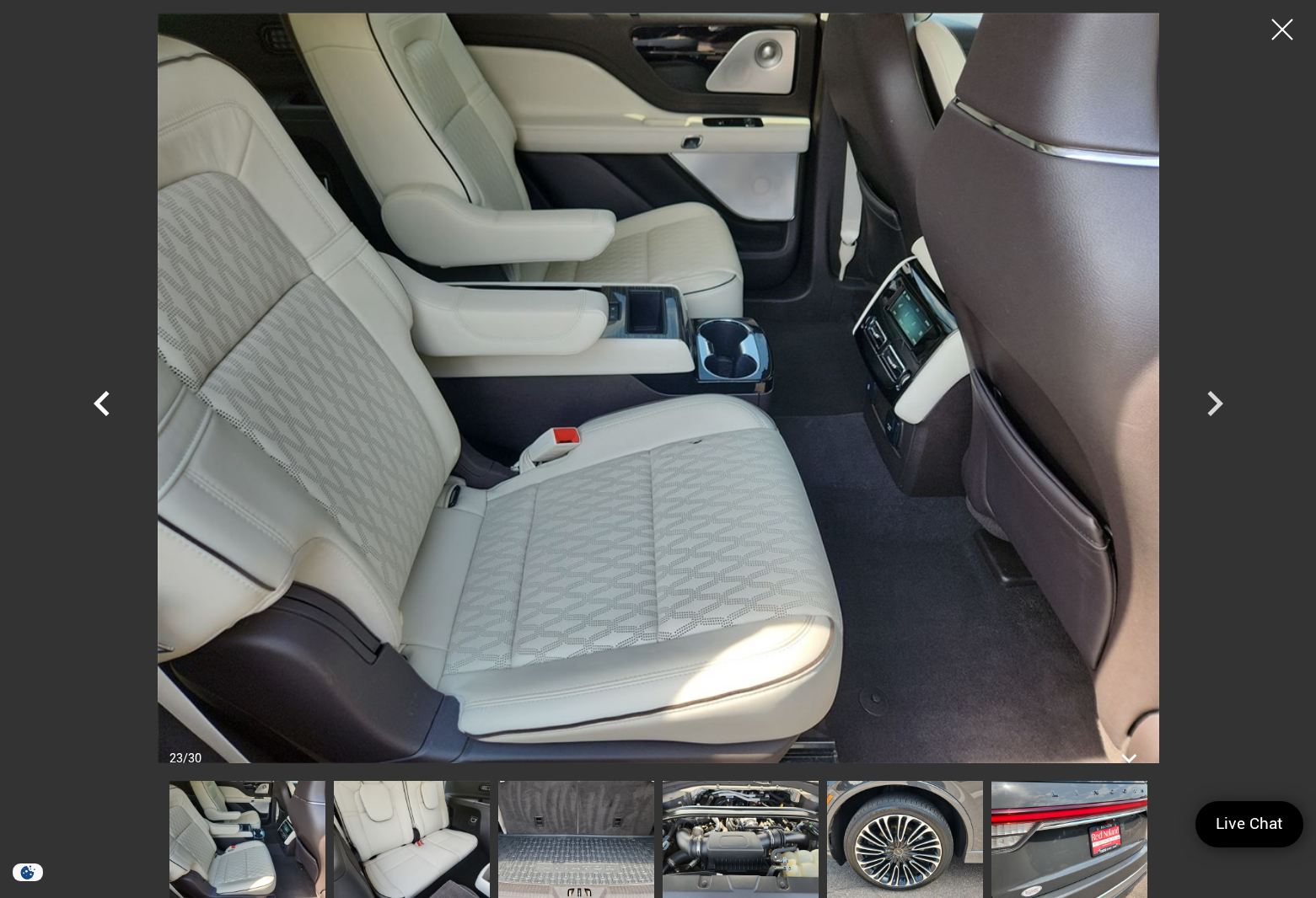
click at [105, 402] on icon "Previous" at bounding box center [102, 403] width 51 height 51
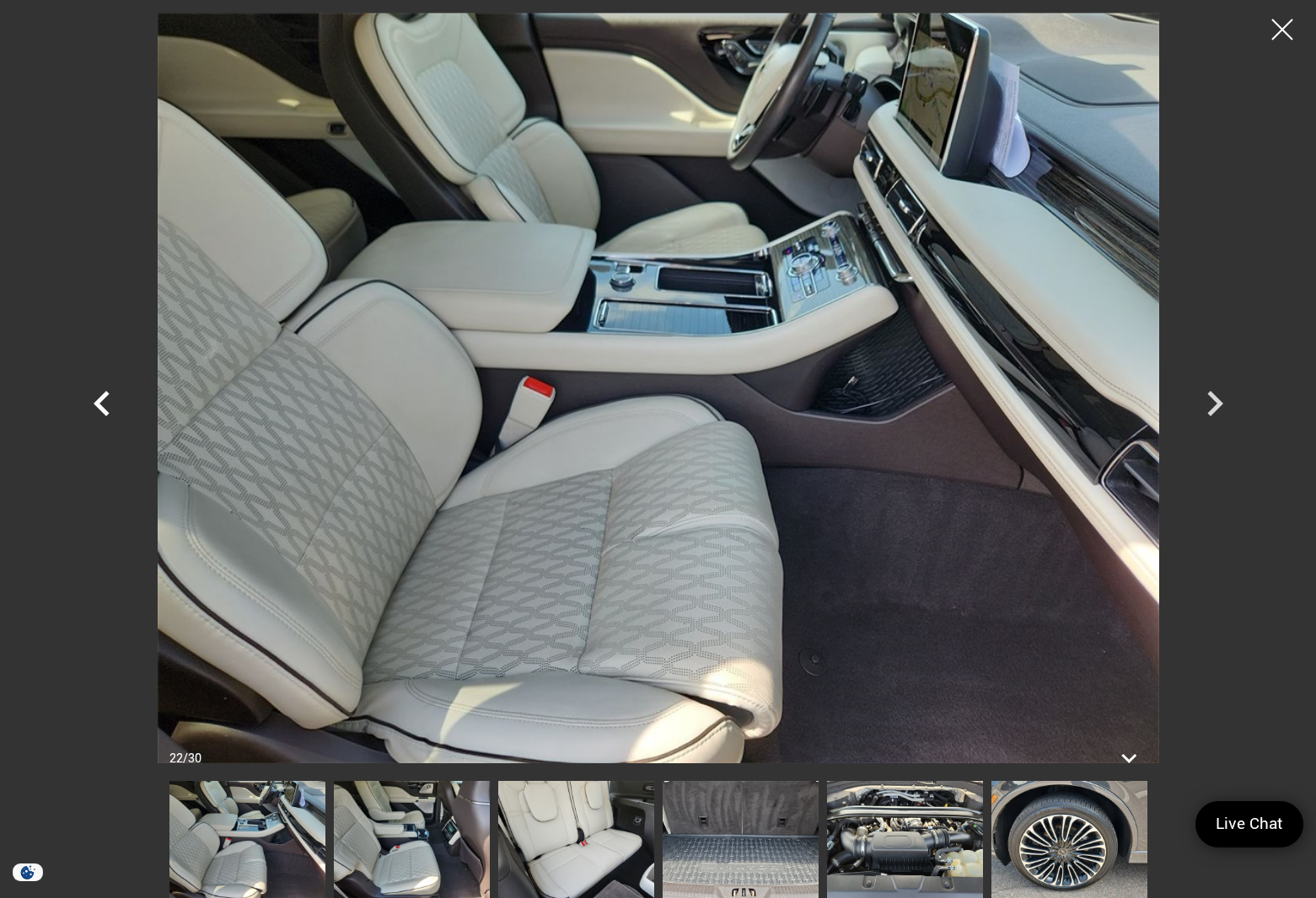
click at [105, 402] on icon "Previous" at bounding box center [102, 403] width 51 height 51
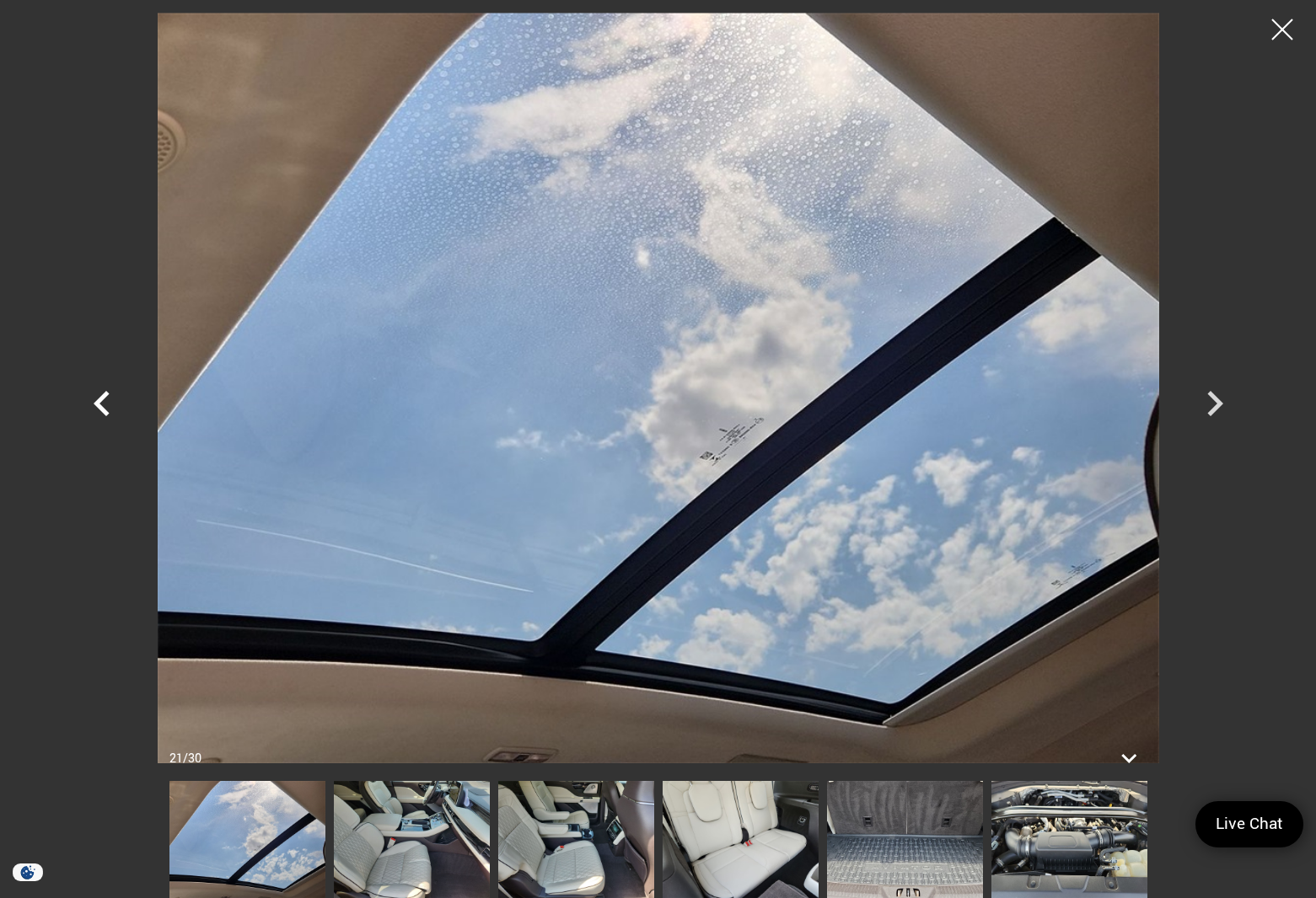
click at [105, 402] on icon "Previous" at bounding box center [102, 403] width 51 height 51
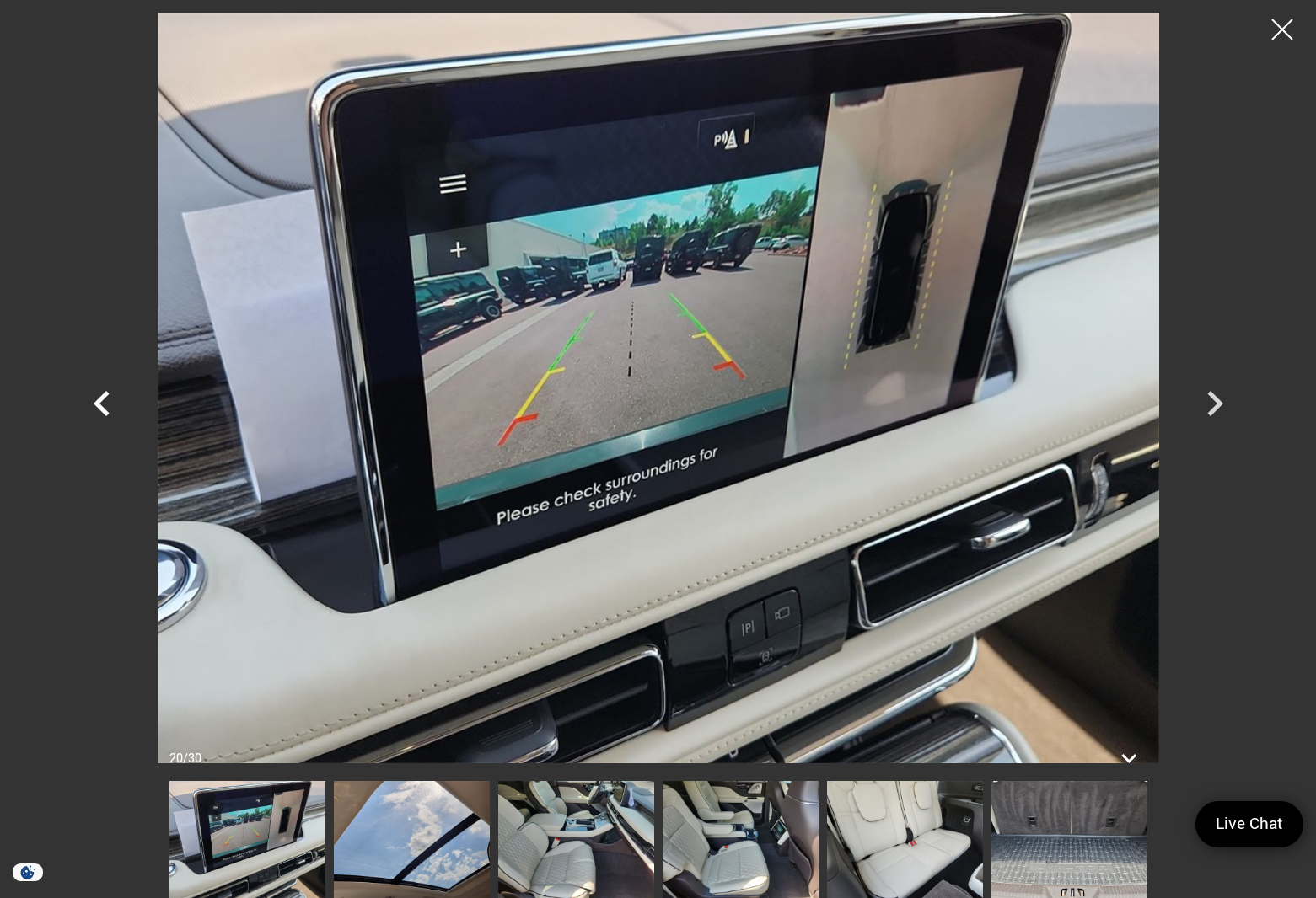
click at [105, 399] on icon "Previous" at bounding box center [102, 403] width 51 height 51
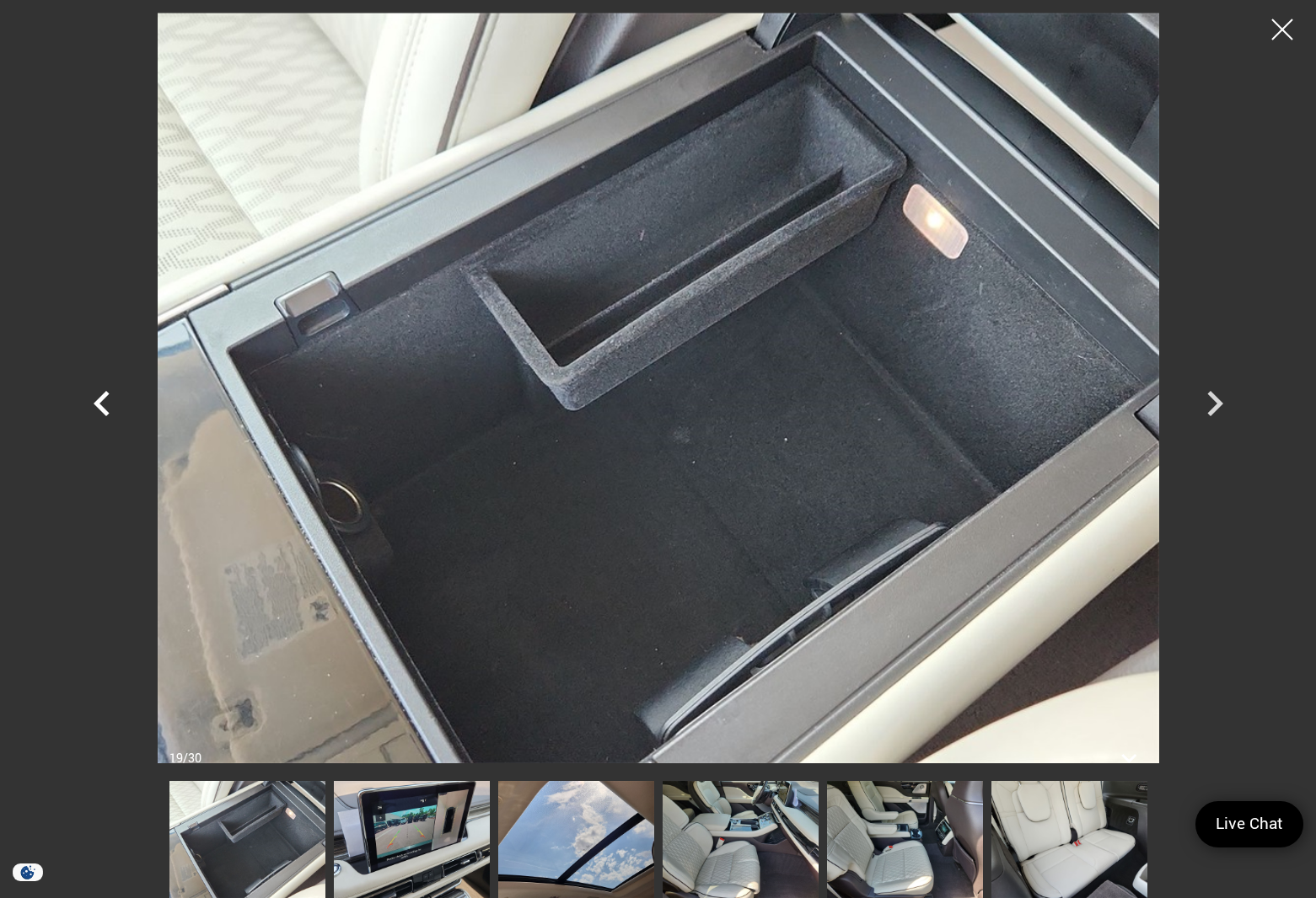
click at [105, 399] on icon "Previous" at bounding box center [102, 403] width 51 height 51
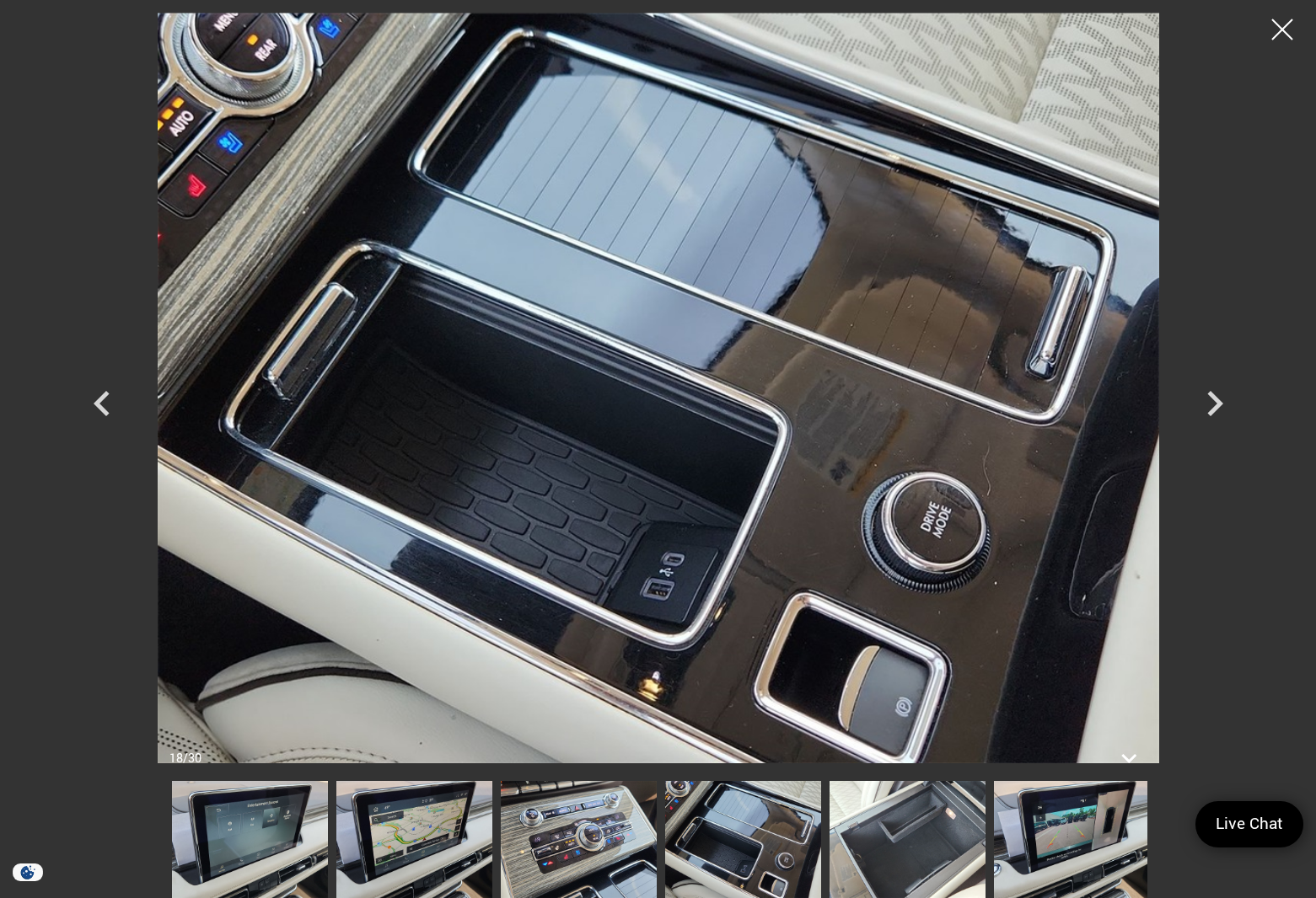
scroll to position [399, 0]
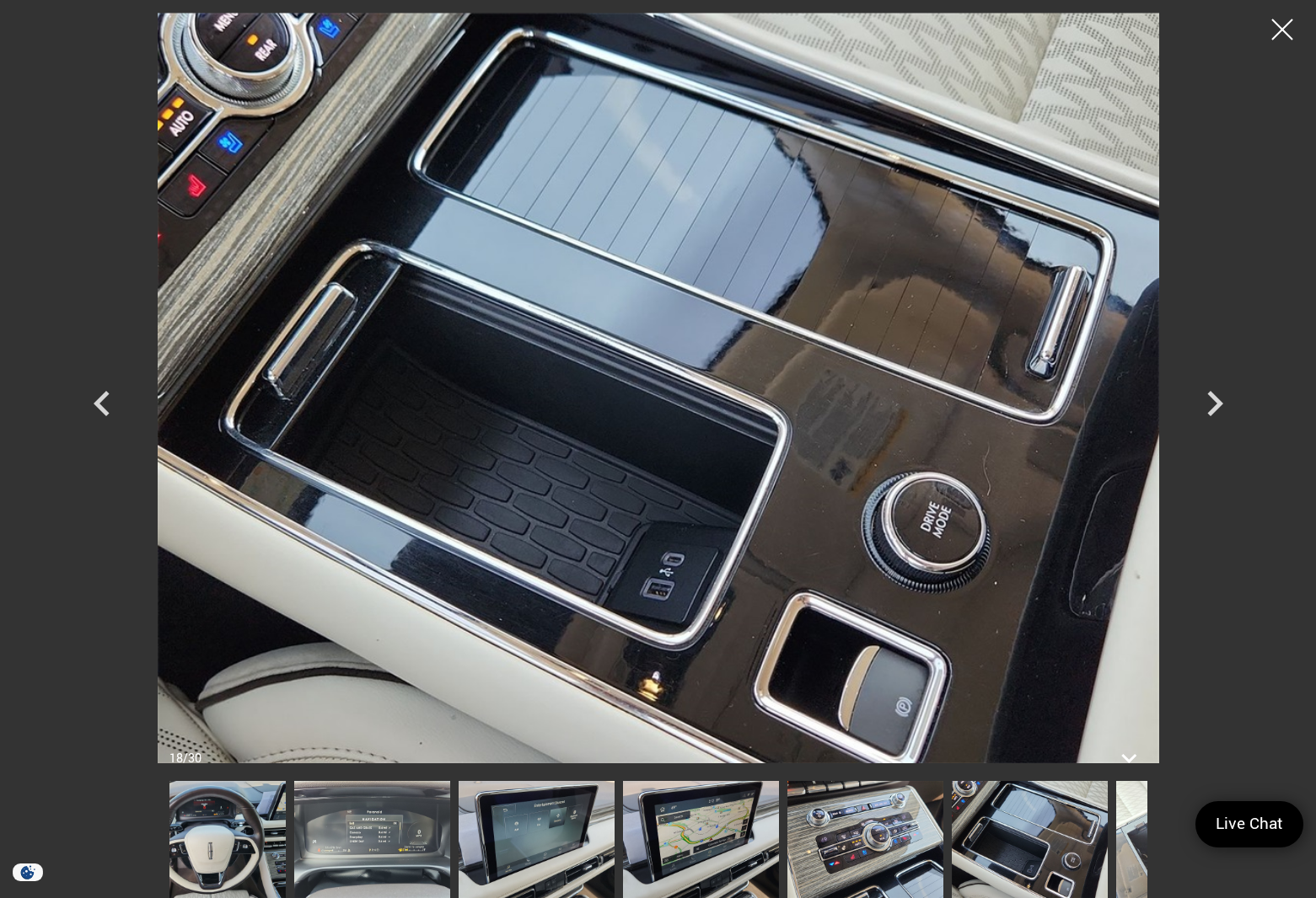
click at [1020, 853] on img at bounding box center [1030, 840] width 156 height 117
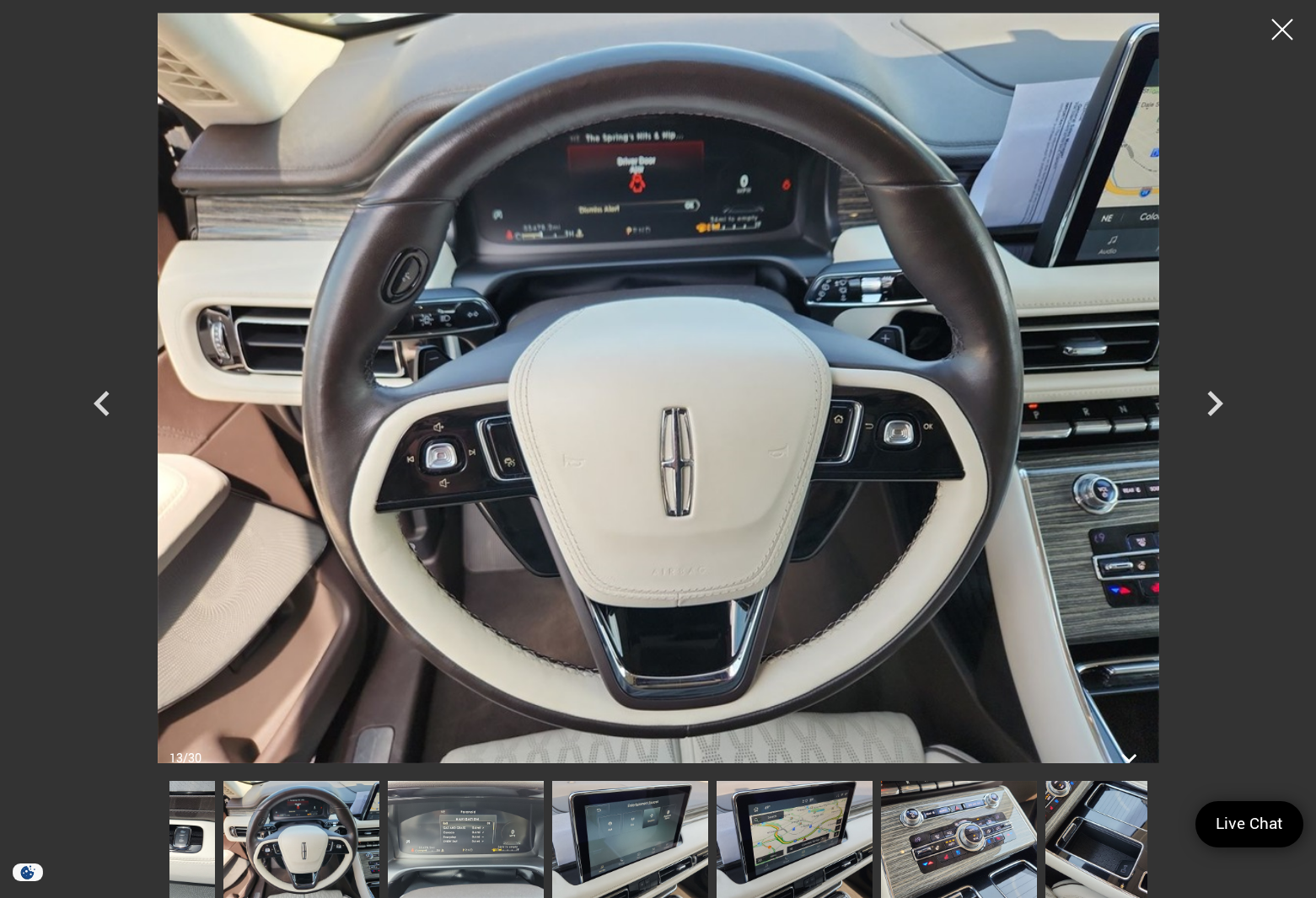
click at [382, 837] on div at bounding box center [658, 840] width 978 height 117
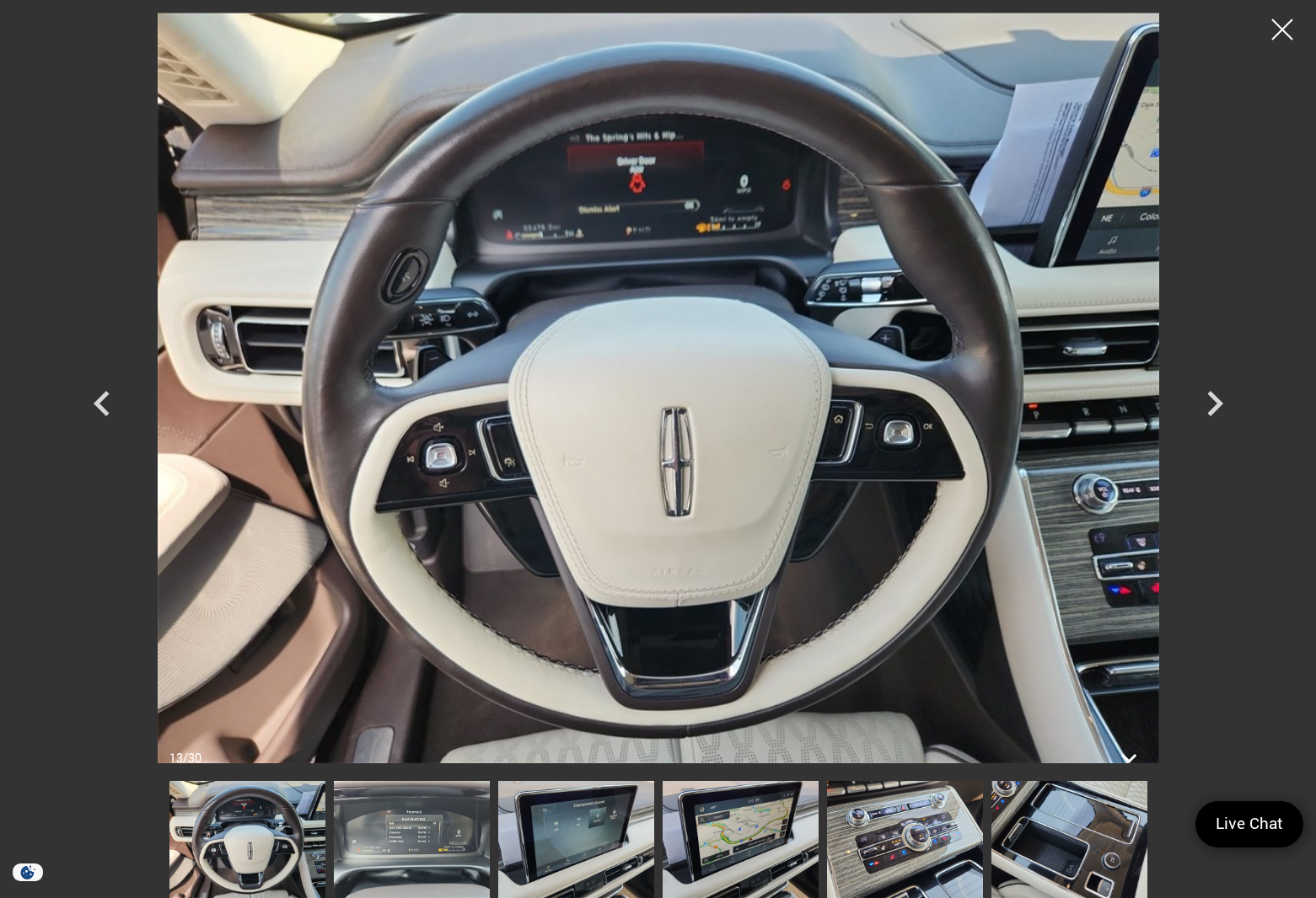
click at [292, 840] on img at bounding box center [247, 840] width 156 height 117
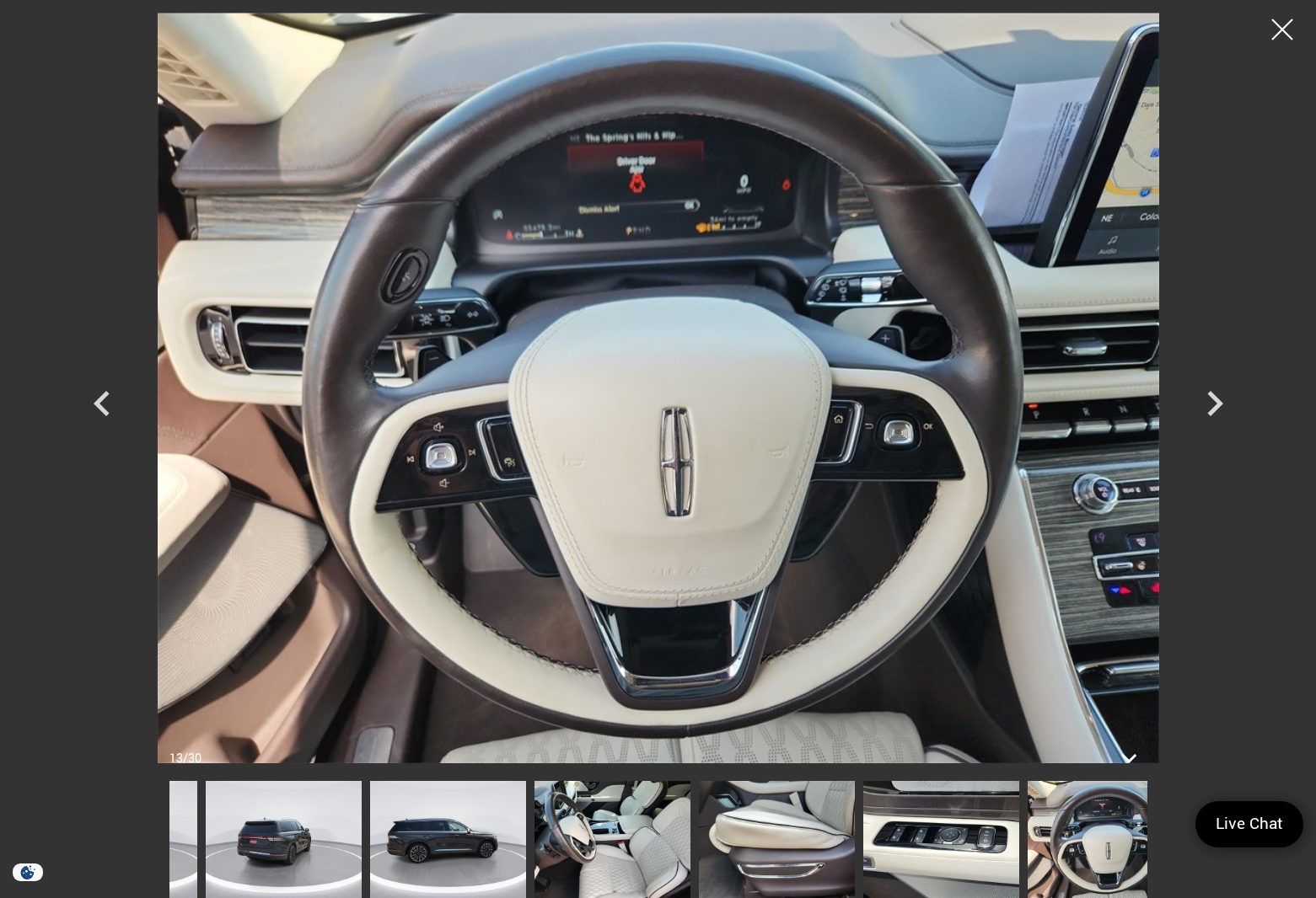
click at [1056, 858] on img at bounding box center [1105, 840] width 156 height 117
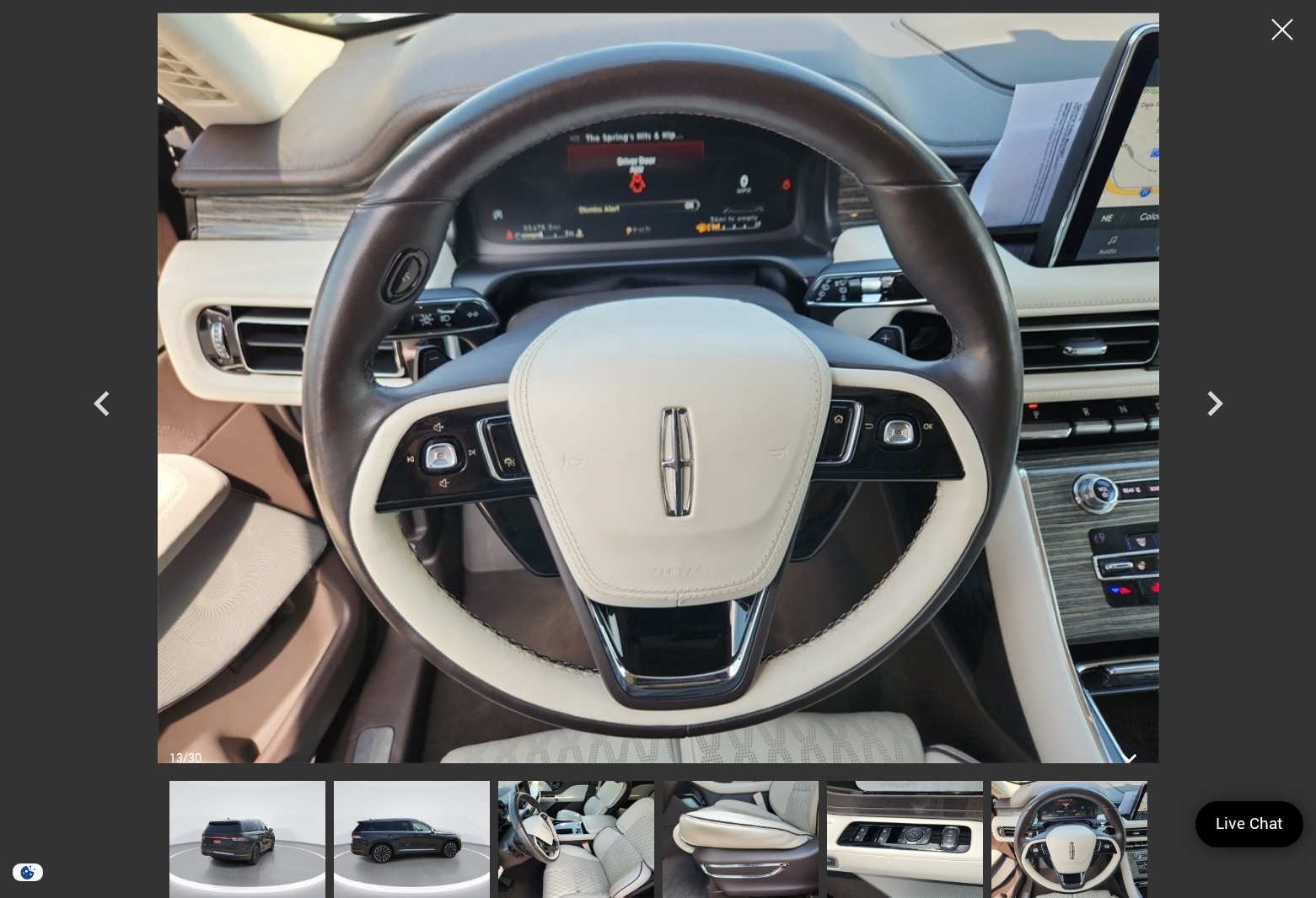
click at [375, 847] on img at bounding box center [411, 840] width 156 height 117
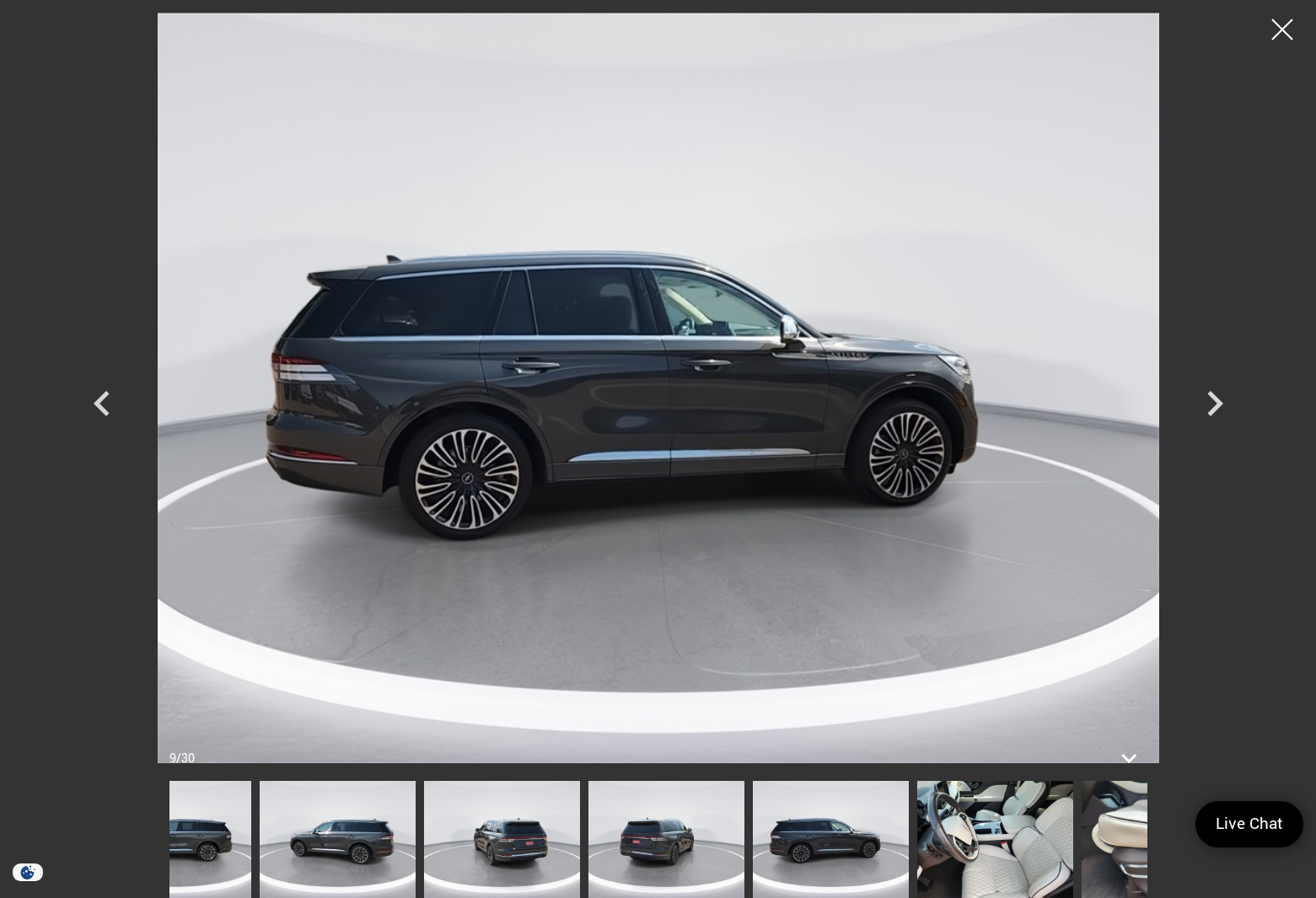
click at [860, 845] on img at bounding box center [830, 840] width 156 height 117
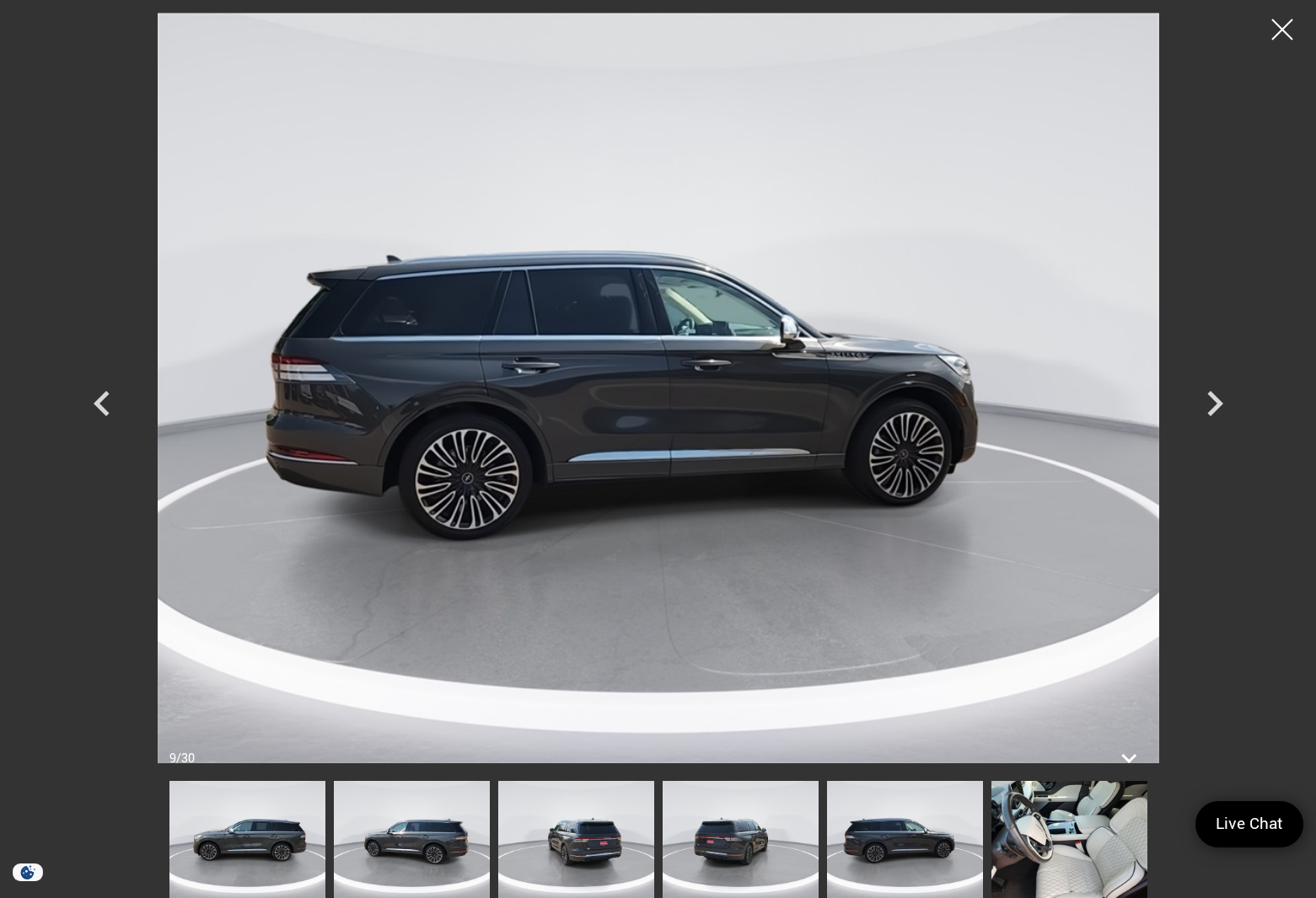
click at [397, 847] on img at bounding box center [411, 840] width 156 height 117
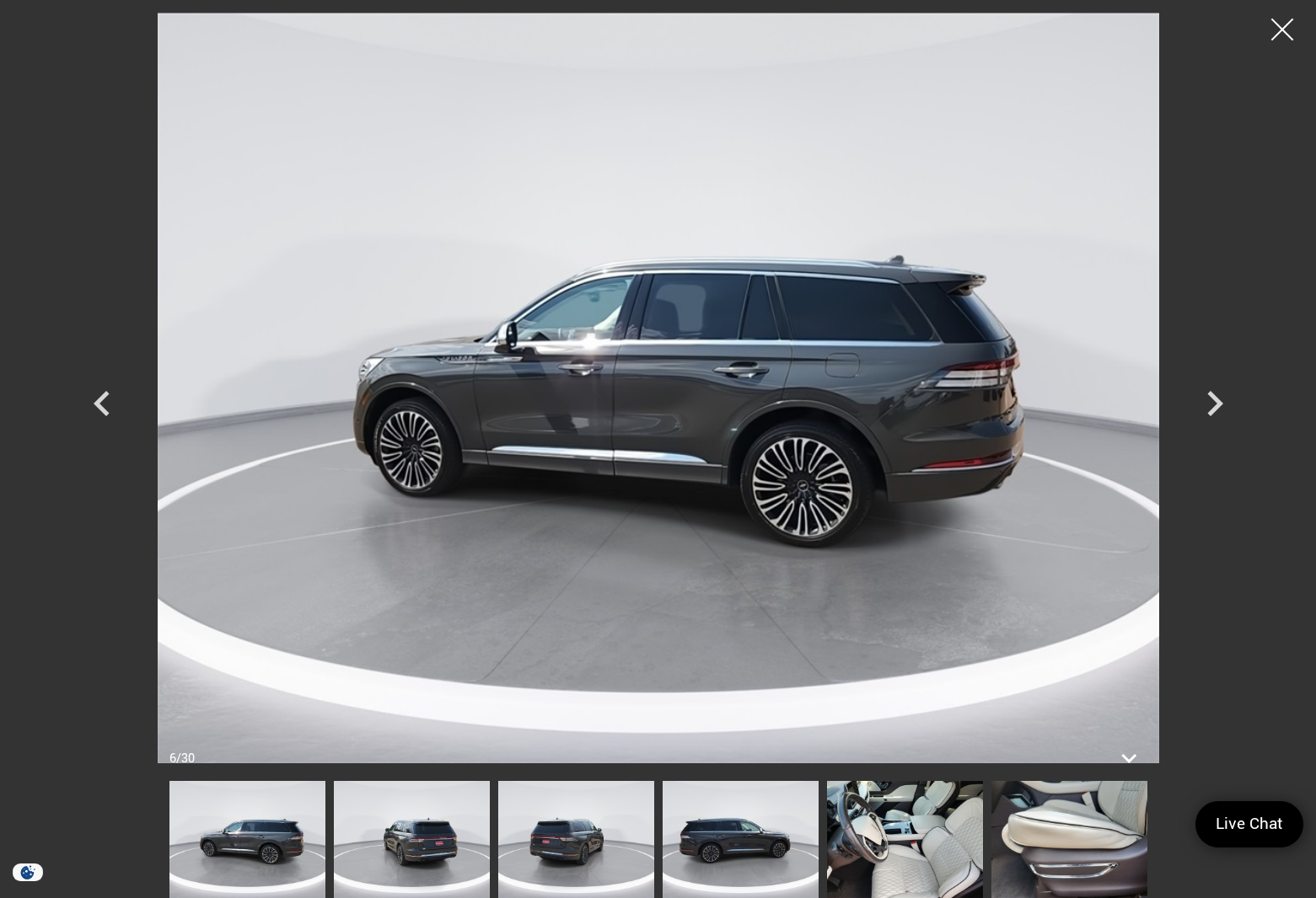
click at [1283, 34] on div at bounding box center [1282, 30] width 45 height 45
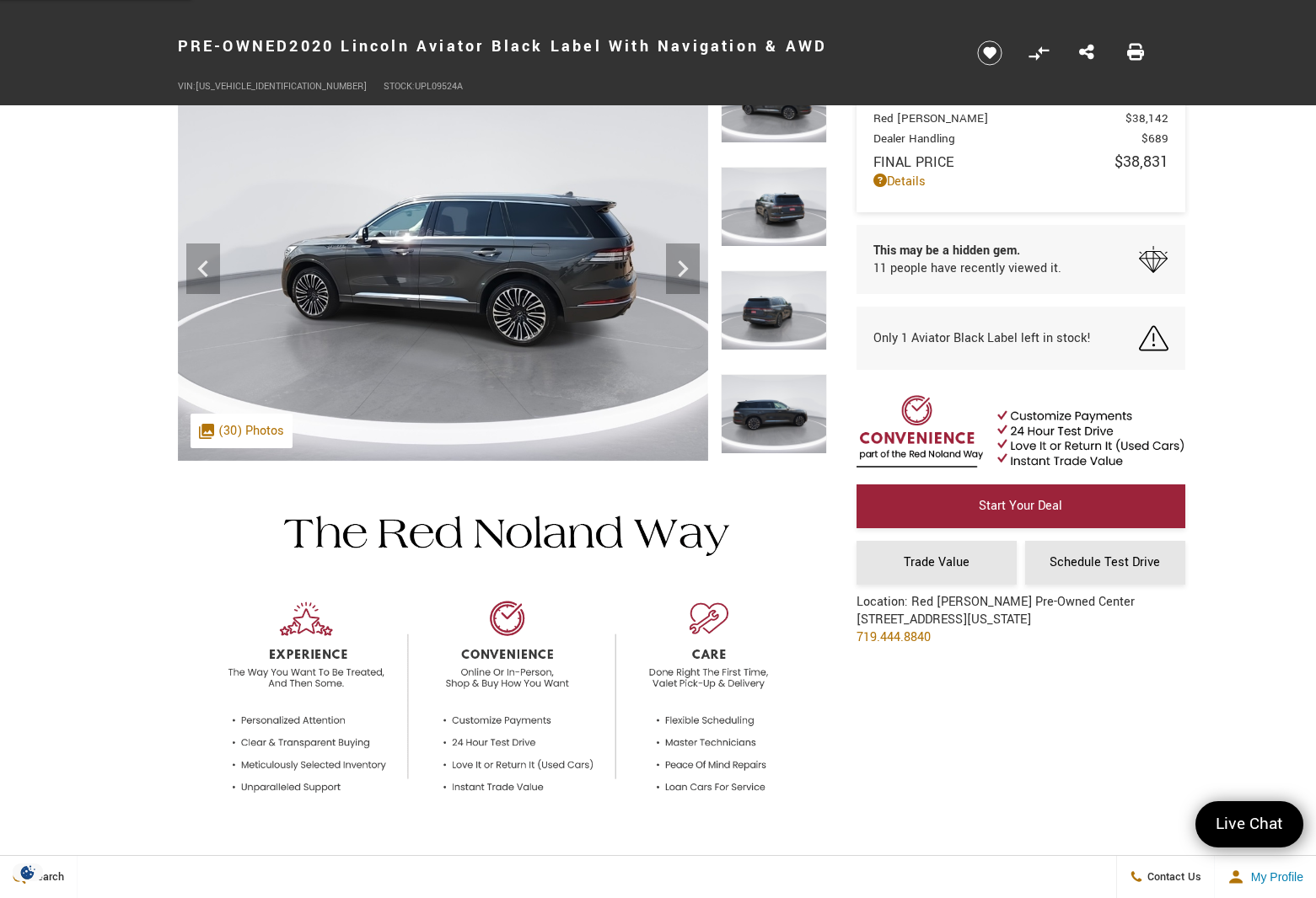
scroll to position [0, 0]
